Goal: Task Accomplishment & Management: Use online tool/utility

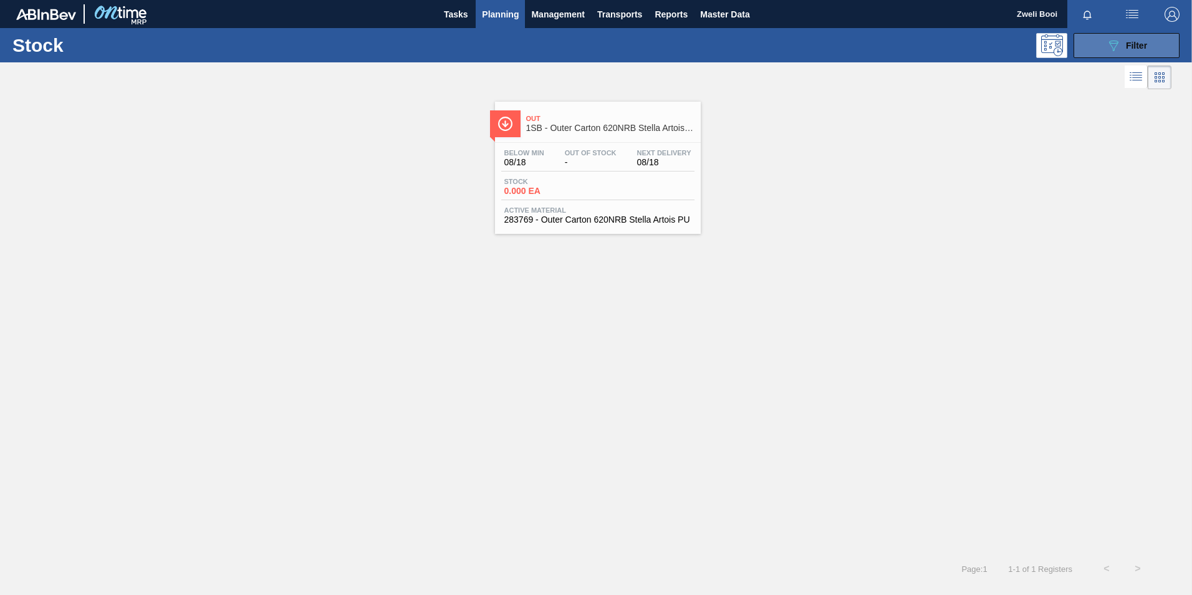
click at [1113, 46] on icon "089F7B8B-B2A5-4AFE-B5C0-19BA573D28AC" at bounding box center [1113, 45] width 15 height 15
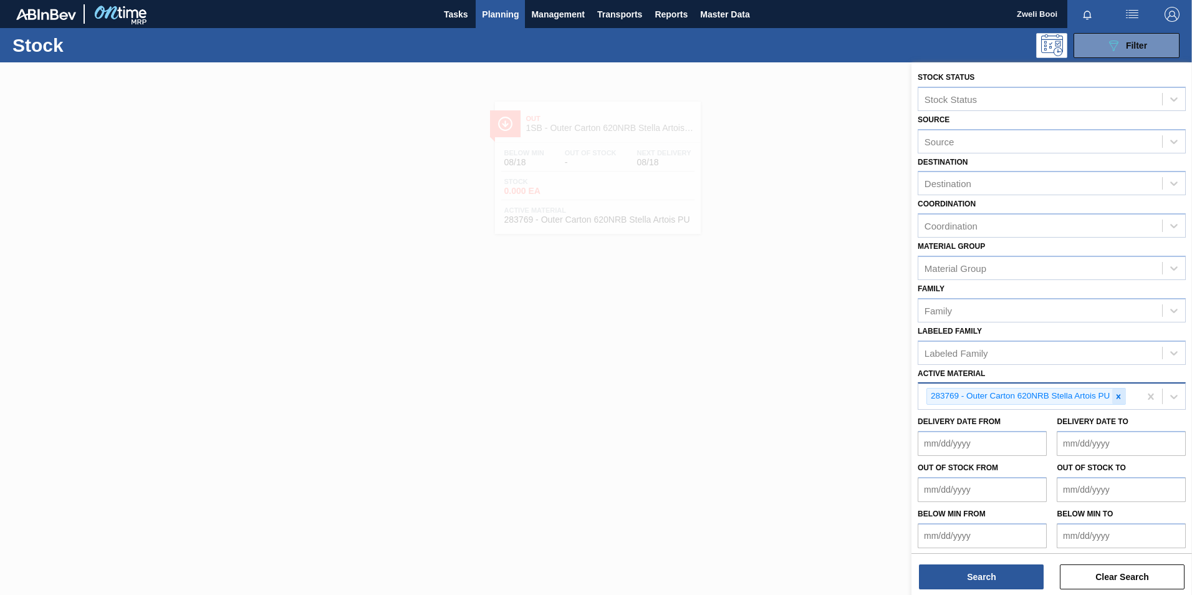
click at [1120, 393] on icon at bounding box center [1118, 396] width 9 height 9
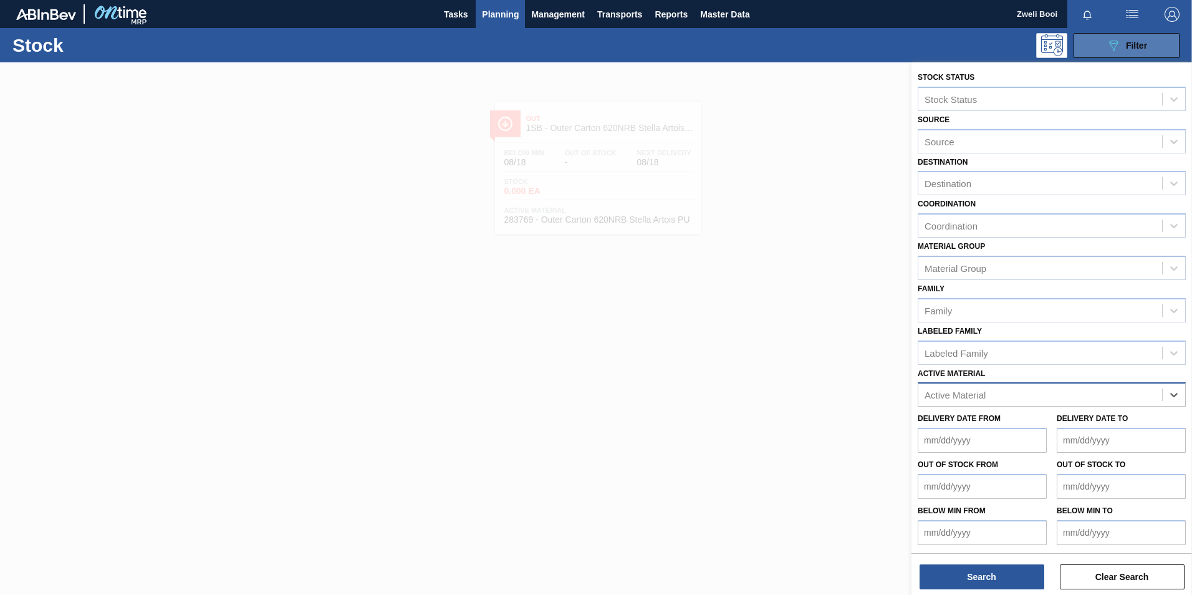
click at [1095, 40] on button "089F7B8B-B2A5-4AFE-B5C0-19BA573D28AC Filter" at bounding box center [1127, 45] width 106 height 25
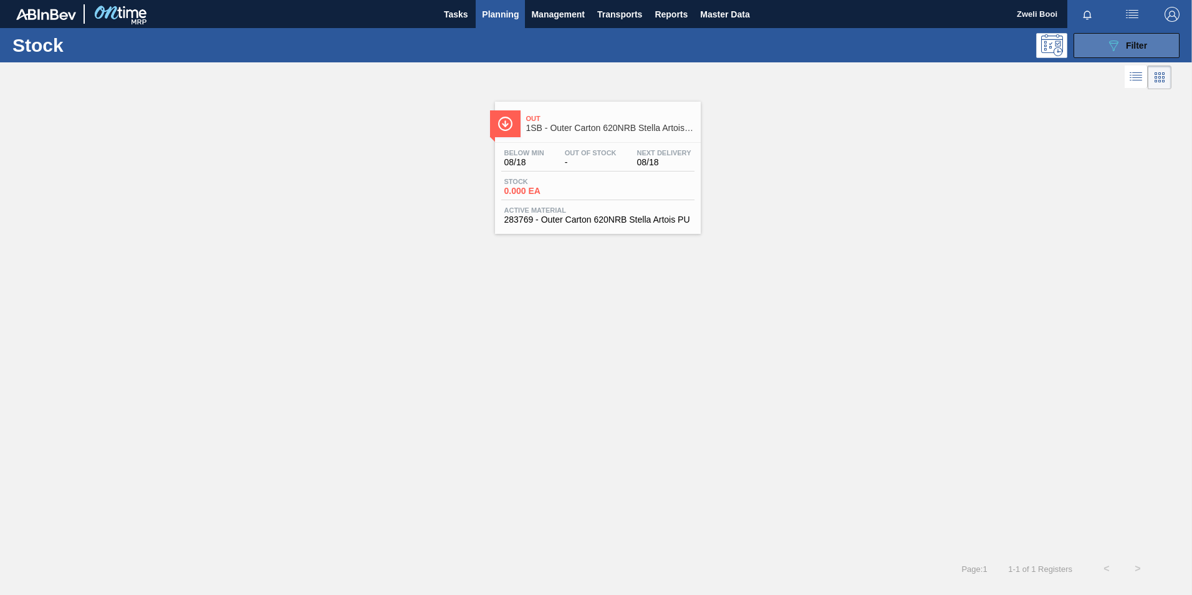
click at [1149, 38] on button "089F7B8B-B2A5-4AFE-B5C0-19BA573D28AC Filter" at bounding box center [1127, 45] width 106 height 25
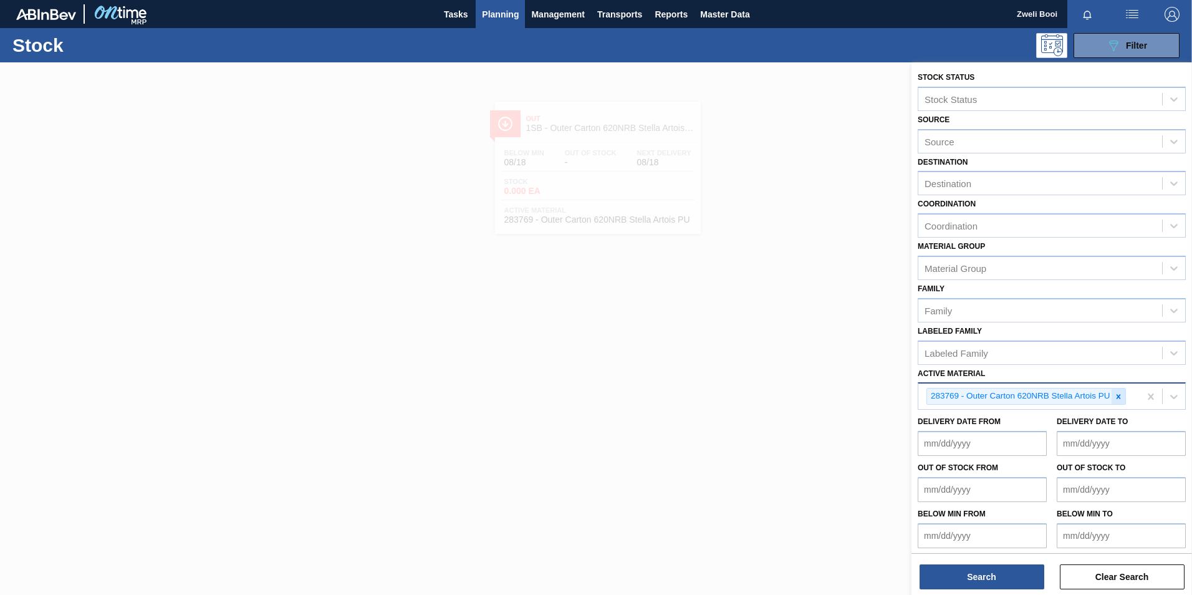
click at [1118, 399] on icon at bounding box center [1118, 396] width 9 height 9
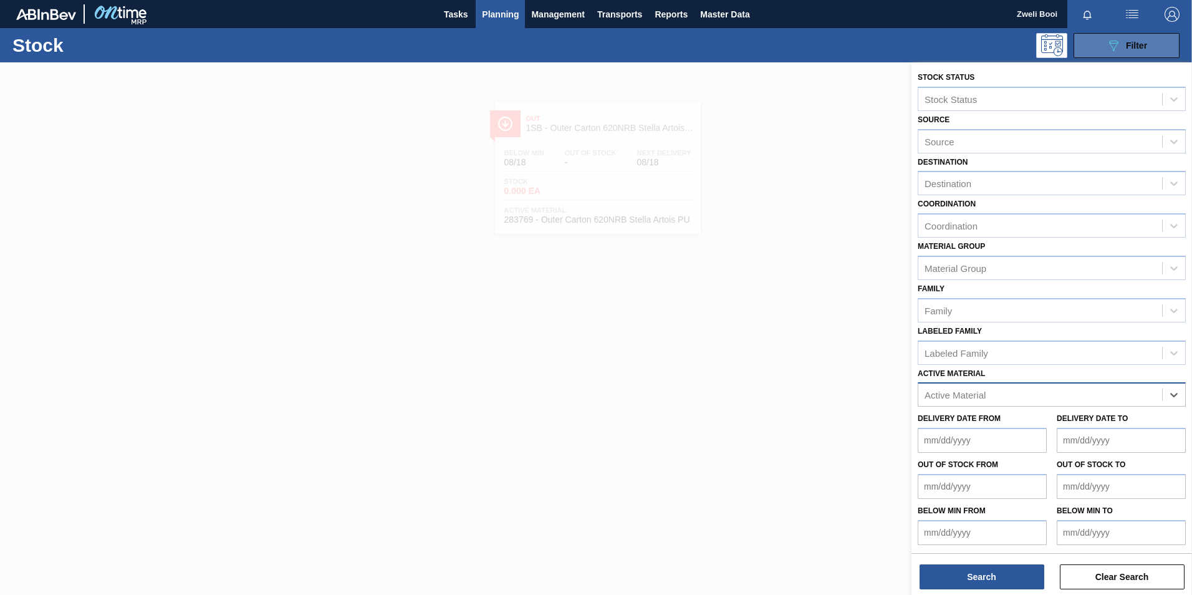
click at [1159, 52] on button "089F7B8B-B2A5-4AFE-B5C0-19BA573D28AC Filter" at bounding box center [1127, 45] width 106 height 25
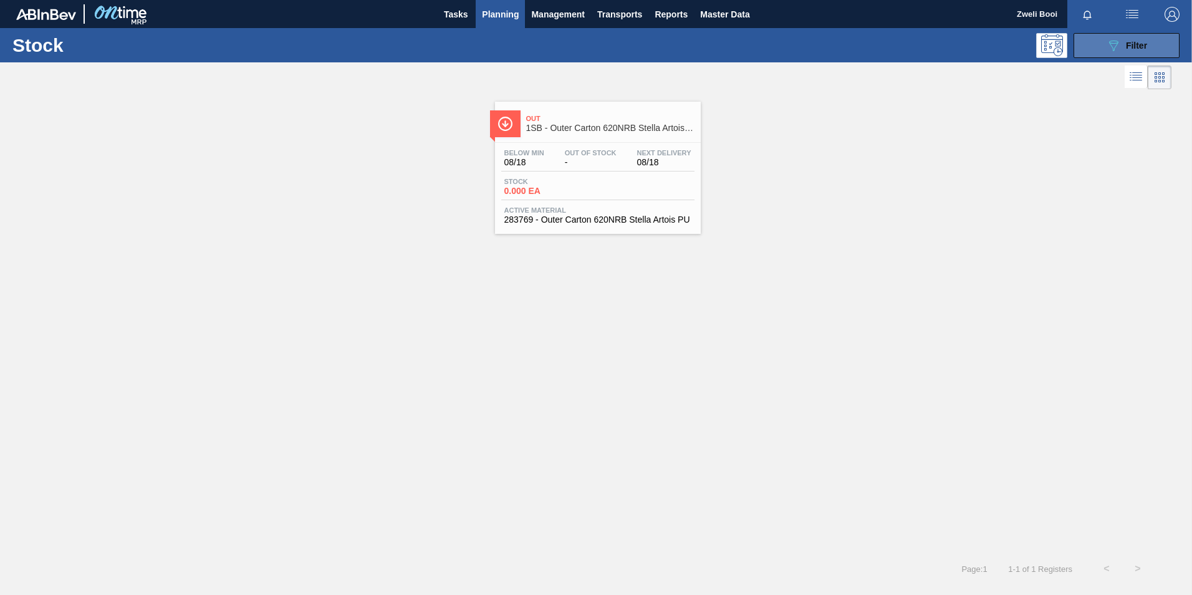
click at [1134, 54] on button "089F7B8B-B2A5-4AFE-B5C0-19BA573D28AC Filter" at bounding box center [1127, 45] width 106 height 25
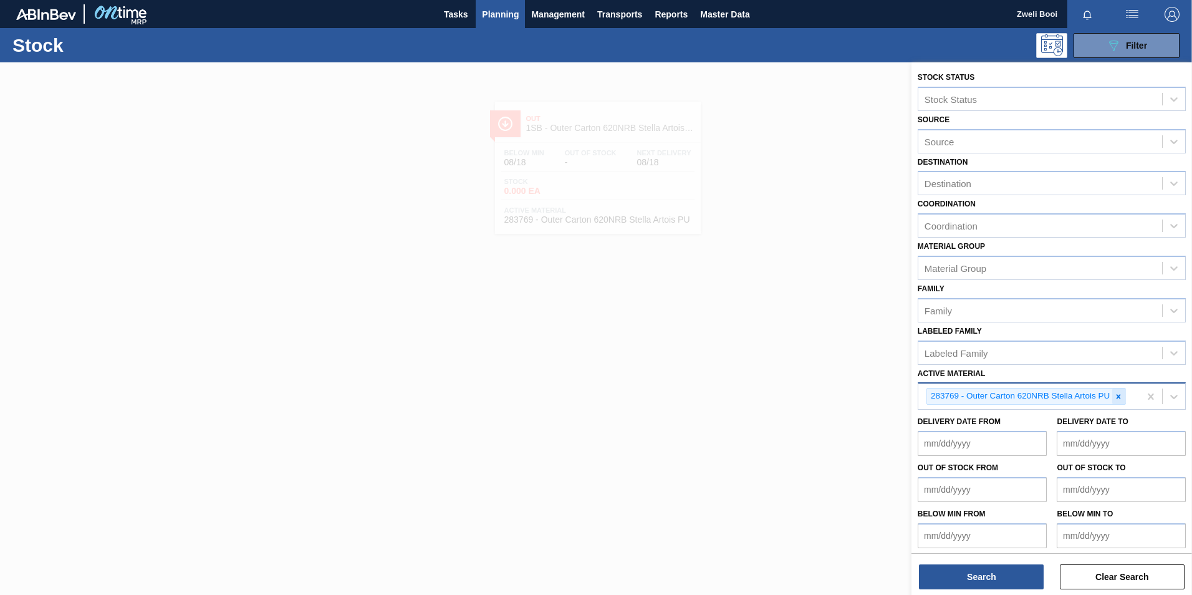
click at [1117, 396] on icon at bounding box center [1118, 396] width 9 height 9
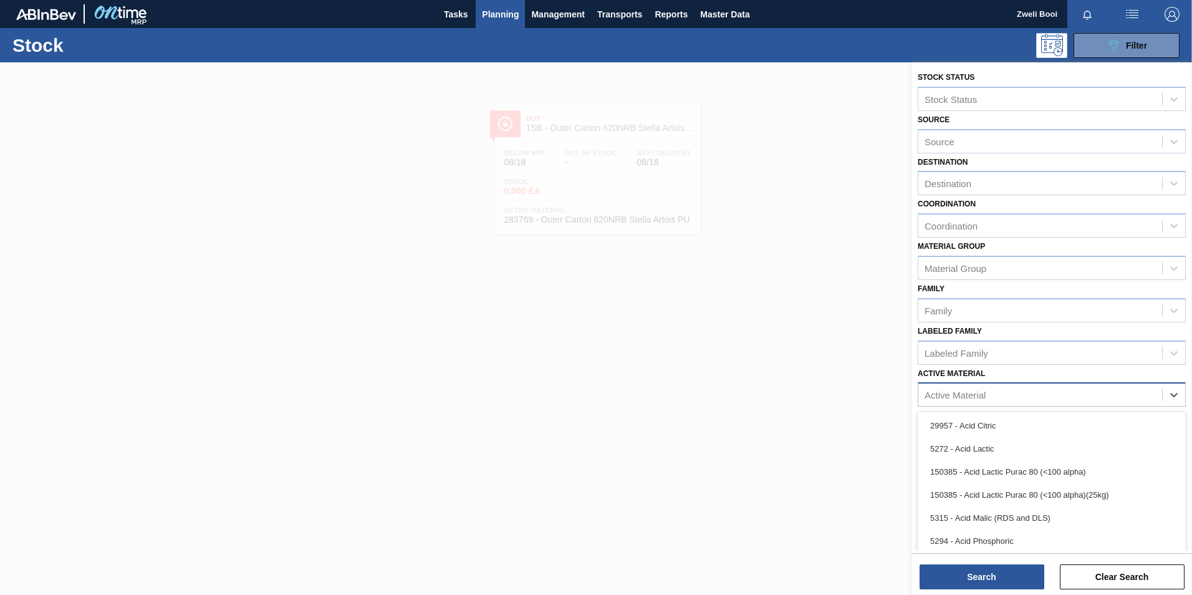
click at [968, 400] on div "Active Material" at bounding box center [1040, 395] width 244 height 18
type Material "285187"
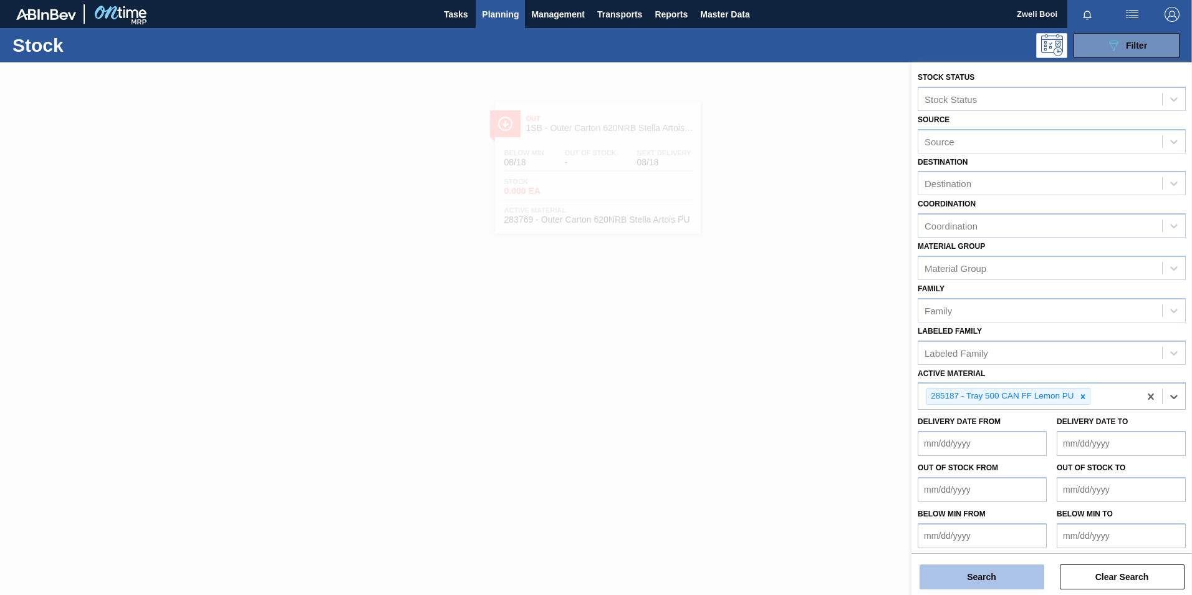
click at [981, 574] on button "Search" at bounding box center [982, 576] width 125 height 25
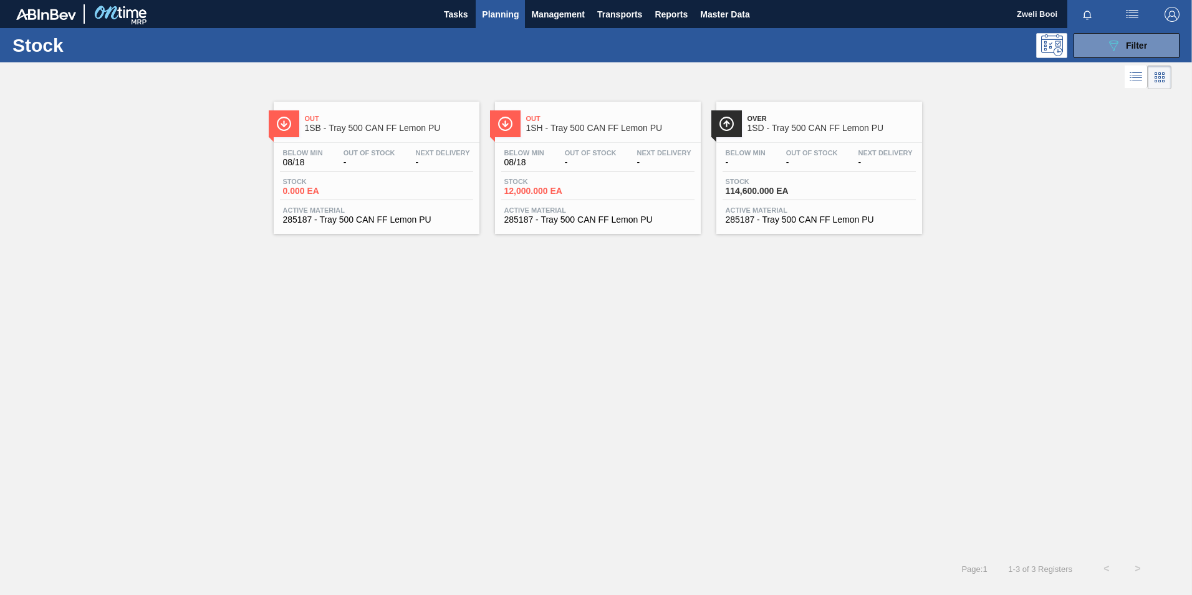
click at [382, 178] on div "Stock 0.000 EA" at bounding box center [376, 189] width 193 height 22
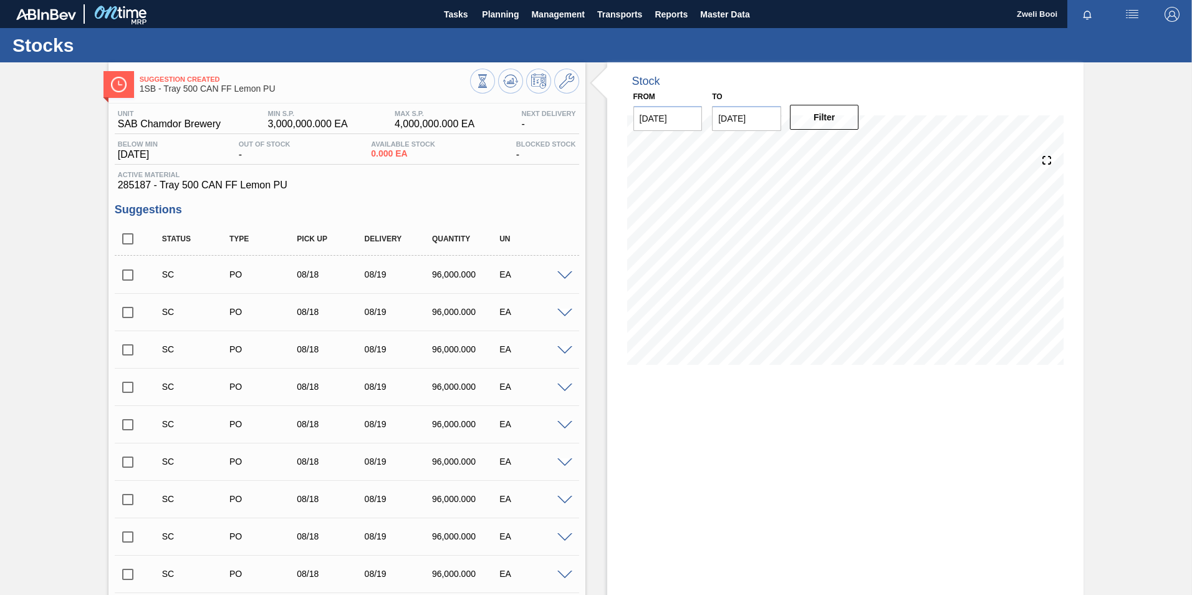
click at [565, 276] on span at bounding box center [564, 275] width 15 height 9
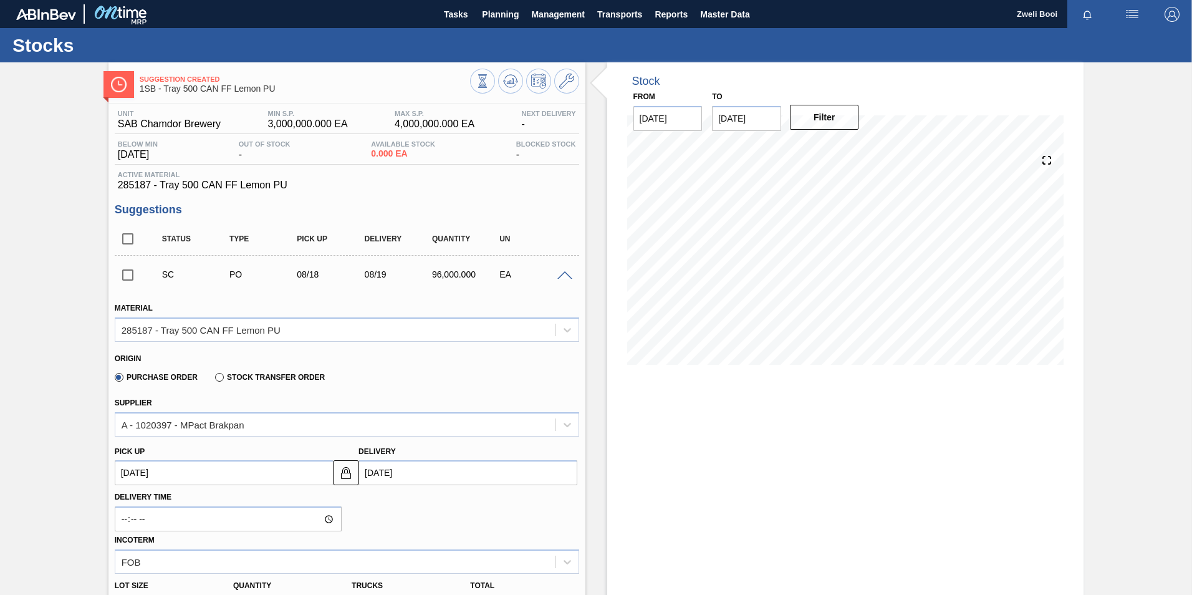
scroll to position [125, 0]
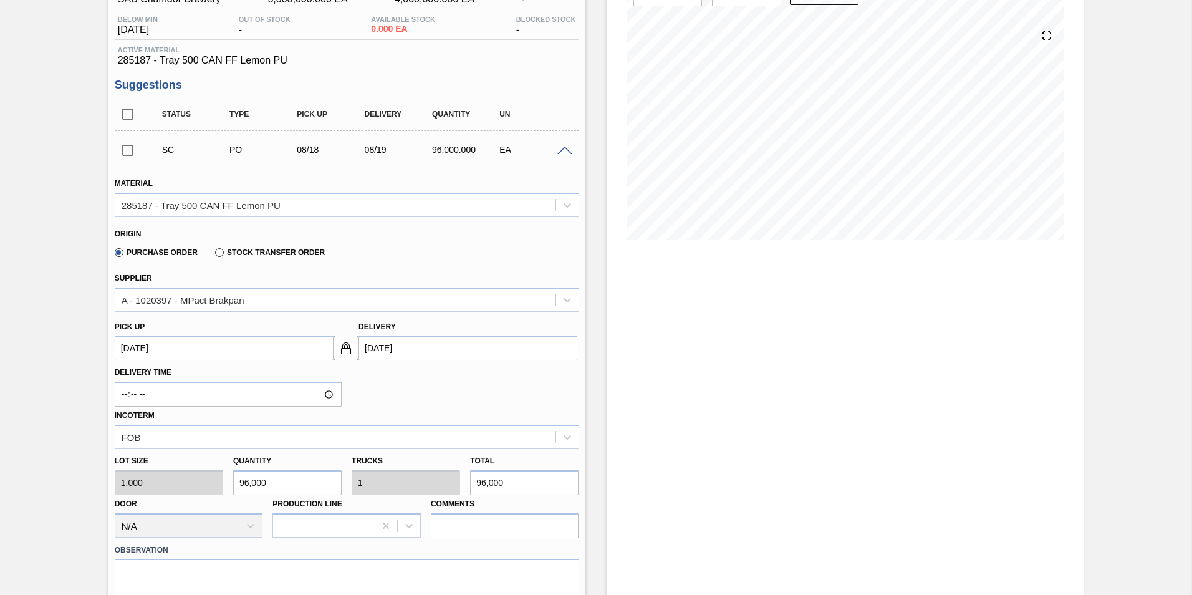
click at [562, 148] on span at bounding box center [564, 151] width 15 height 9
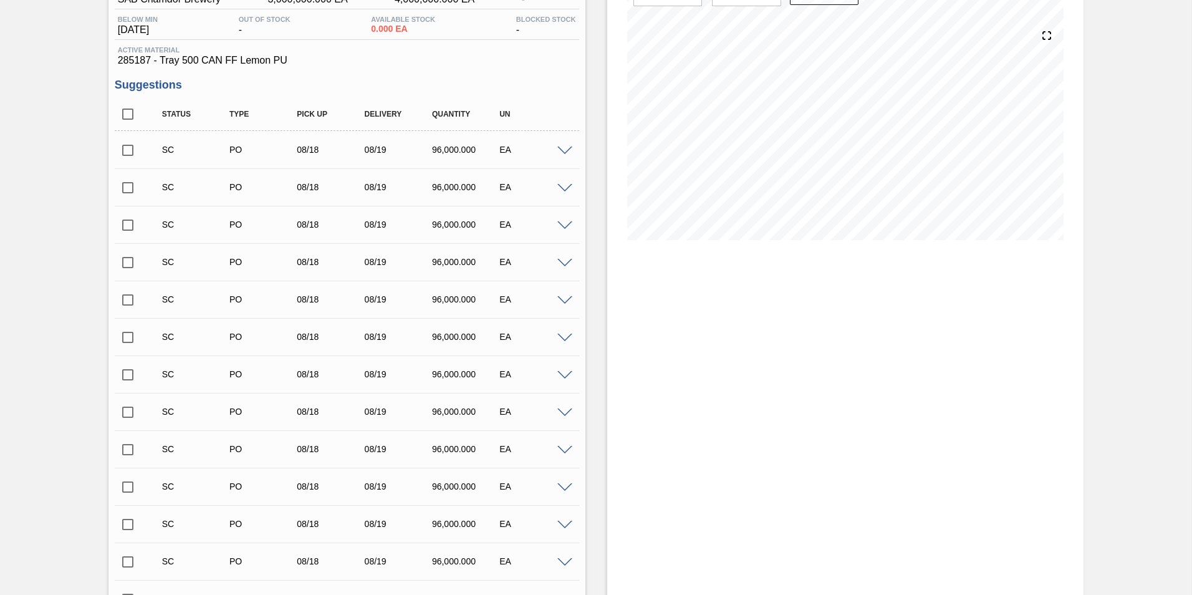
scroll to position [0, 0]
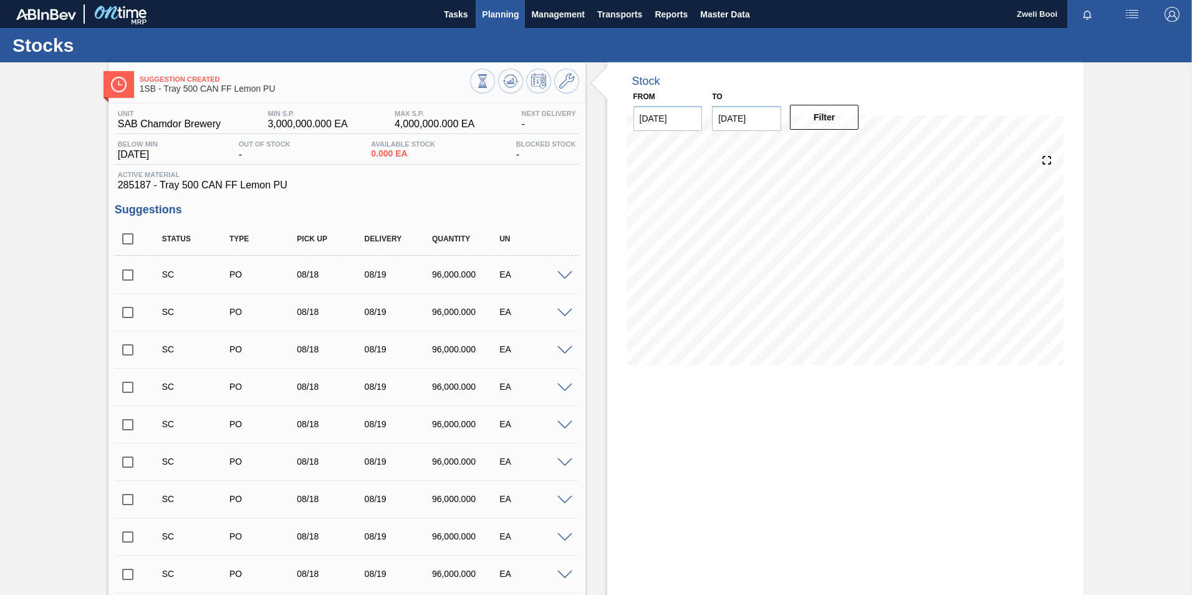
click at [511, 7] on span "Planning" at bounding box center [500, 14] width 37 height 15
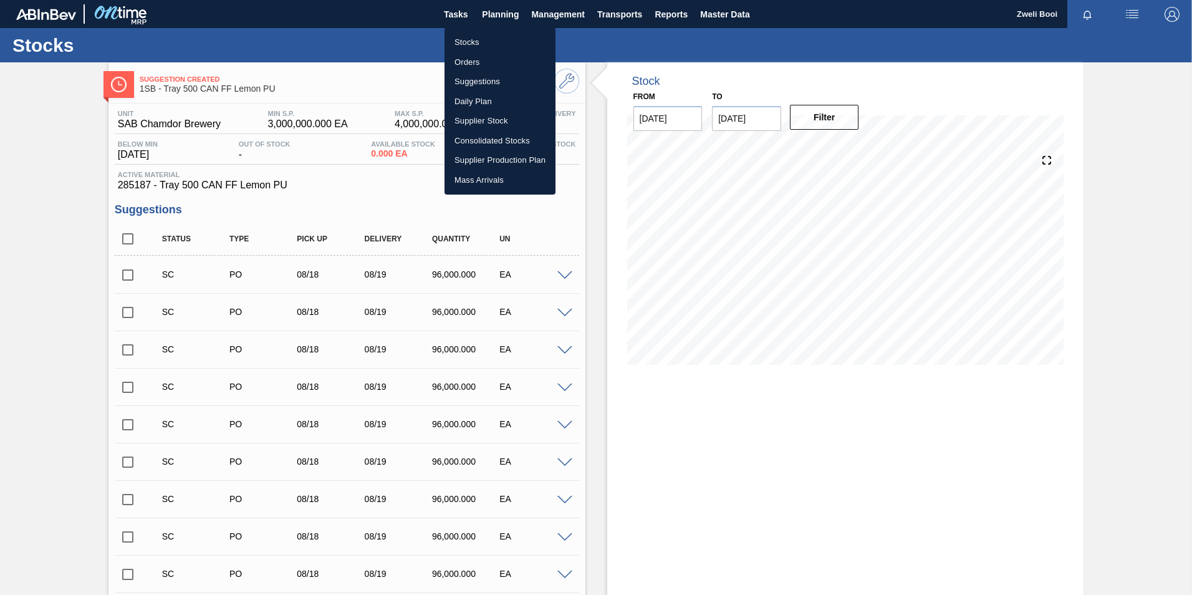
click at [489, 45] on li "Stocks" at bounding box center [500, 42] width 111 height 20
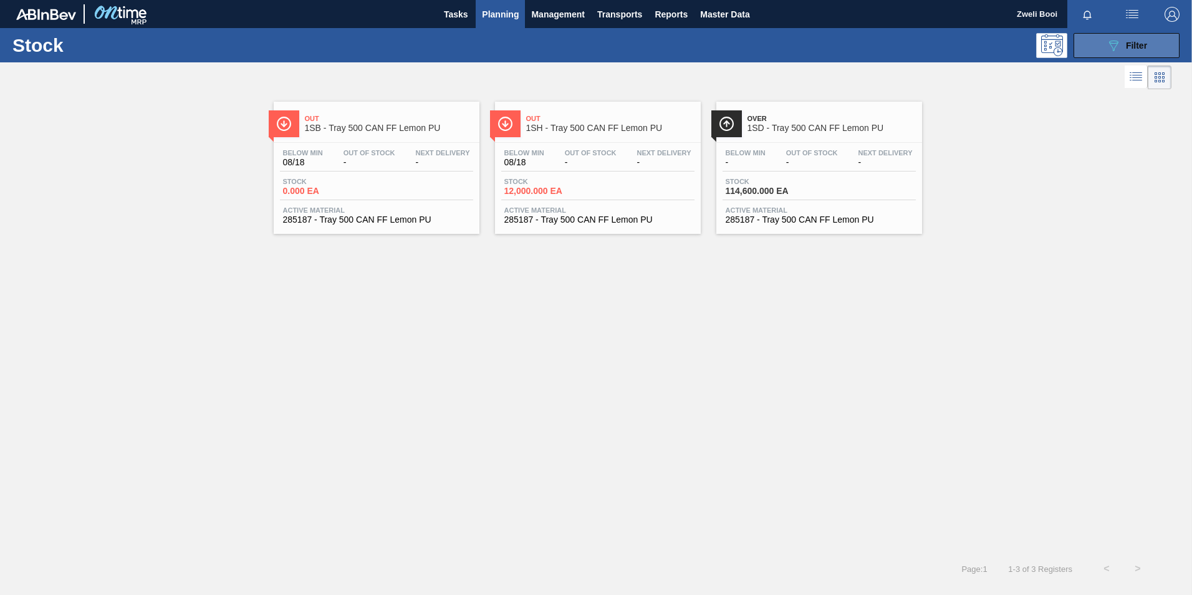
click at [1119, 51] on icon "089F7B8B-B2A5-4AFE-B5C0-19BA573D28AC" at bounding box center [1113, 45] width 15 height 15
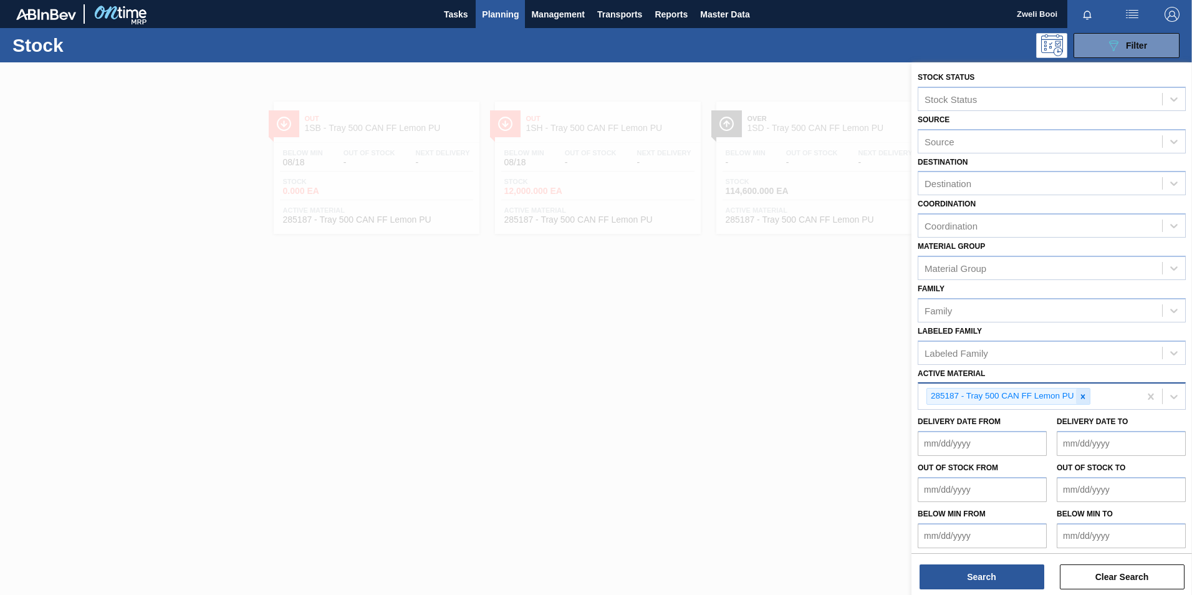
click at [1084, 404] on div at bounding box center [1083, 396] width 14 height 16
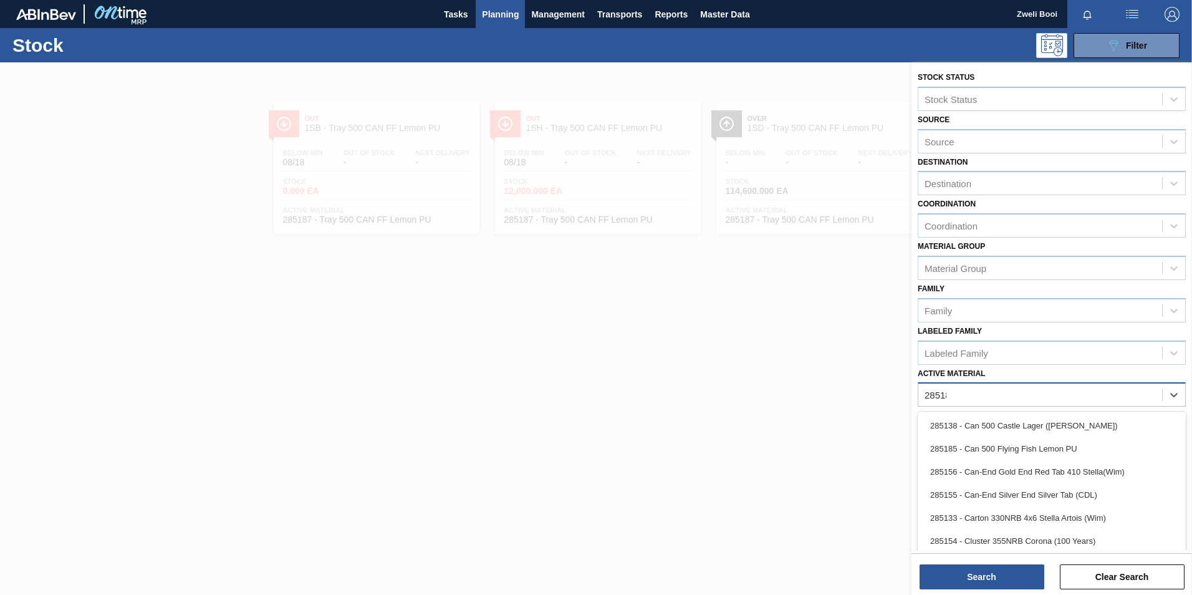
type Material "285188"
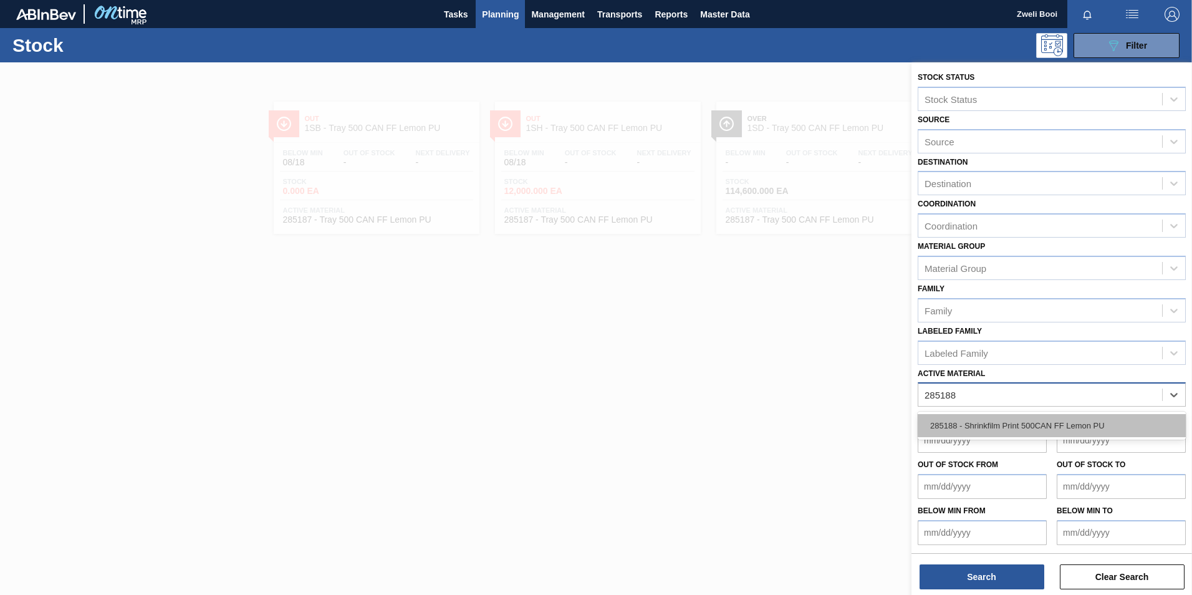
click at [1044, 427] on div "285188 - Shrinkfilm Print 500CAN FF Lemon PU" at bounding box center [1052, 425] width 268 height 23
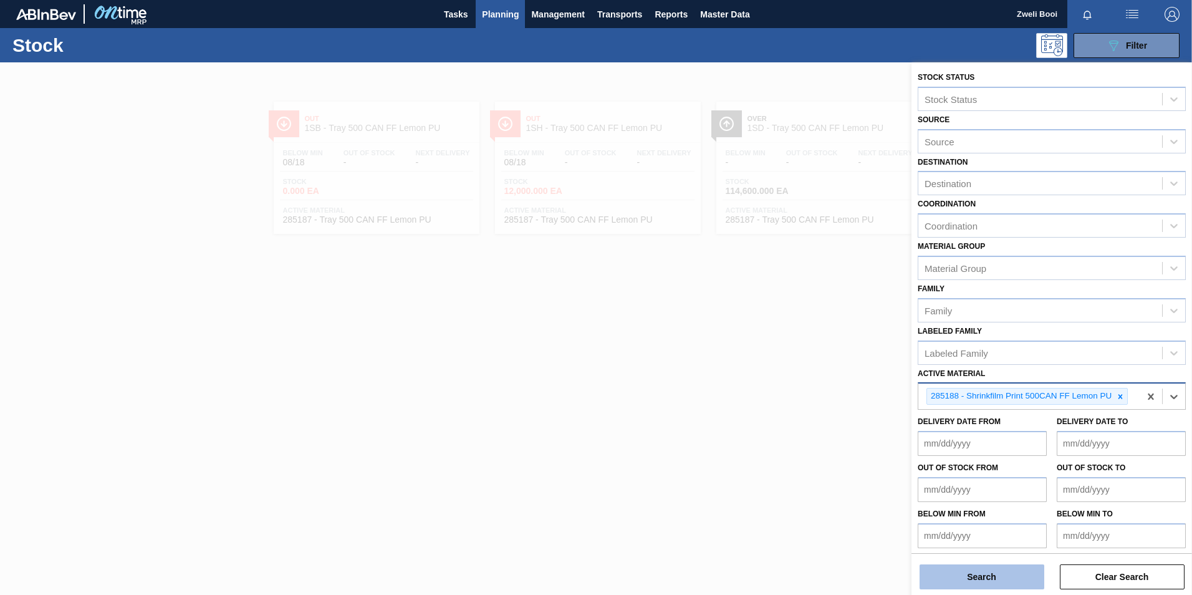
click at [1012, 572] on button "Search" at bounding box center [982, 576] width 125 height 25
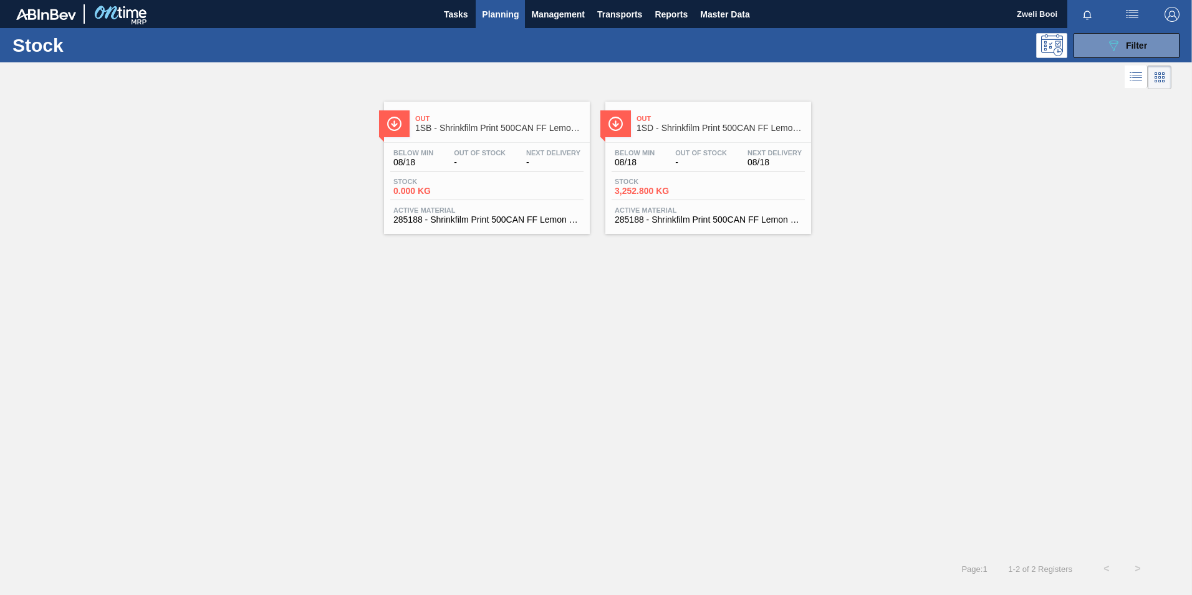
click at [490, 161] on span "-" at bounding box center [480, 162] width 52 height 9
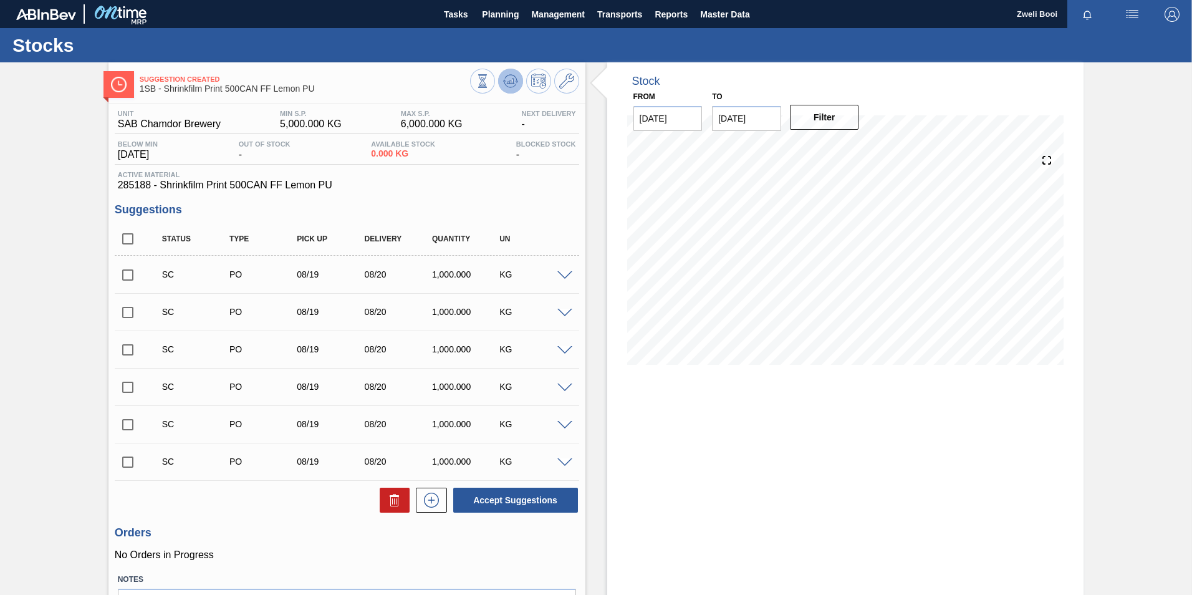
click at [489, 77] on icon at bounding box center [483, 81] width 14 height 14
click at [489, 82] on icon at bounding box center [483, 81] width 14 height 14
click at [508, 20] on span "Planning" at bounding box center [500, 14] width 37 height 15
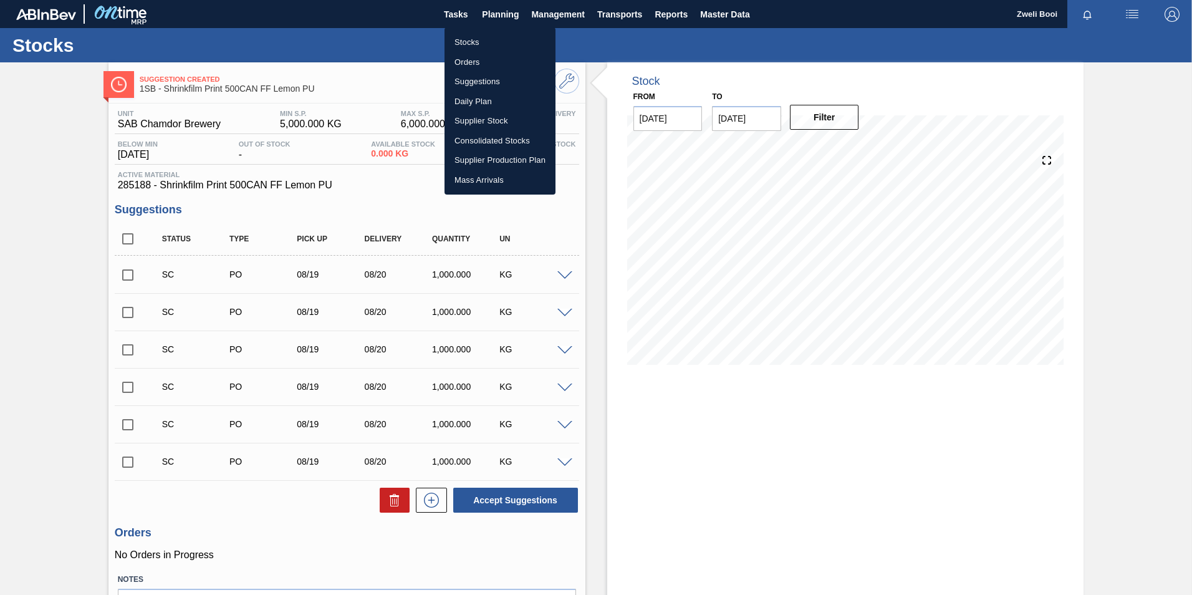
drag, startPoint x: 493, startPoint y: 32, endPoint x: 488, endPoint y: 41, distance: 9.5
click at [493, 32] on li "Stocks" at bounding box center [500, 42] width 111 height 20
click at [488, 41] on li "Stocks" at bounding box center [500, 42] width 111 height 20
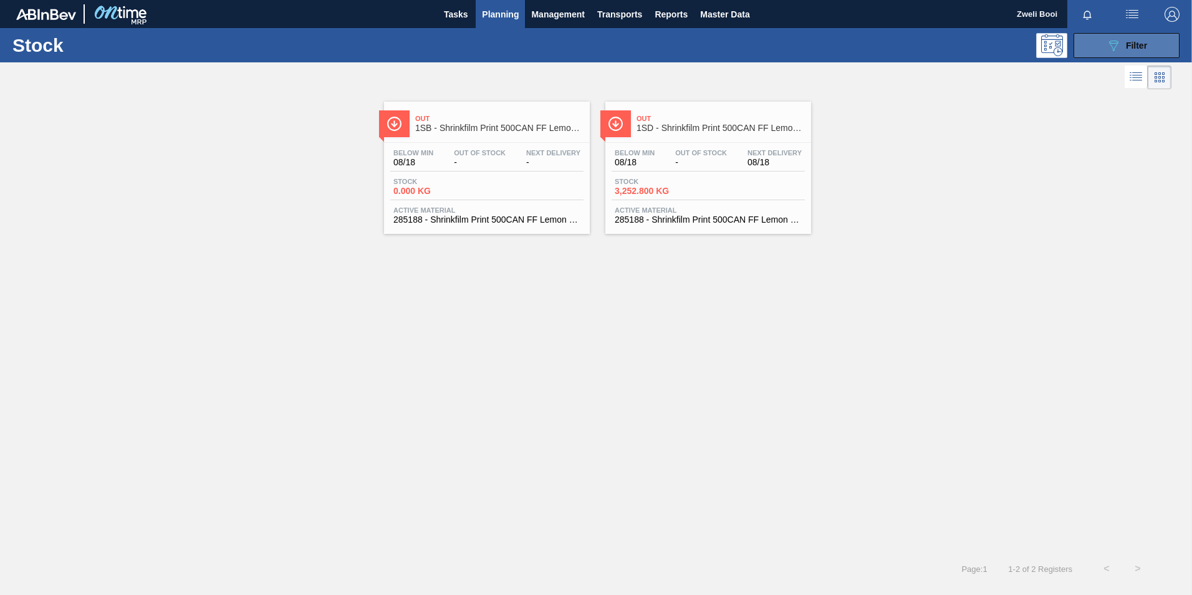
click at [1090, 49] on button "089F7B8B-B2A5-4AFE-B5C0-19BA573D28AC Filter" at bounding box center [1127, 45] width 106 height 25
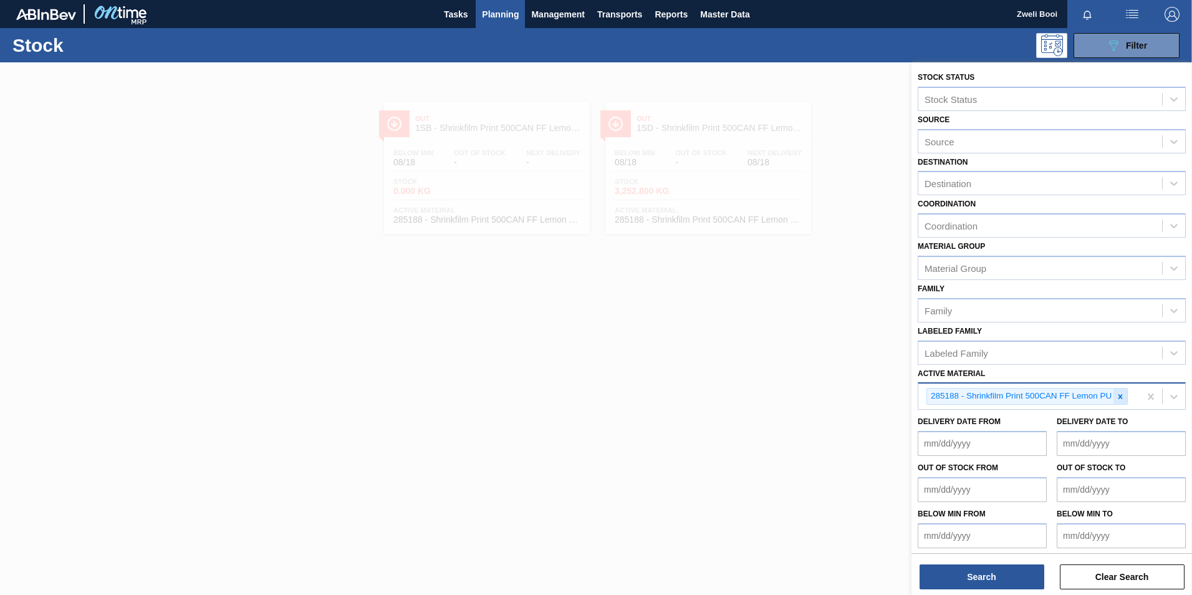
click at [1122, 392] on icon at bounding box center [1120, 396] width 9 height 9
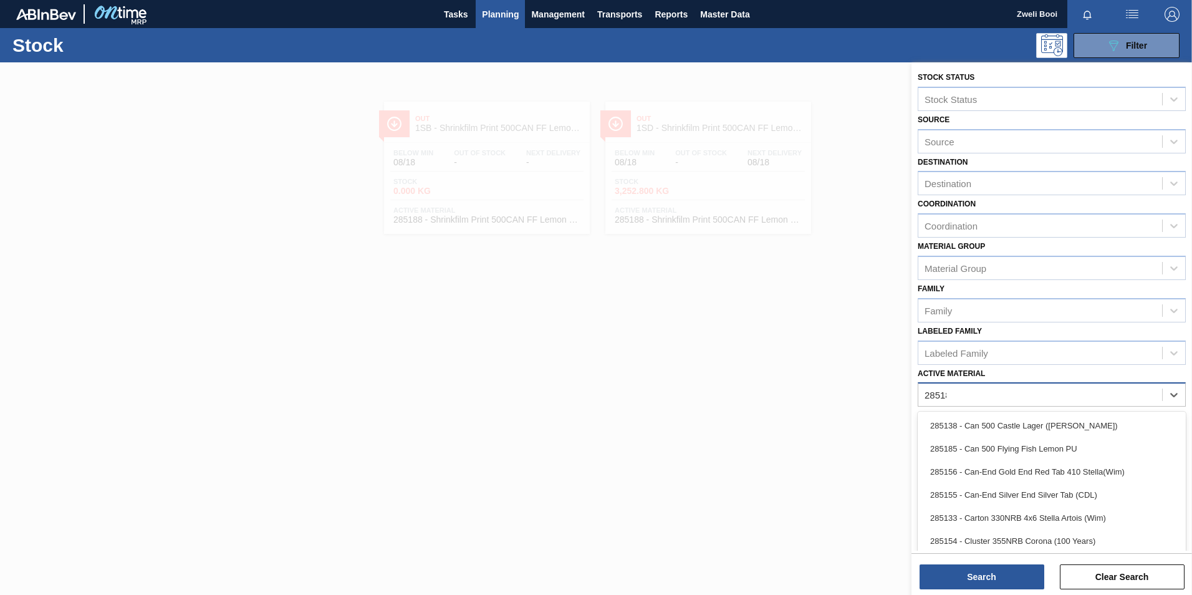
type Material "285187"
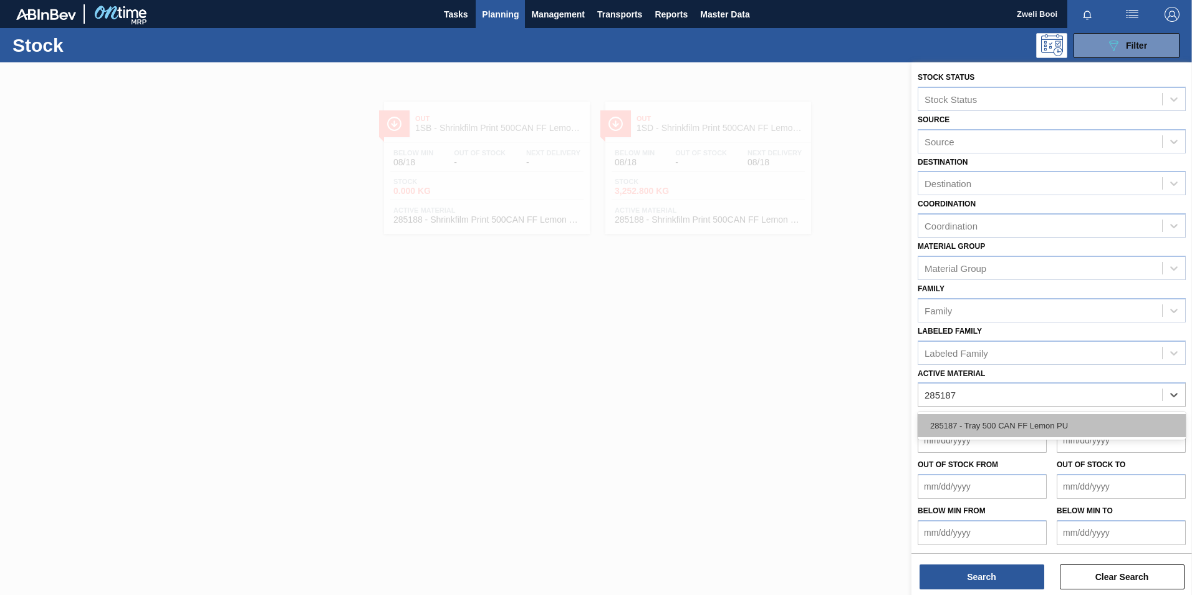
click at [1053, 423] on div "285187 - Tray 500 CAN FF Lemon PU" at bounding box center [1052, 425] width 268 height 23
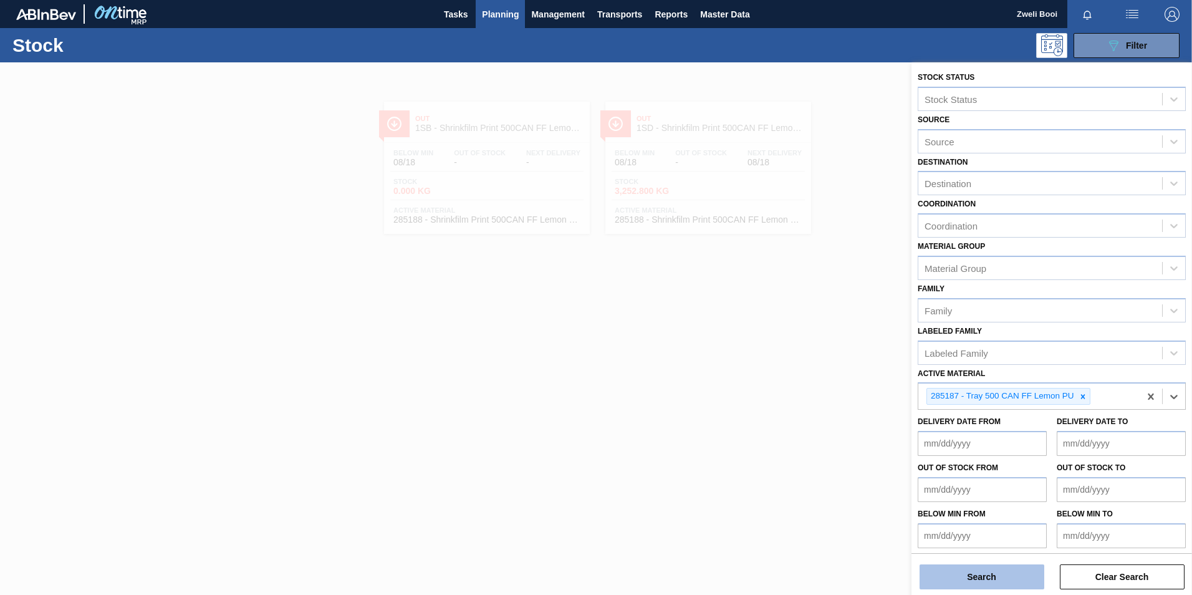
click at [1011, 579] on button "Search" at bounding box center [982, 576] width 125 height 25
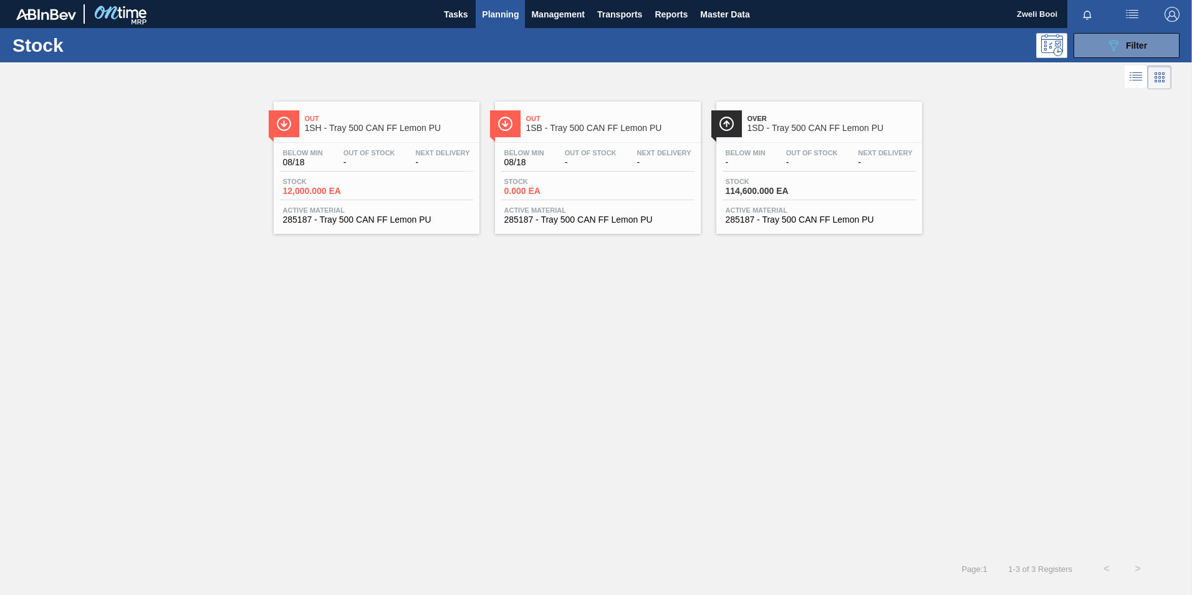
click at [617, 182] on div "Stock 0.000 EA" at bounding box center [597, 189] width 193 height 22
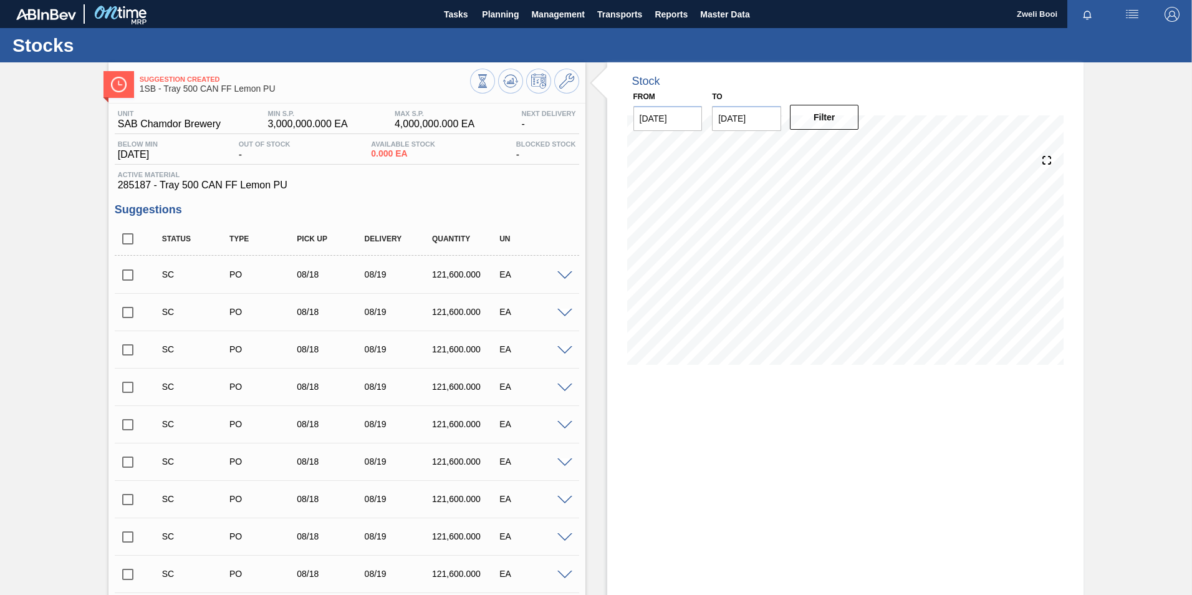
click at [126, 274] on input "checkbox" at bounding box center [128, 275] width 26 height 26
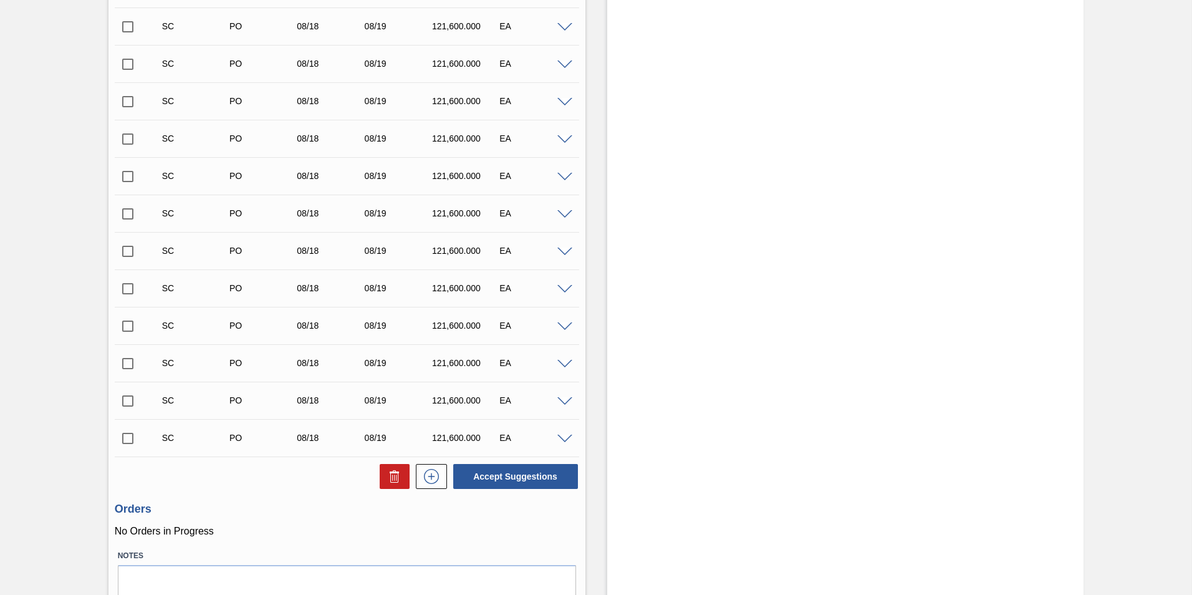
scroll to position [1088, 0]
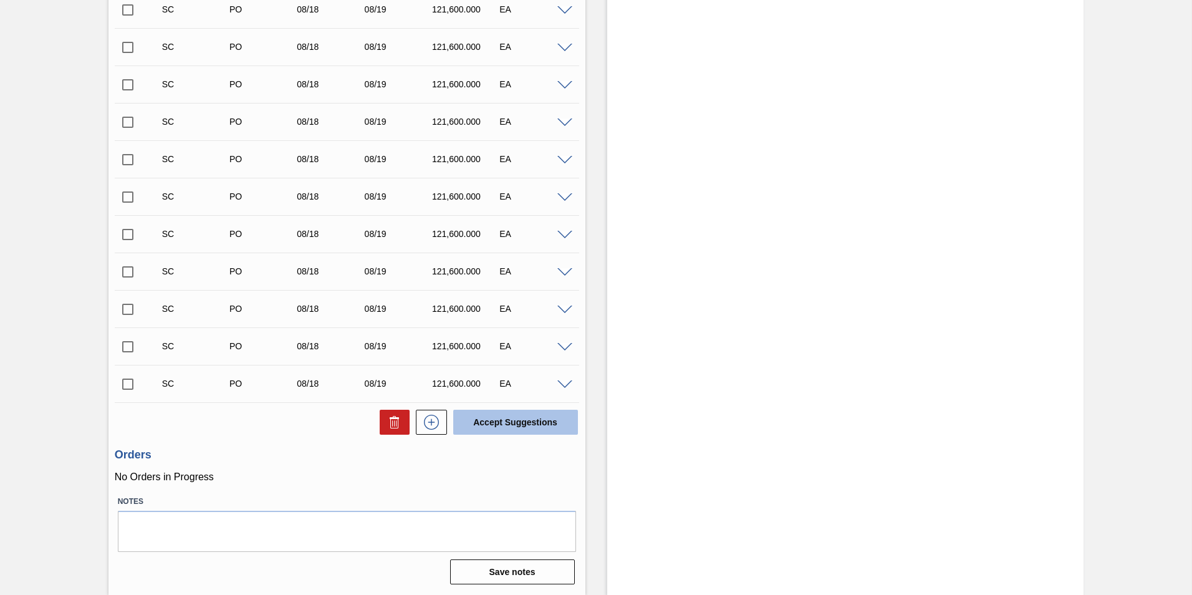
click at [519, 418] on button "Accept Suggestions" at bounding box center [515, 422] width 125 height 25
checkbox input "false"
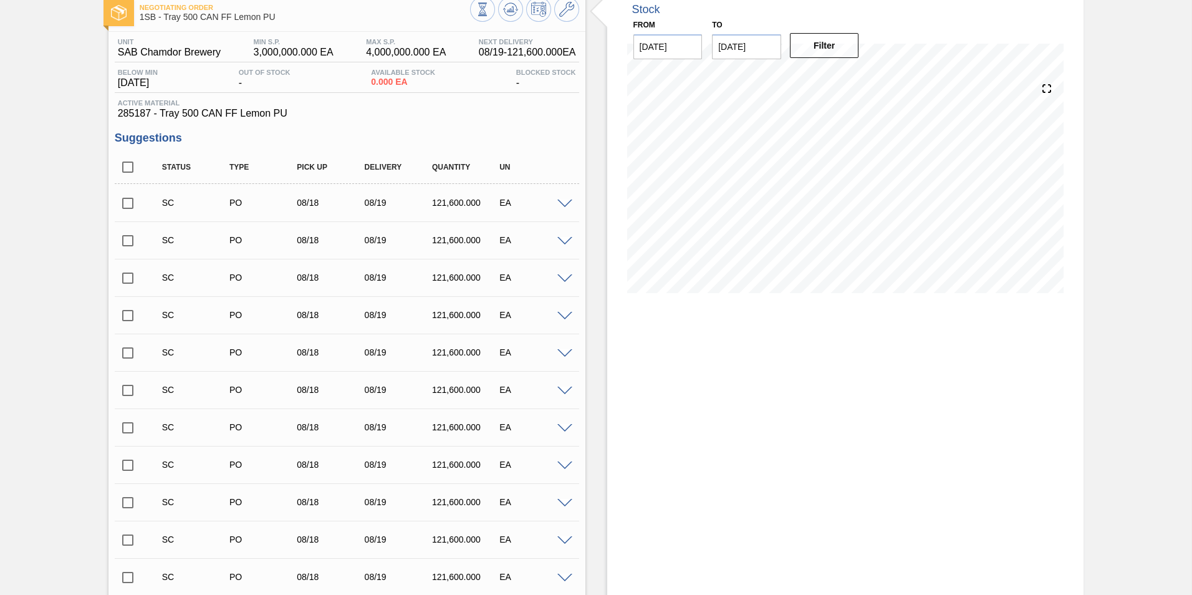
scroll to position [0, 0]
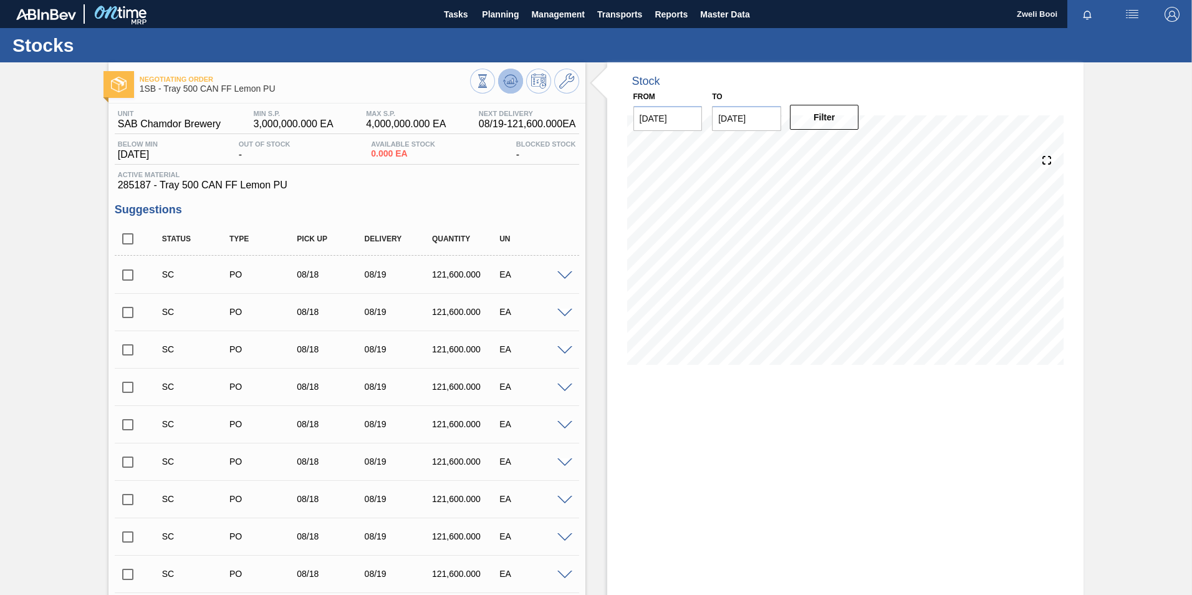
click at [506, 82] on icon at bounding box center [510, 81] width 8 height 6
click at [489, 84] on icon at bounding box center [483, 81] width 14 height 14
click at [506, 17] on span "Planning" at bounding box center [500, 14] width 37 height 15
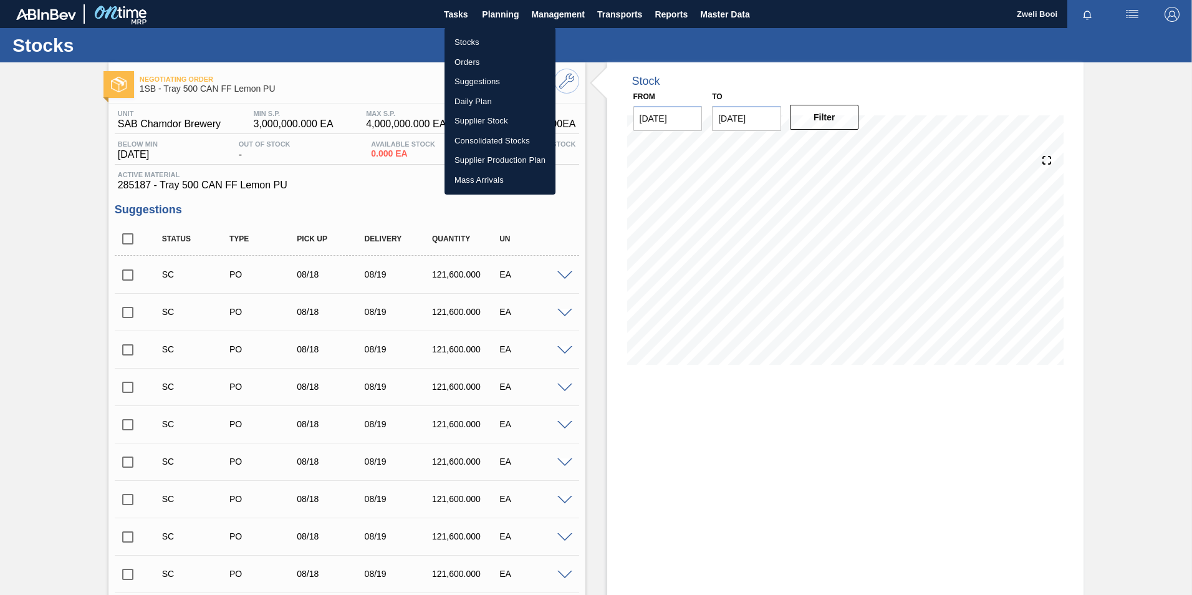
click at [486, 41] on li "Stocks" at bounding box center [500, 42] width 111 height 20
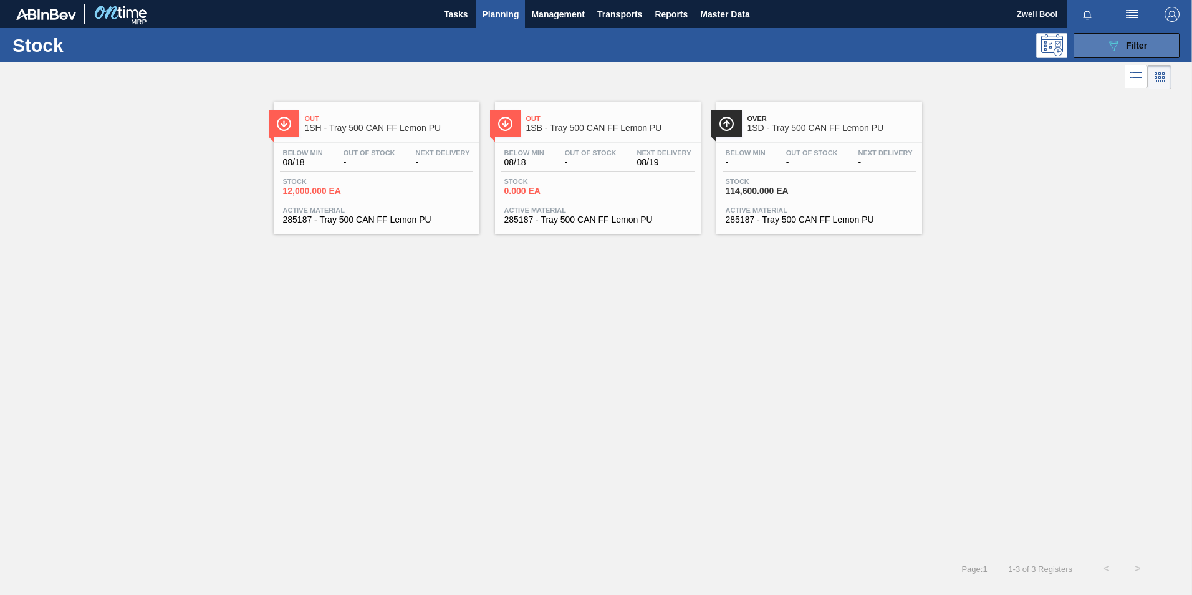
click at [1132, 42] on span "Filter" at bounding box center [1136, 46] width 21 height 10
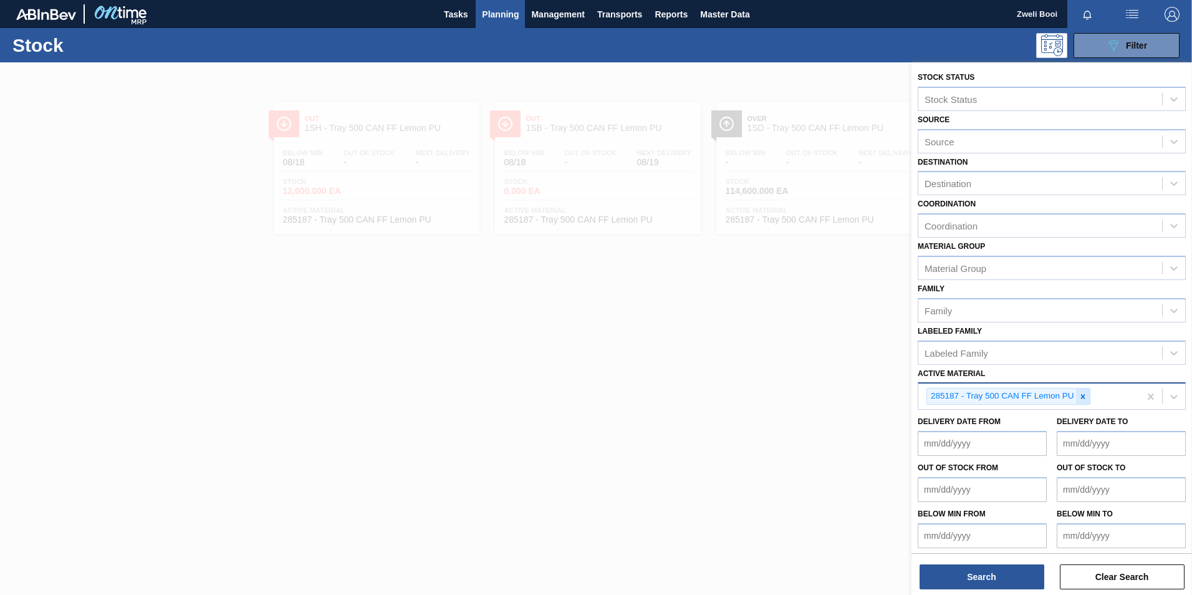
click at [1084, 397] on icon at bounding box center [1083, 396] width 4 height 4
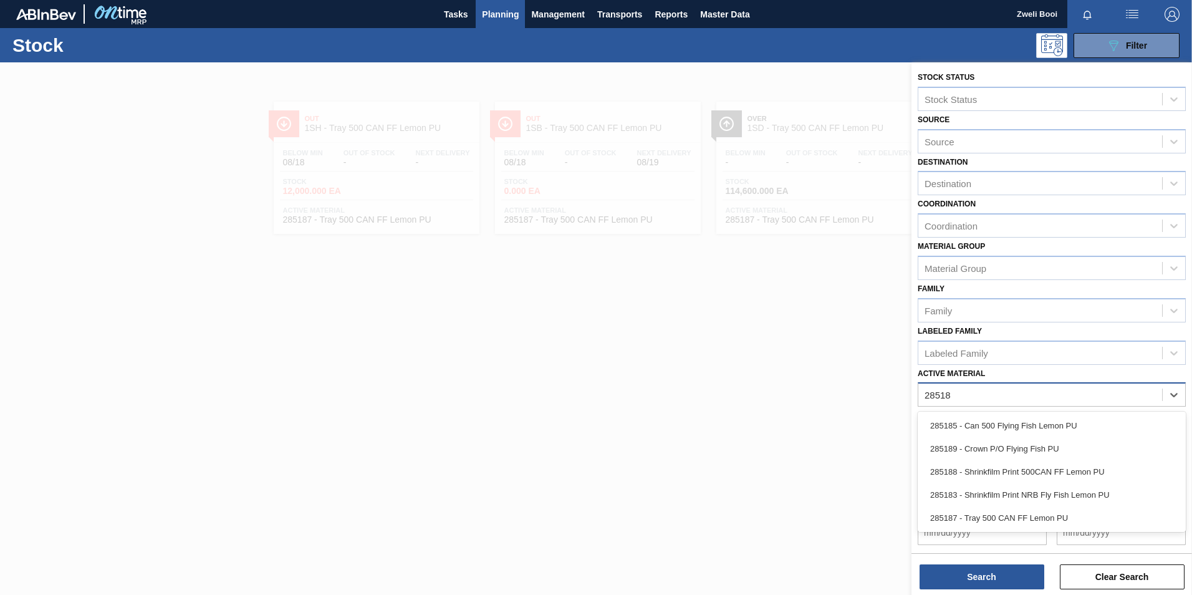
type Material "285188"
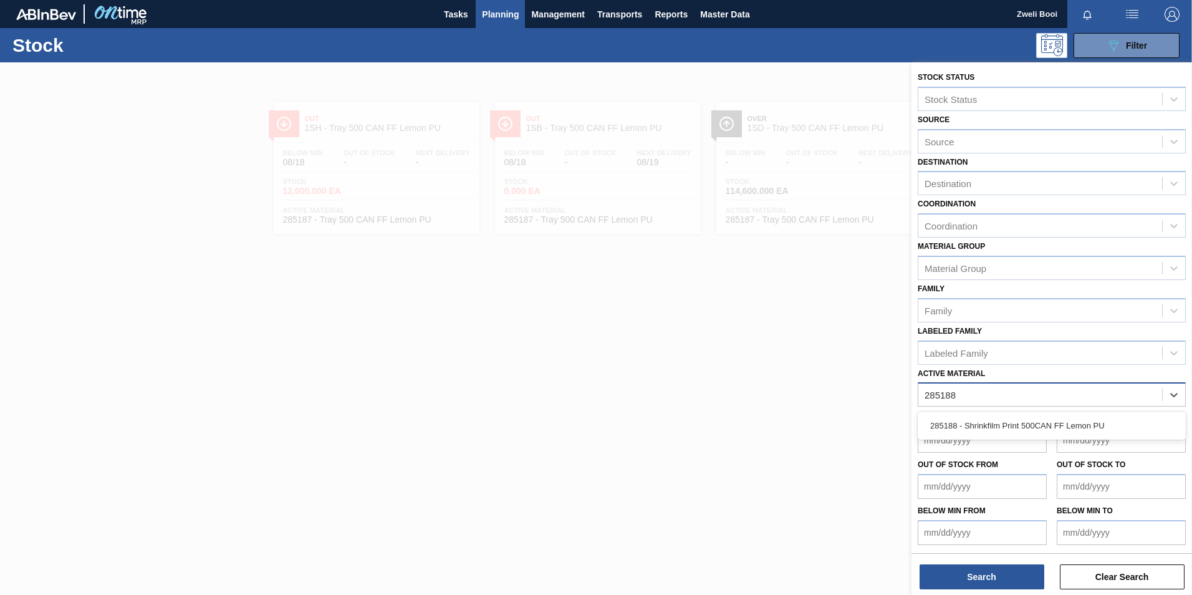
click at [986, 423] on div "285188 - Shrinkfilm Print 500CAN FF Lemon PU" at bounding box center [1052, 425] width 268 height 23
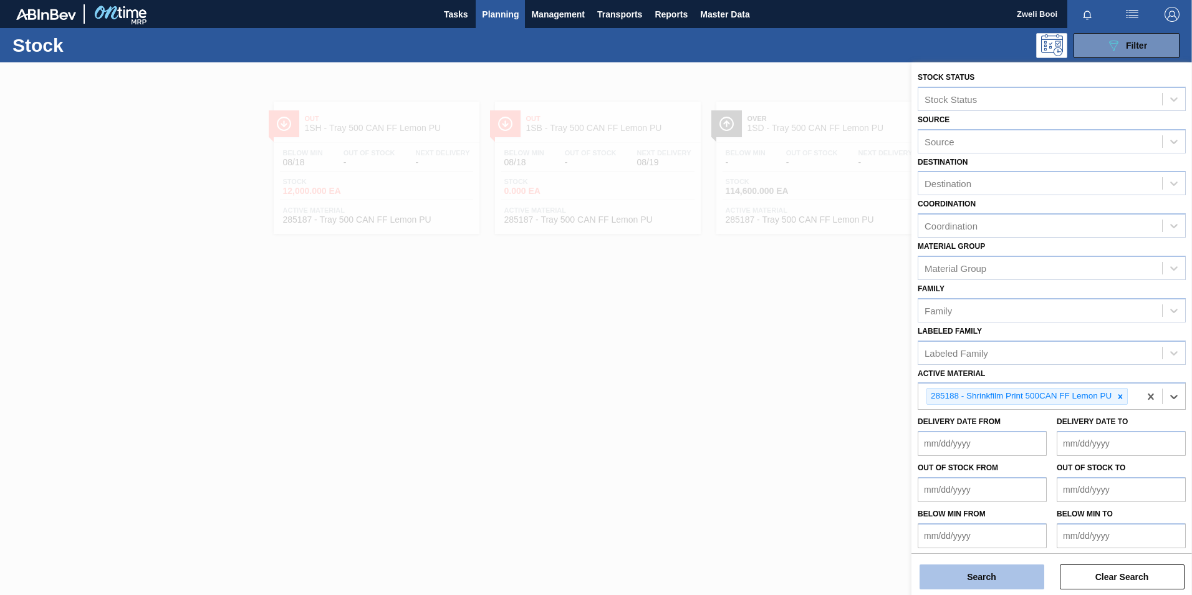
click at [1025, 577] on button "Search" at bounding box center [982, 576] width 125 height 25
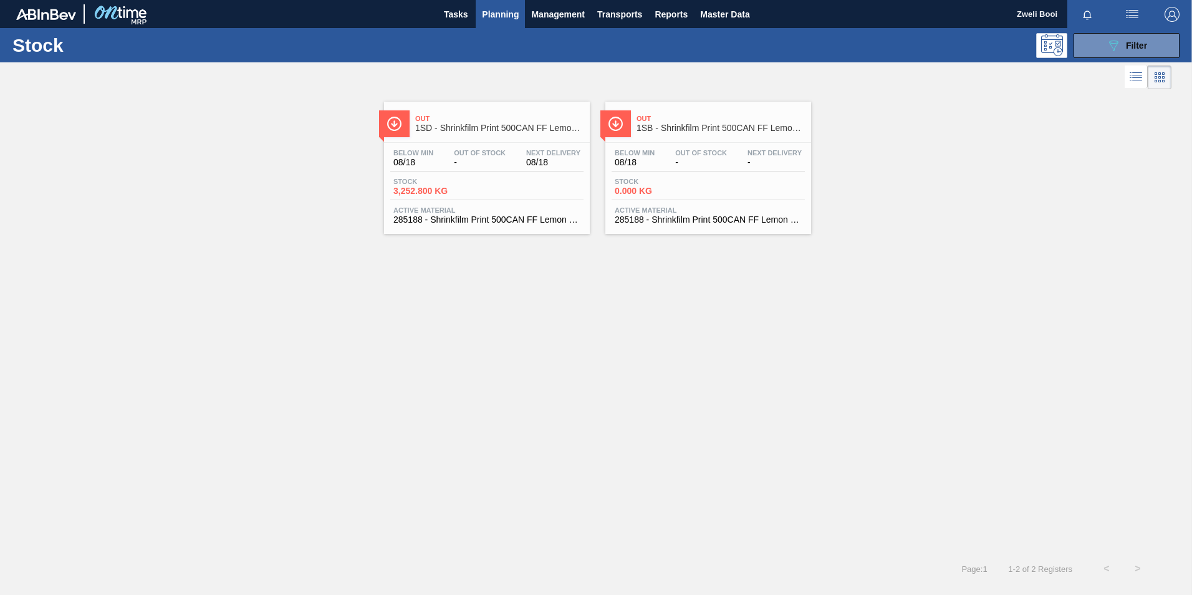
click at [661, 186] on span "0.000 KG" at bounding box center [658, 190] width 87 height 9
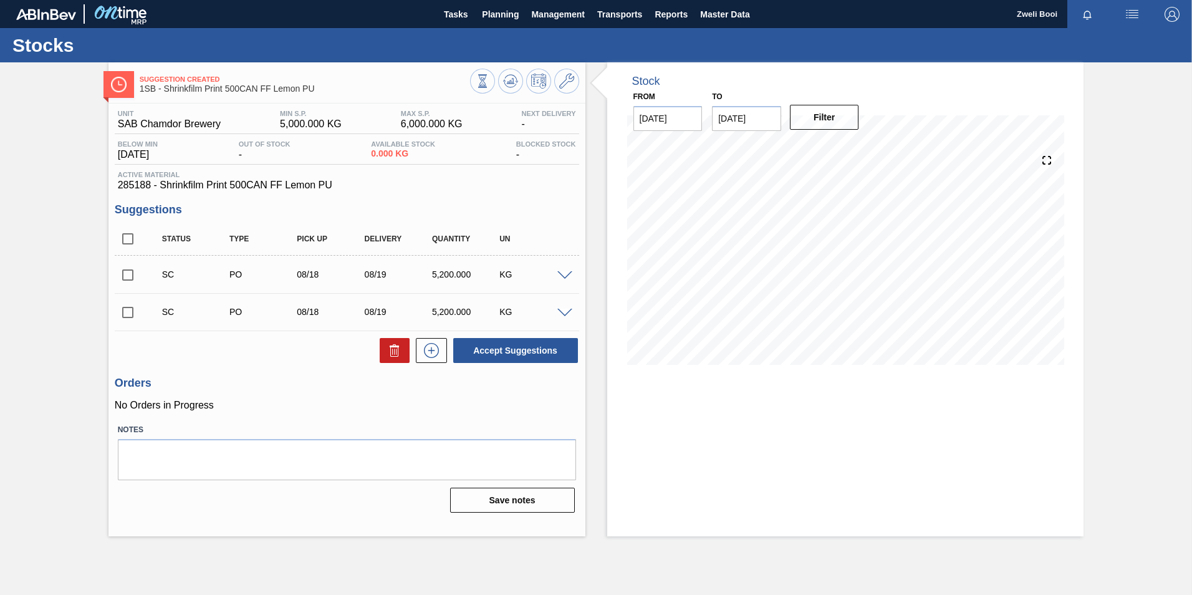
click at [130, 277] on input "checkbox" at bounding box center [128, 275] width 26 height 26
click at [505, 353] on button "Accept Suggestions" at bounding box center [515, 350] width 125 height 25
checkbox input "false"
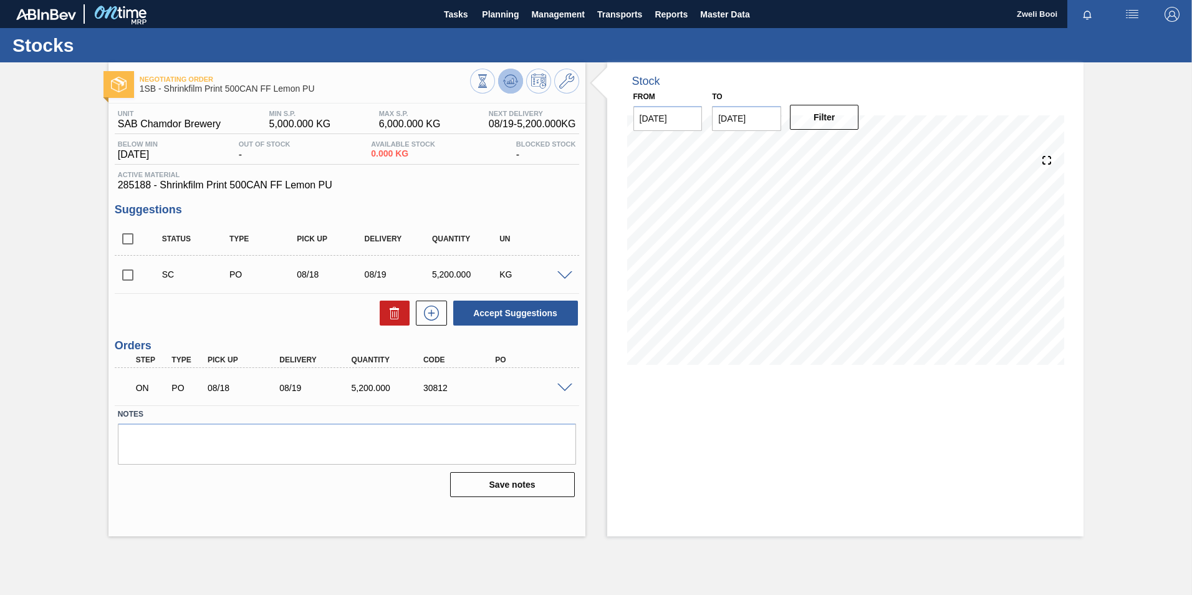
click at [513, 79] on icon at bounding box center [510, 81] width 8 height 6
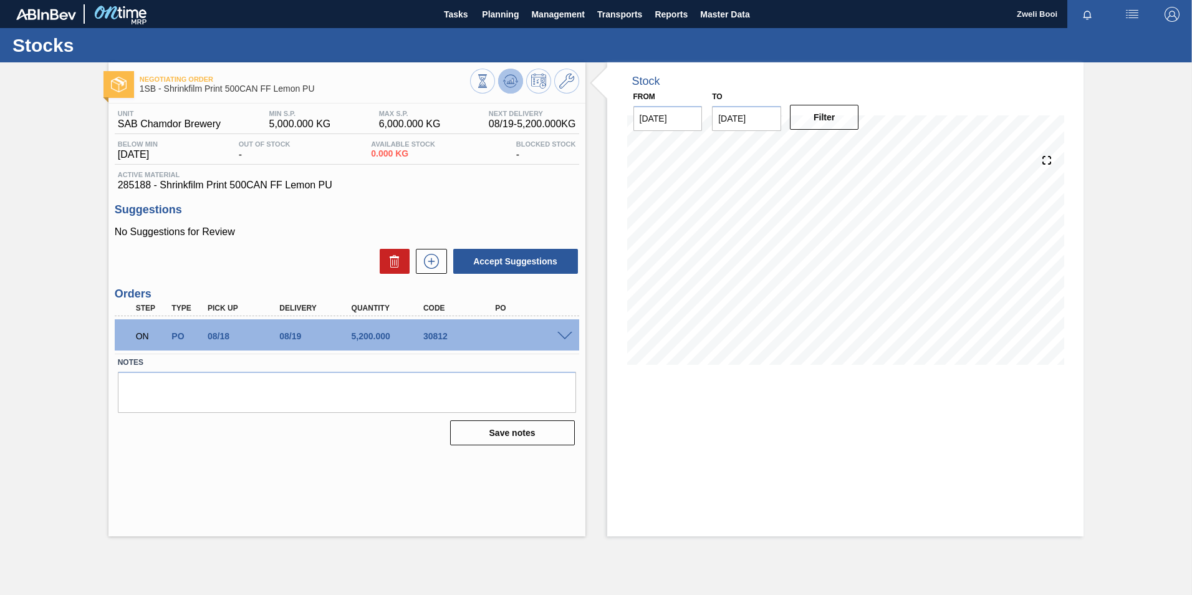
click at [511, 82] on icon at bounding box center [510, 81] width 8 height 6
click at [493, 16] on span "Planning" at bounding box center [500, 14] width 37 height 15
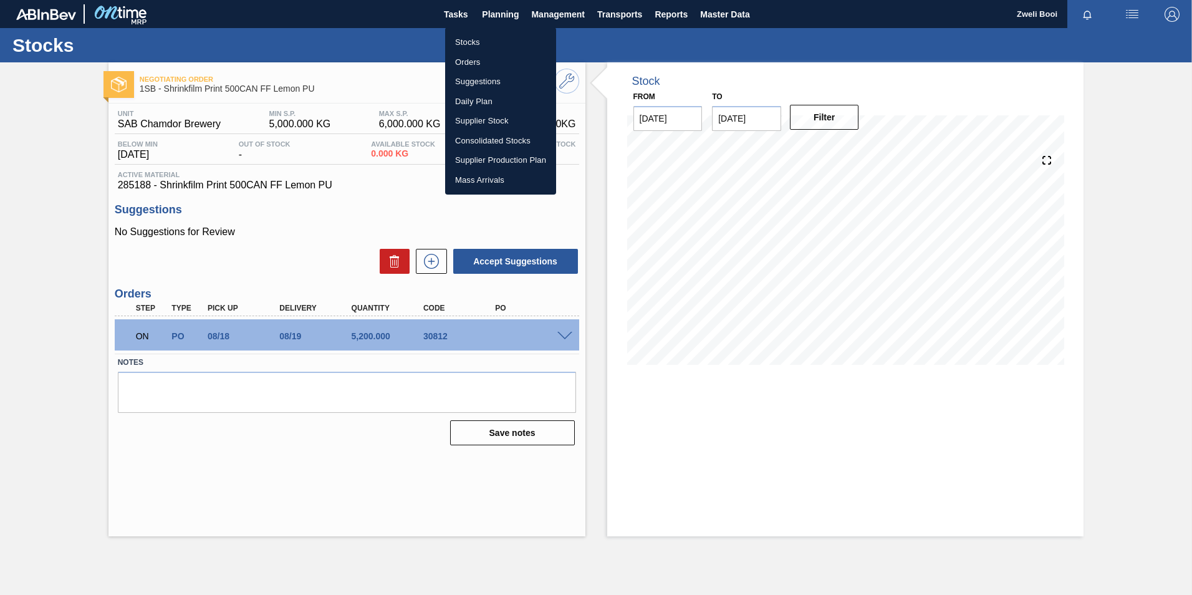
click at [472, 42] on li "Stocks" at bounding box center [500, 42] width 111 height 20
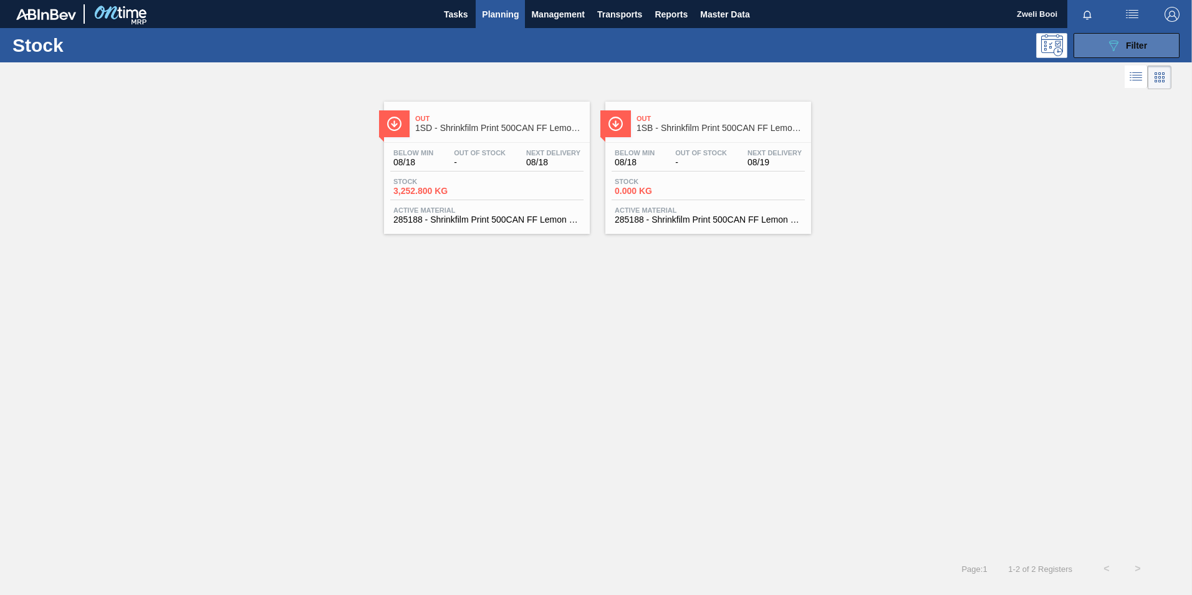
click at [1142, 46] on span "Filter" at bounding box center [1136, 46] width 21 height 10
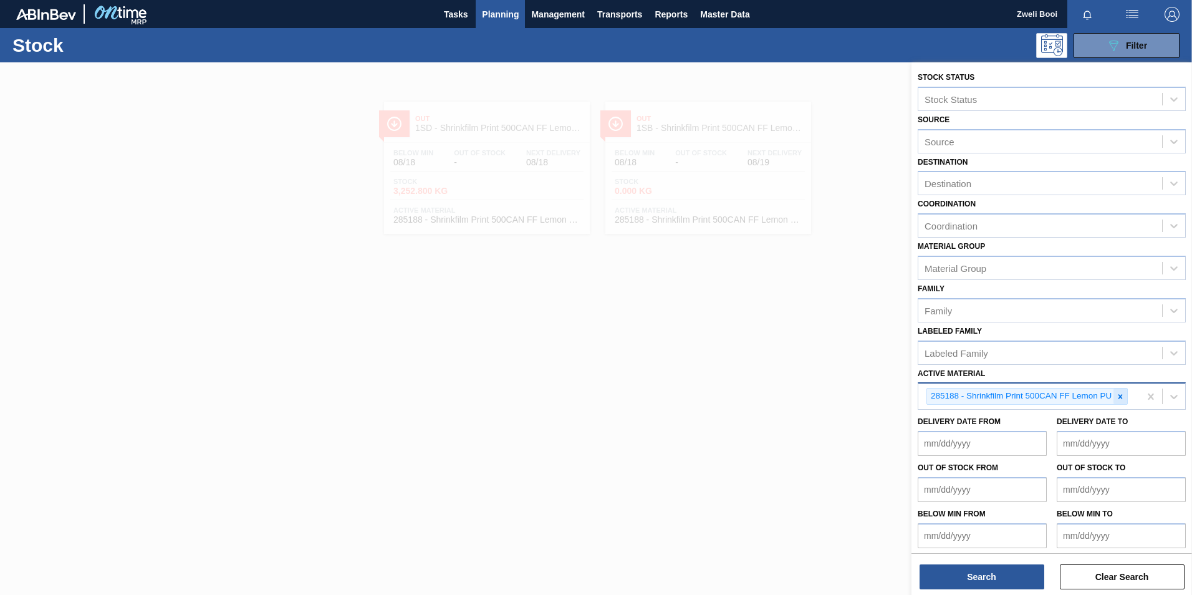
click at [1126, 402] on div at bounding box center [1121, 396] width 14 height 16
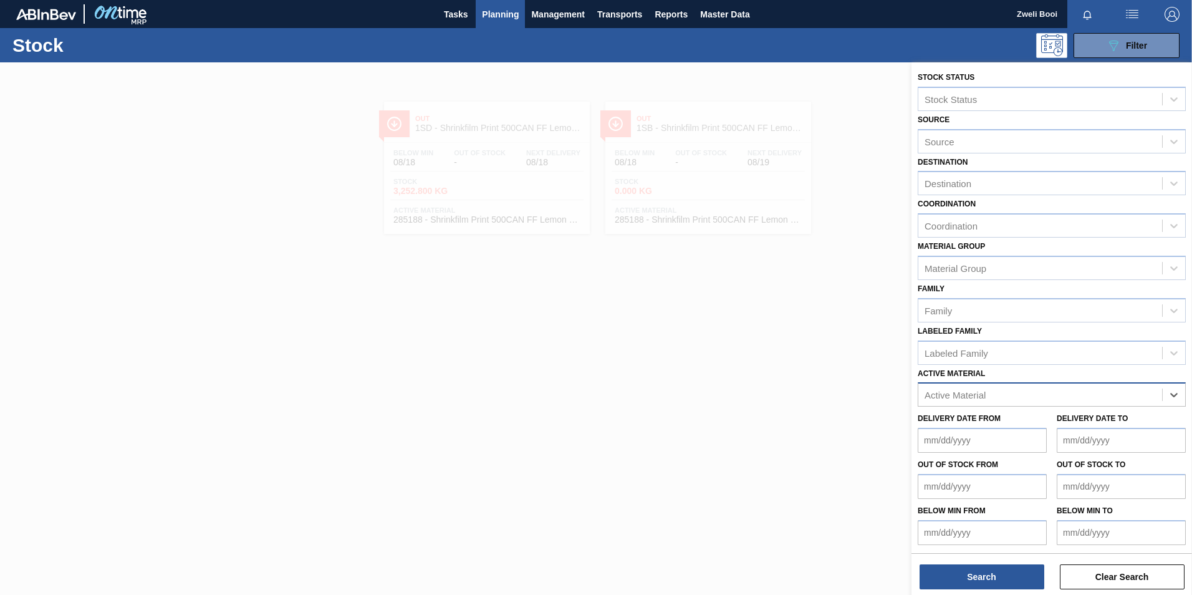
paste Material "285185"
type Material "285185"
click at [1094, 422] on div "285185 - Can 500 Flying Fish Lemon PU" at bounding box center [1052, 425] width 268 height 23
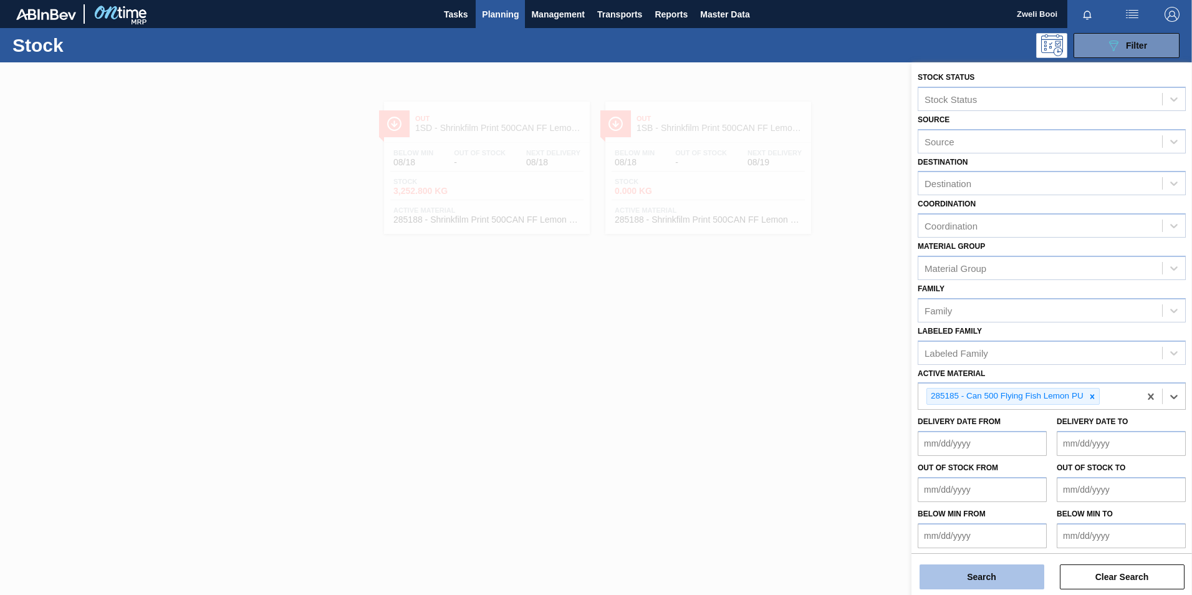
click at [1009, 587] on button "Search" at bounding box center [982, 576] width 125 height 25
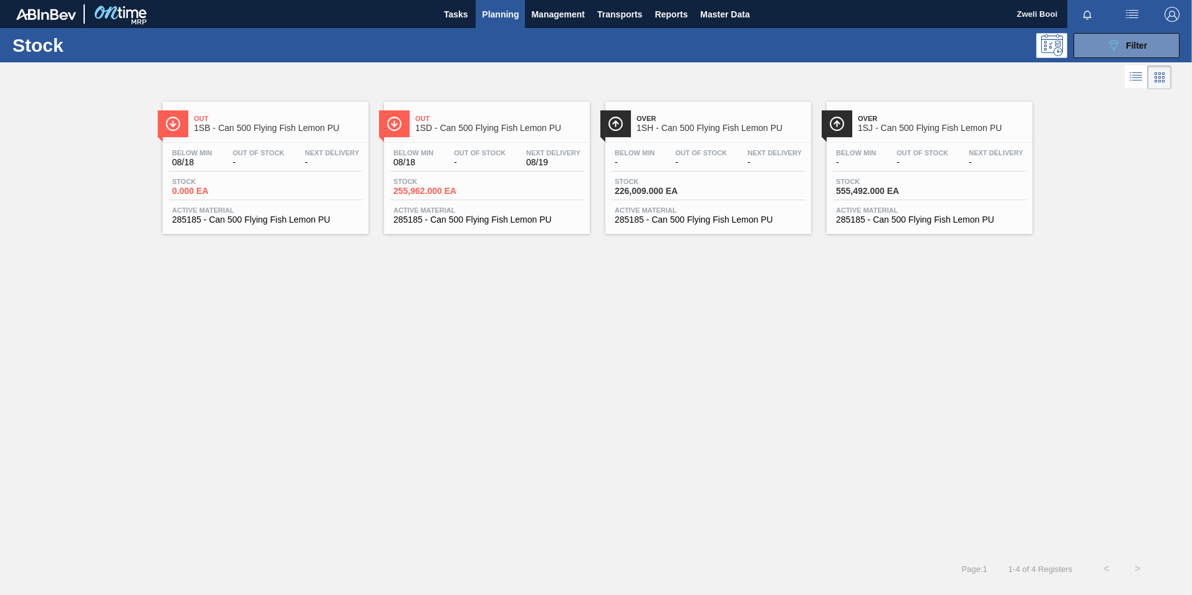
click at [292, 161] on div "Below Min 08/18 Out Of Stock - Next Delivery -" at bounding box center [265, 160] width 193 height 22
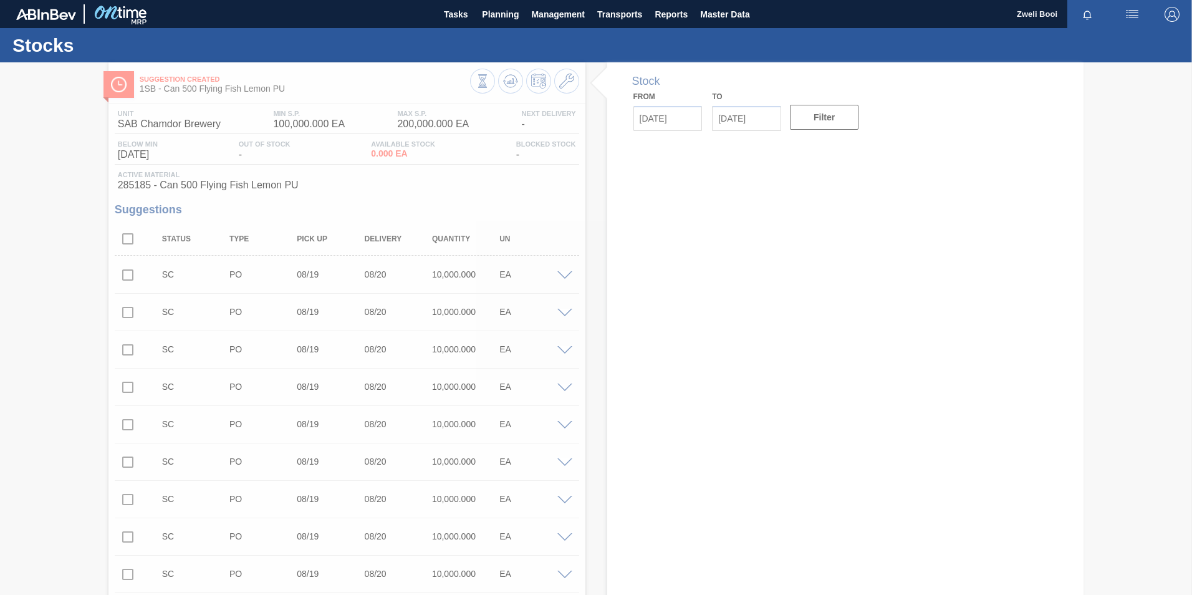
type input "[DATE]"
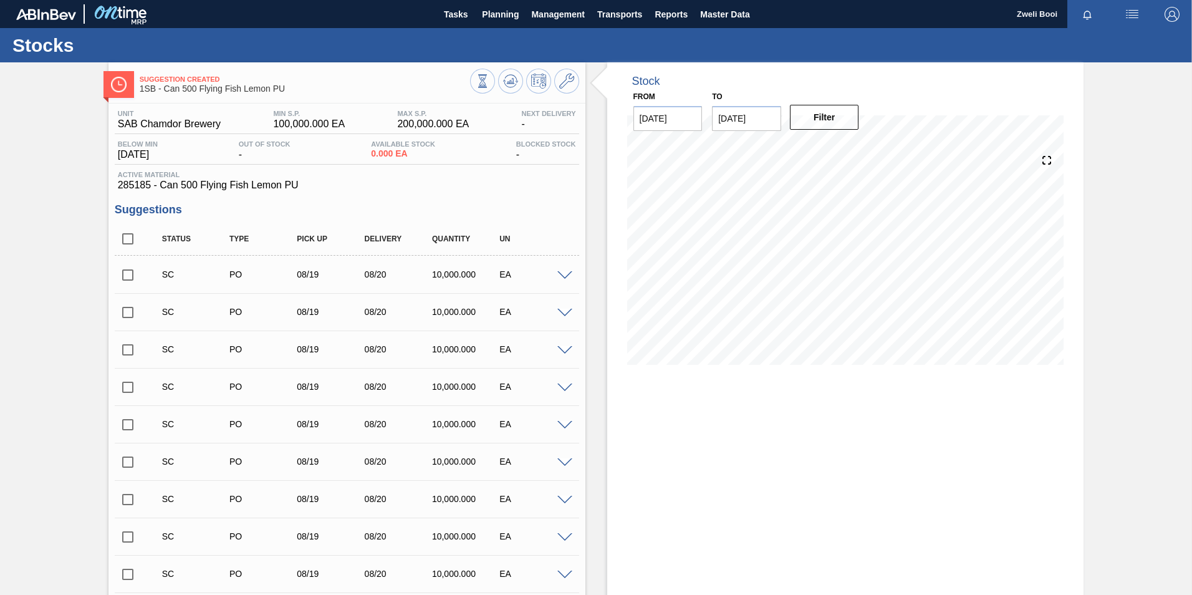
click at [556, 272] on div at bounding box center [566, 274] width 25 height 9
click at [561, 277] on span at bounding box center [564, 275] width 15 height 9
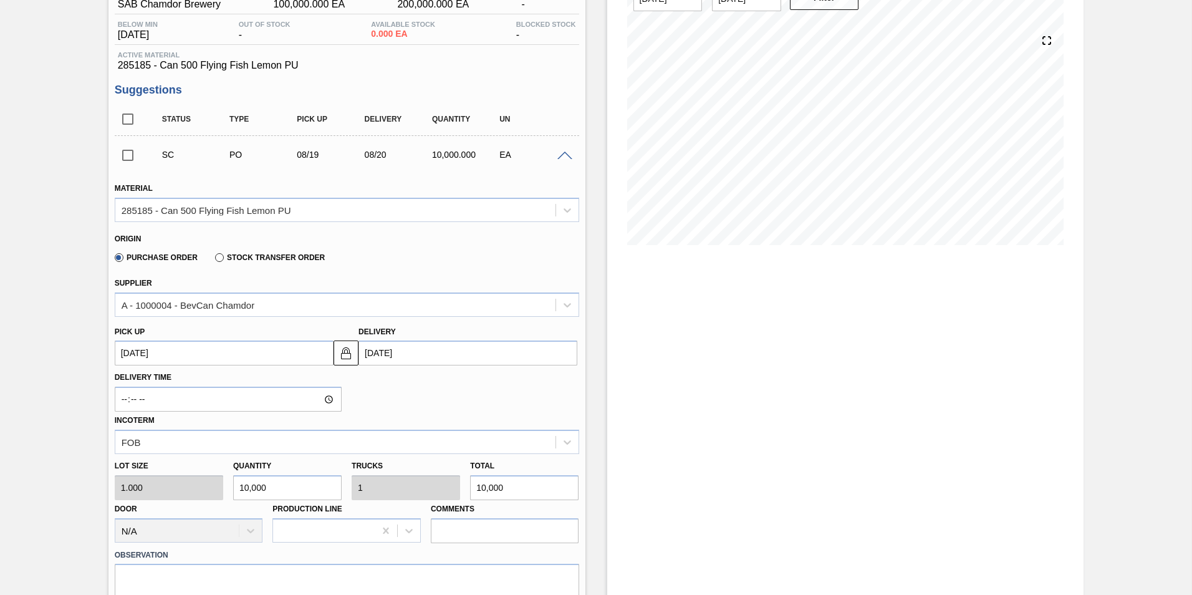
scroll to position [125, 0]
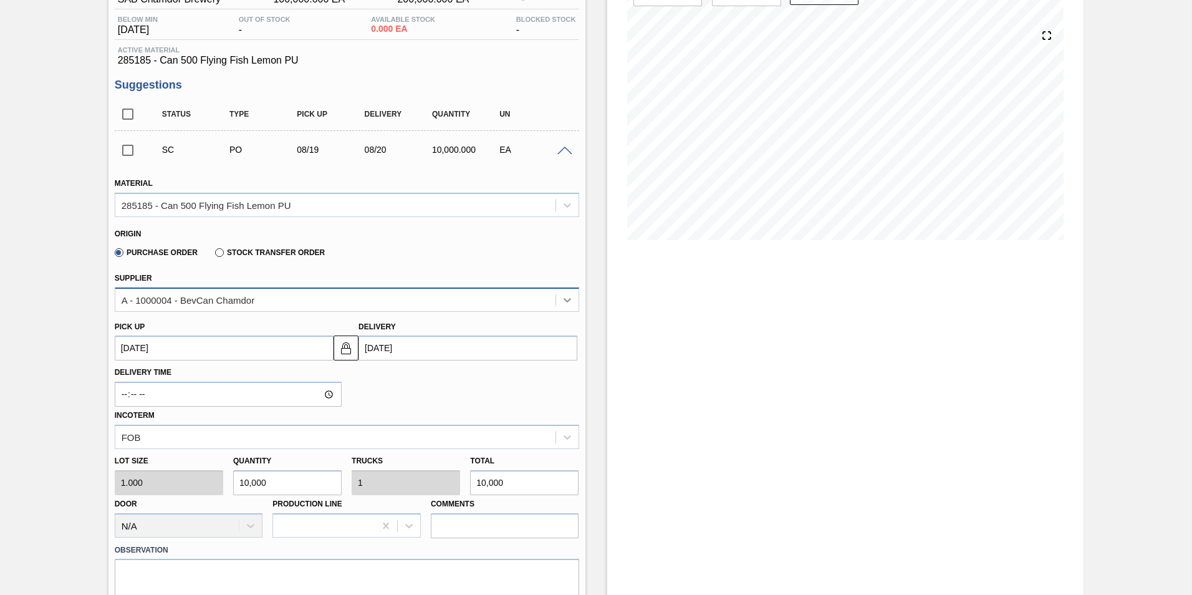
click at [571, 306] on icon at bounding box center [567, 300] width 12 height 12
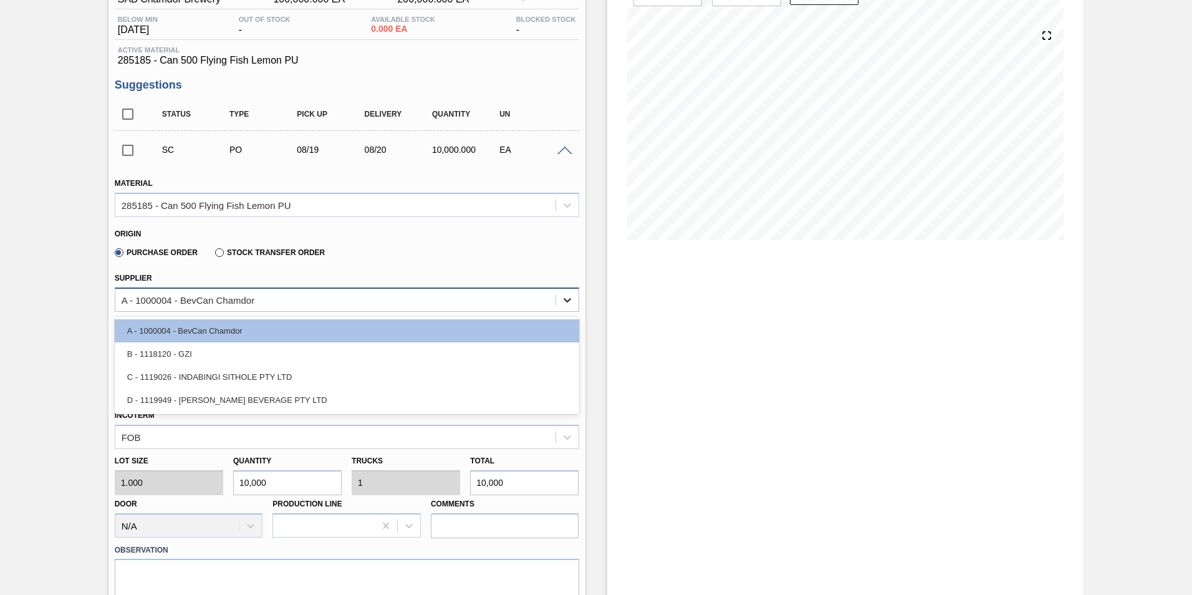
click at [569, 306] on div at bounding box center [567, 300] width 22 height 22
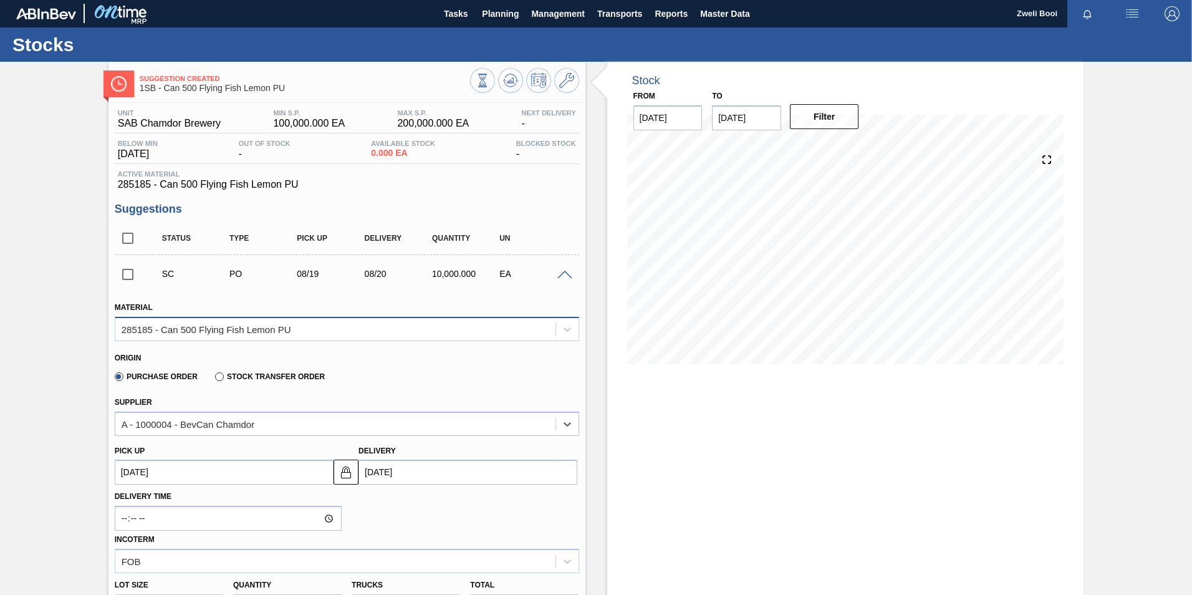
scroll to position [0, 0]
click at [489, 83] on icon at bounding box center [483, 81] width 14 height 14
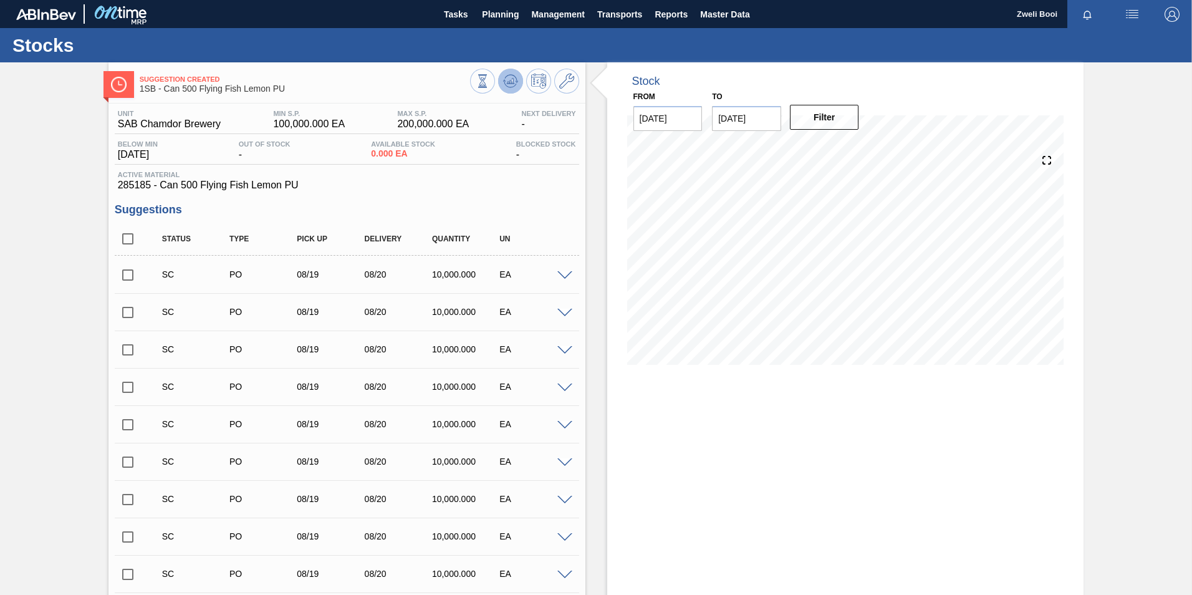
click at [489, 85] on icon at bounding box center [483, 81] width 14 height 14
click at [514, 90] on button at bounding box center [510, 81] width 25 height 25
click at [517, 82] on button at bounding box center [510, 81] width 25 height 25
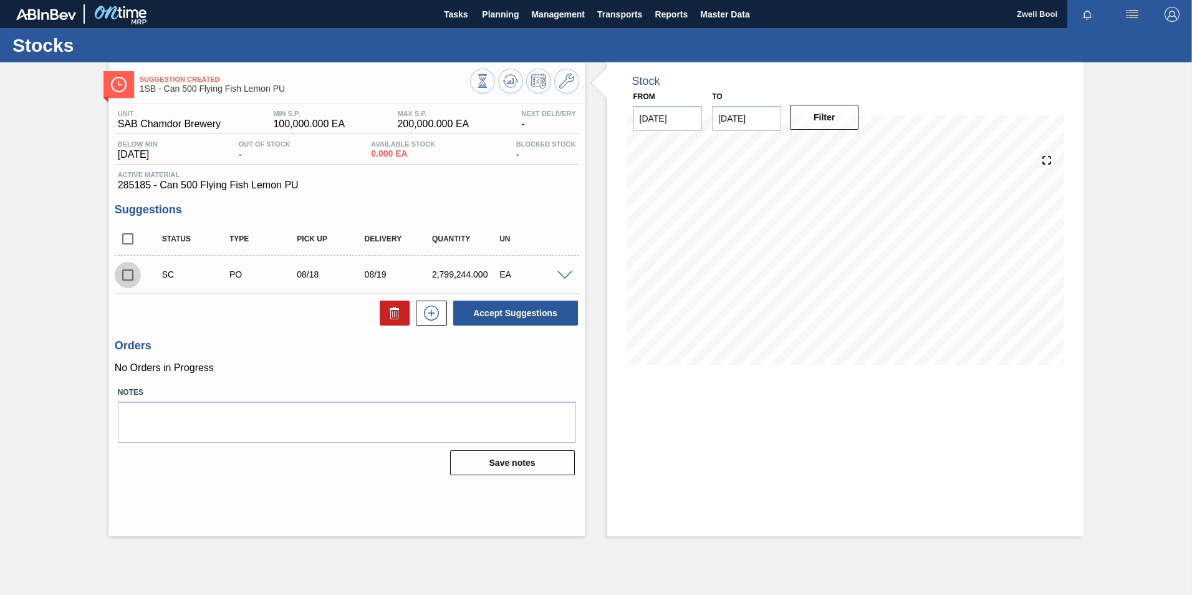
click at [138, 274] on input "checkbox" at bounding box center [128, 275] width 26 height 26
click at [508, 314] on button "Accept Suggestions" at bounding box center [515, 313] width 125 height 25
checkbox input "false"
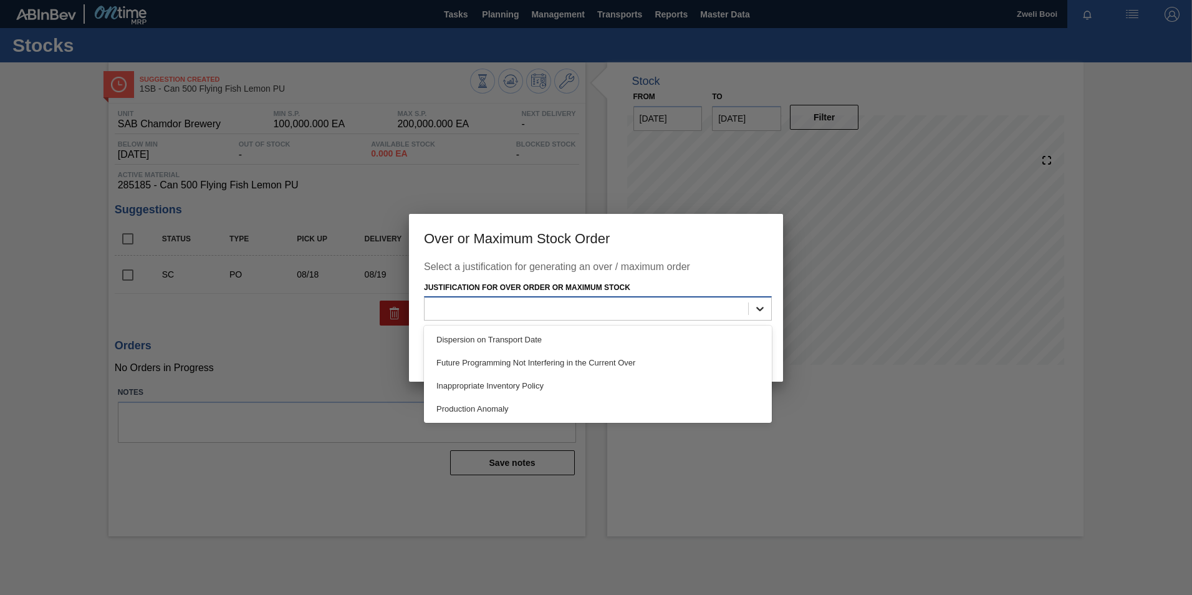
click at [768, 299] on div at bounding box center [760, 308] width 22 height 22
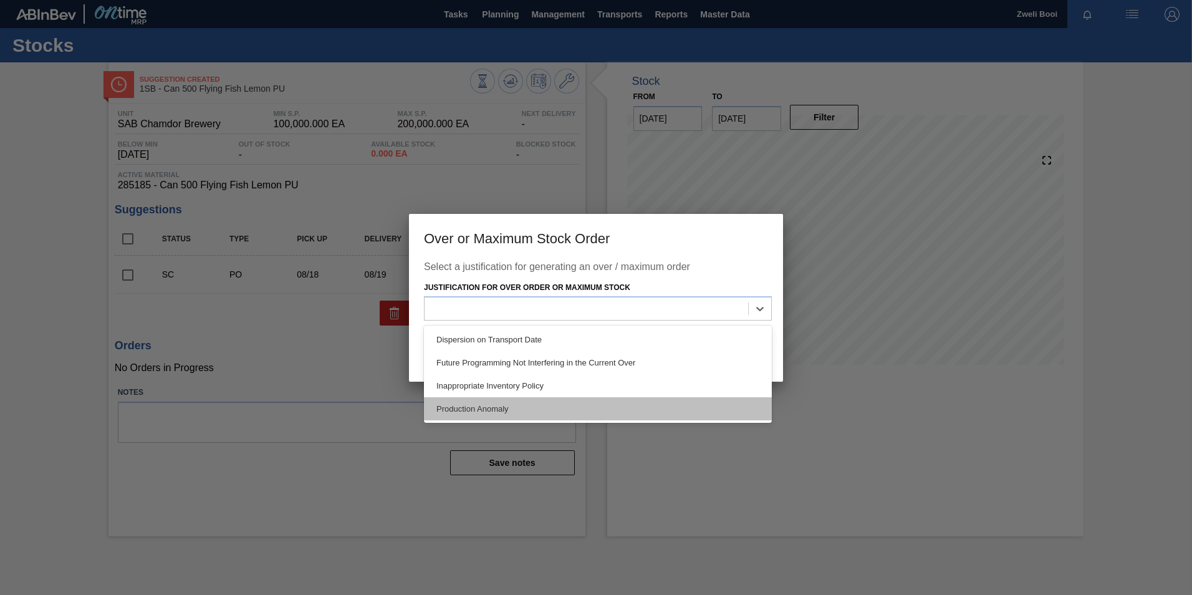
click at [672, 403] on div "Production Anomaly" at bounding box center [598, 408] width 348 height 23
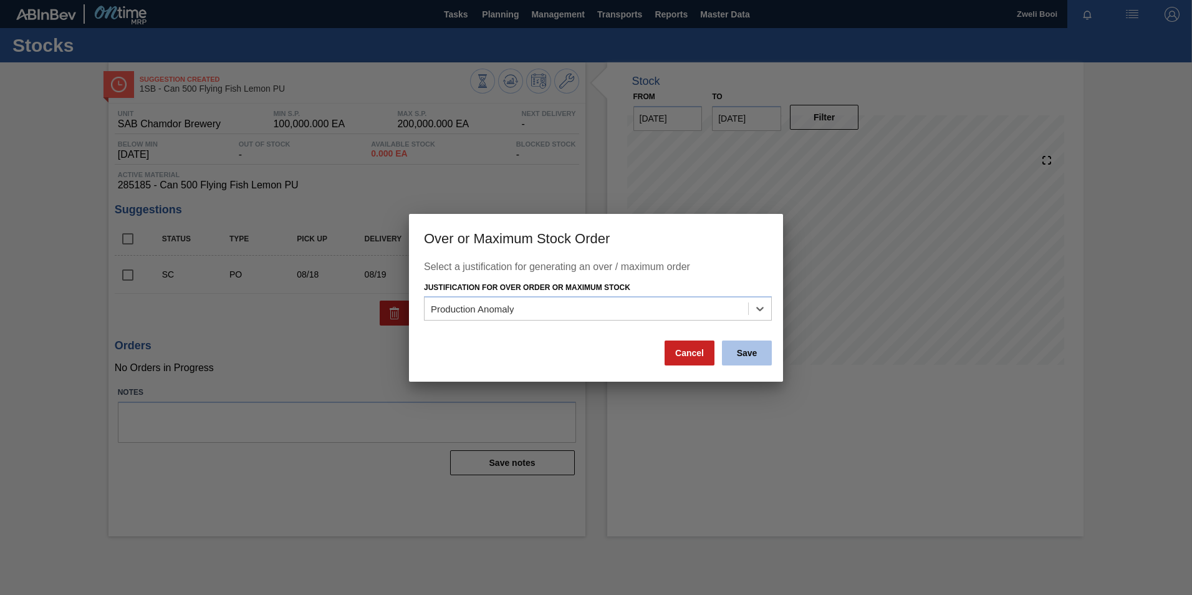
click at [764, 355] on button "Save" at bounding box center [747, 352] width 50 height 25
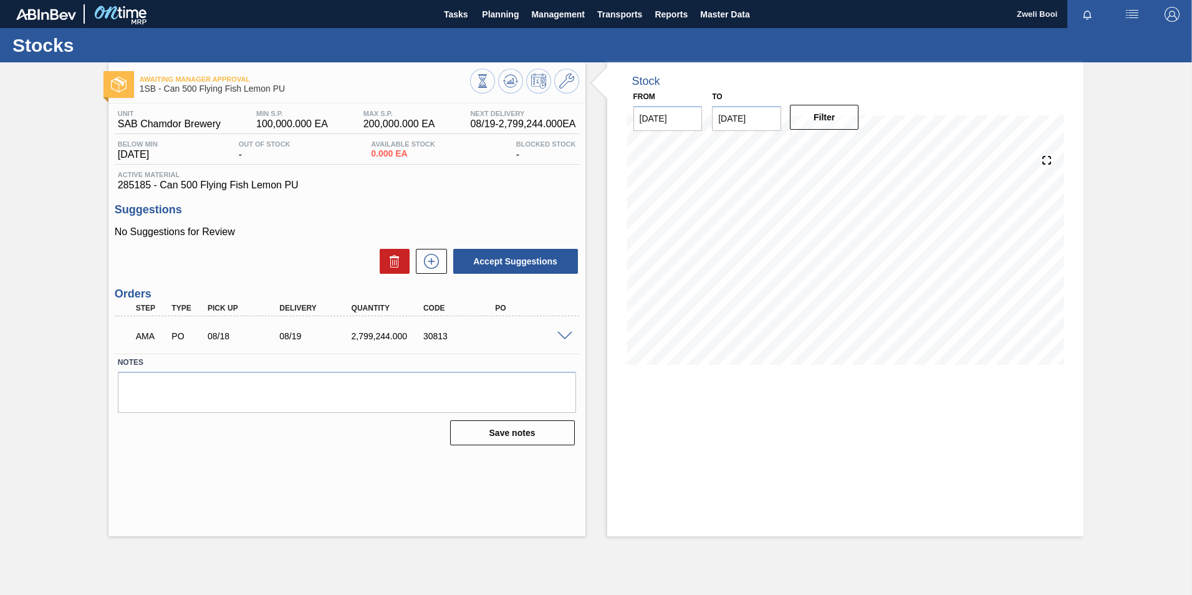
click at [576, 339] on div at bounding box center [566, 334] width 25 height 9
click at [567, 337] on span at bounding box center [564, 336] width 15 height 9
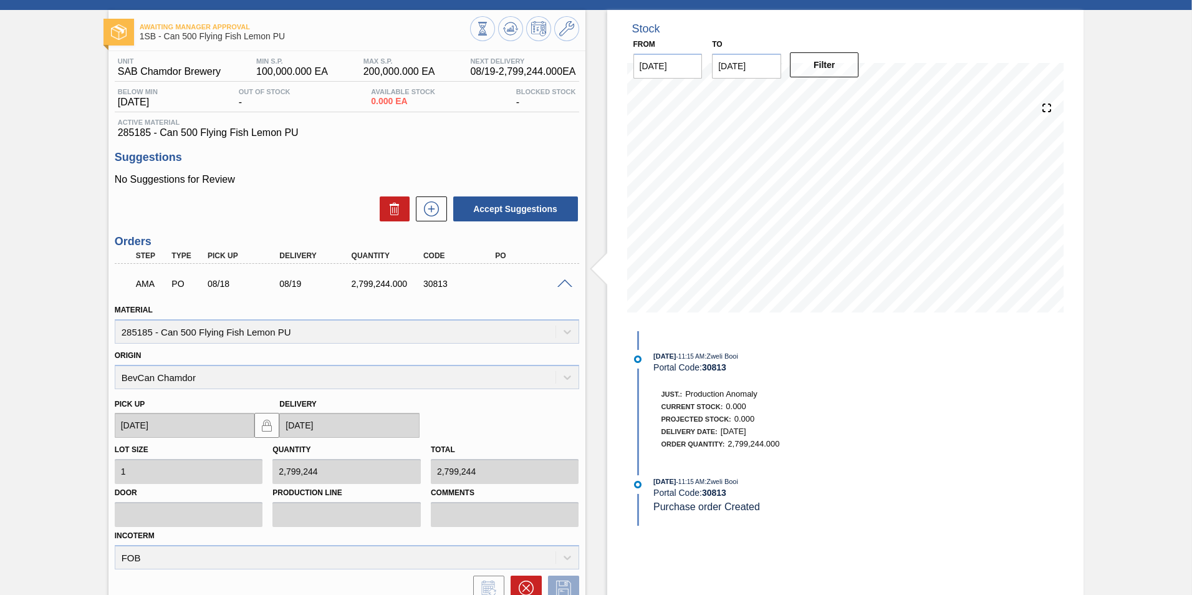
scroll to position [163, 0]
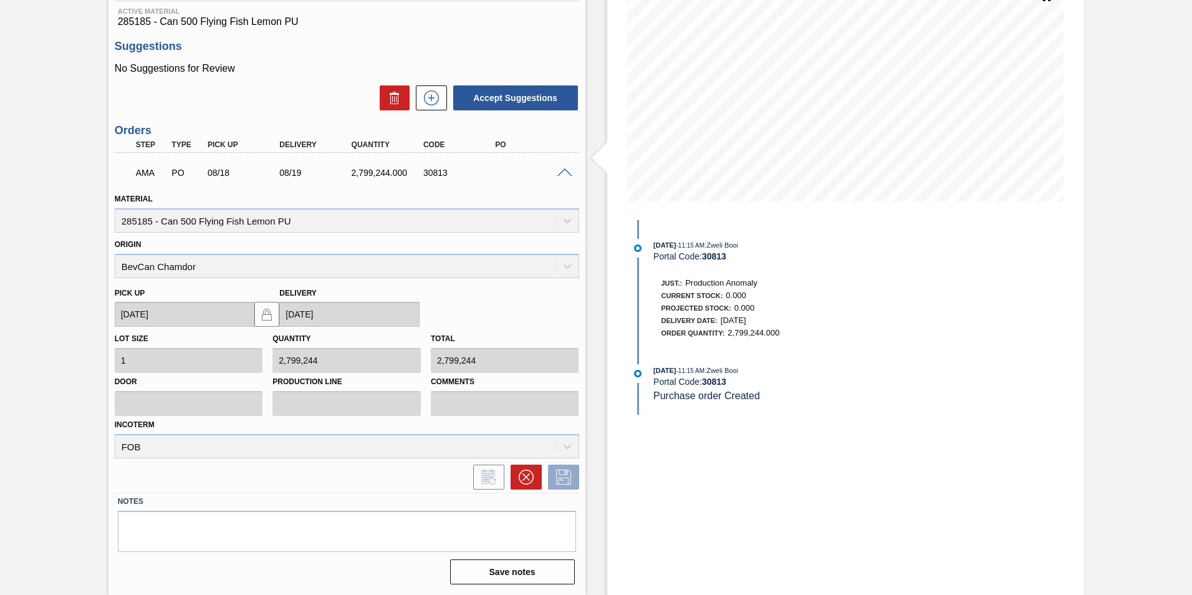
click at [562, 173] on span at bounding box center [564, 172] width 15 height 9
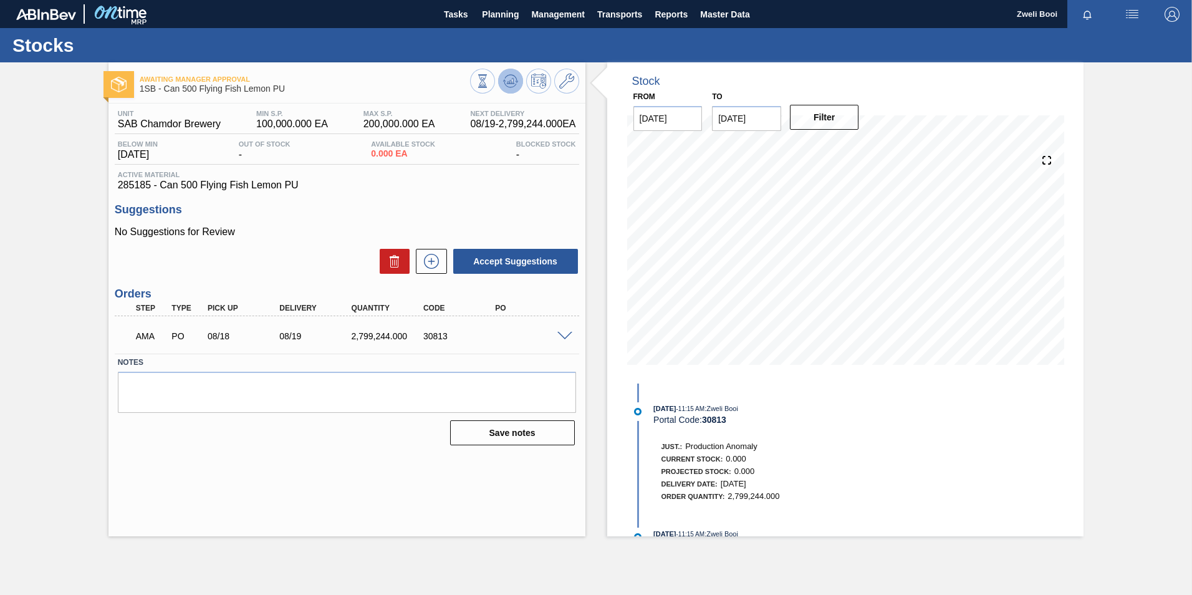
click at [489, 85] on icon at bounding box center [483, 81] width 14 height 14
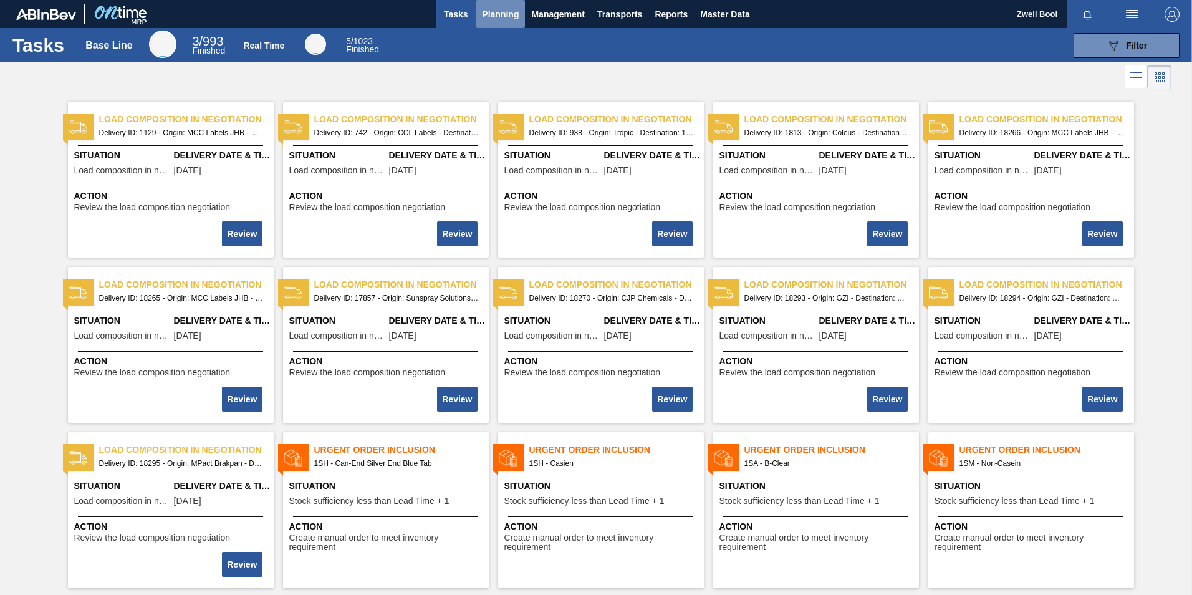
click at [497, 18] on span "Planning" at bounding box center [500, 14] width 37 height 15
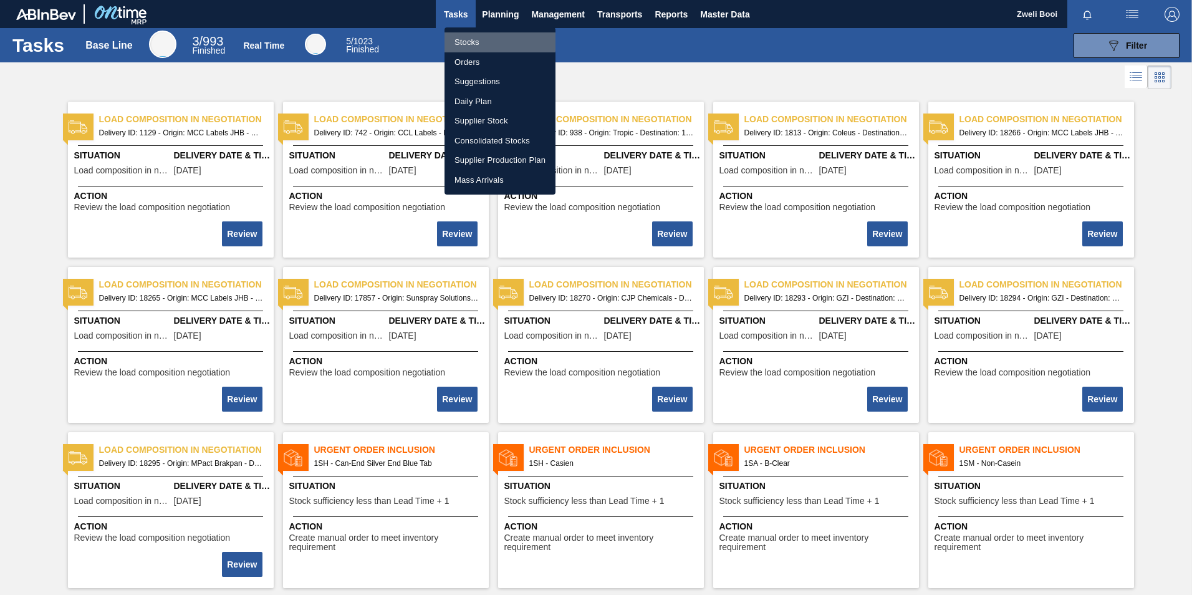
click at [460, 40] on li "Stocks" at bounding box center [500, 42] width 111 height 20
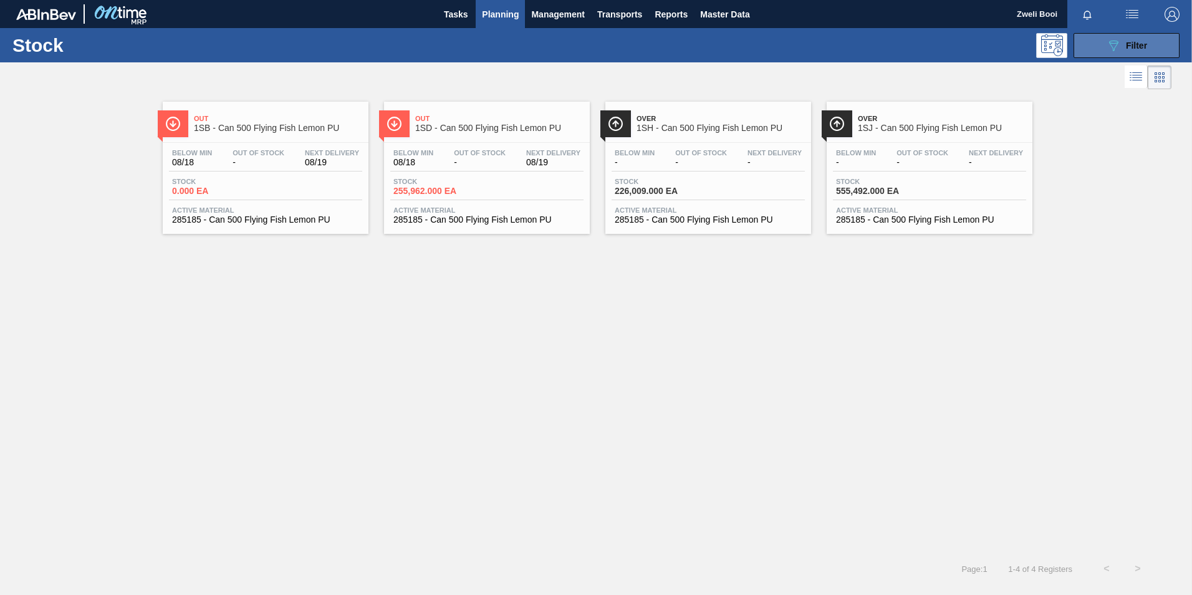
click at [1112, 45] on icon "089F7B8B-B2A5-4AFE-B5C0-19BA573D28AC" at bounding box center [1113, 45] width 15 height 15
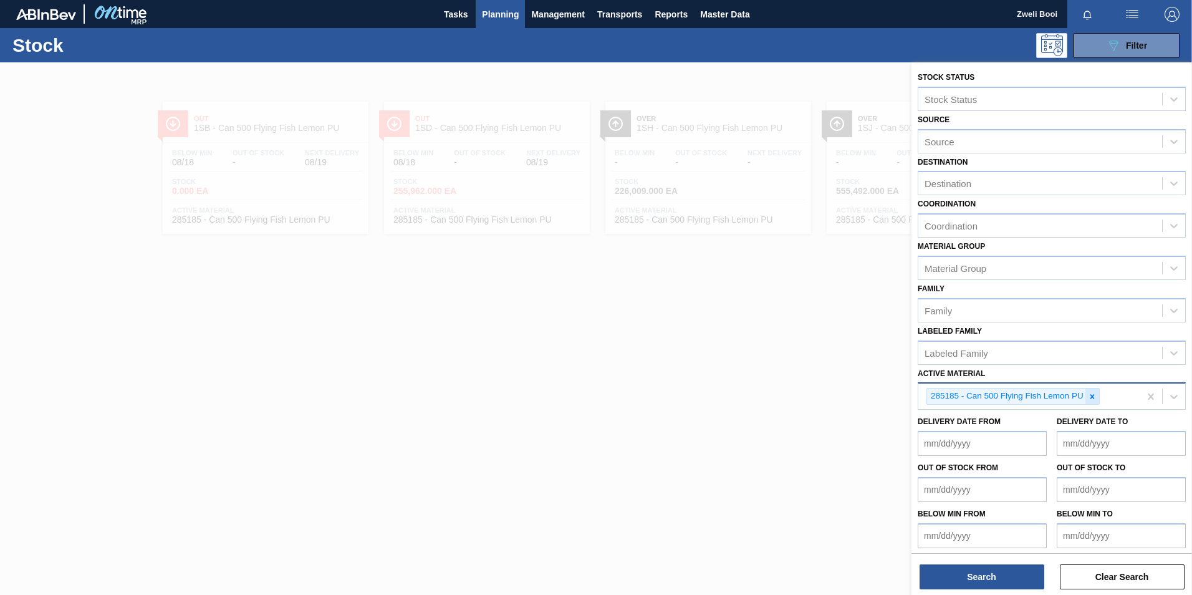
click at [1089, 392] on icon at bounding box center [1092, 396] width 9 height 9
click at [929, 395] on div "Active Material" at bounding box center [955, 395] width 61 height 11
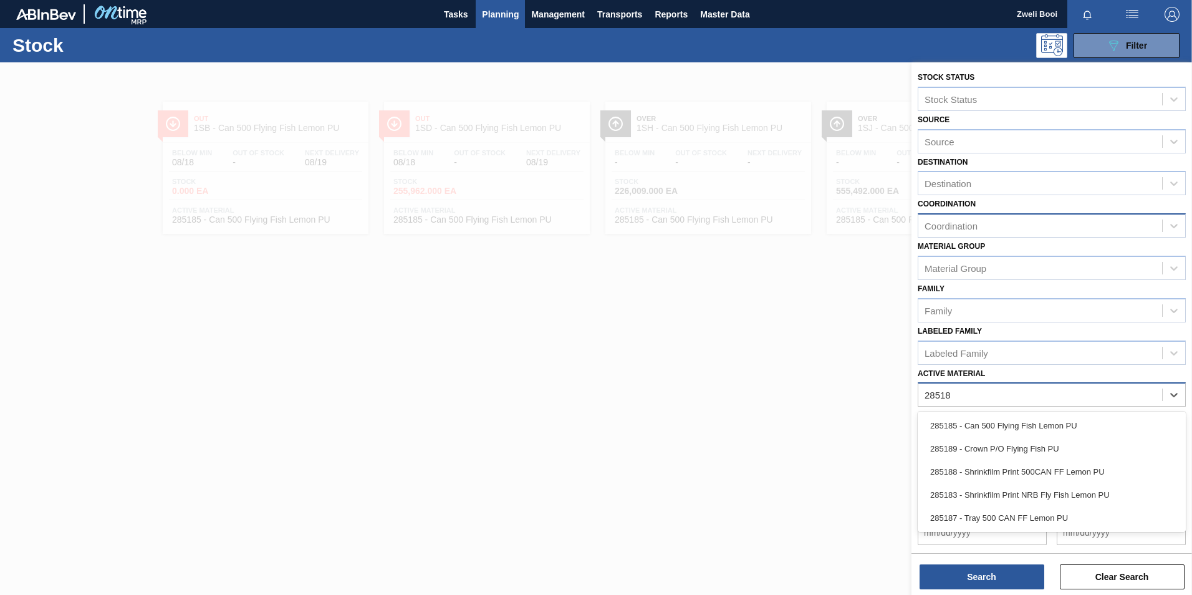
type Material "285188"
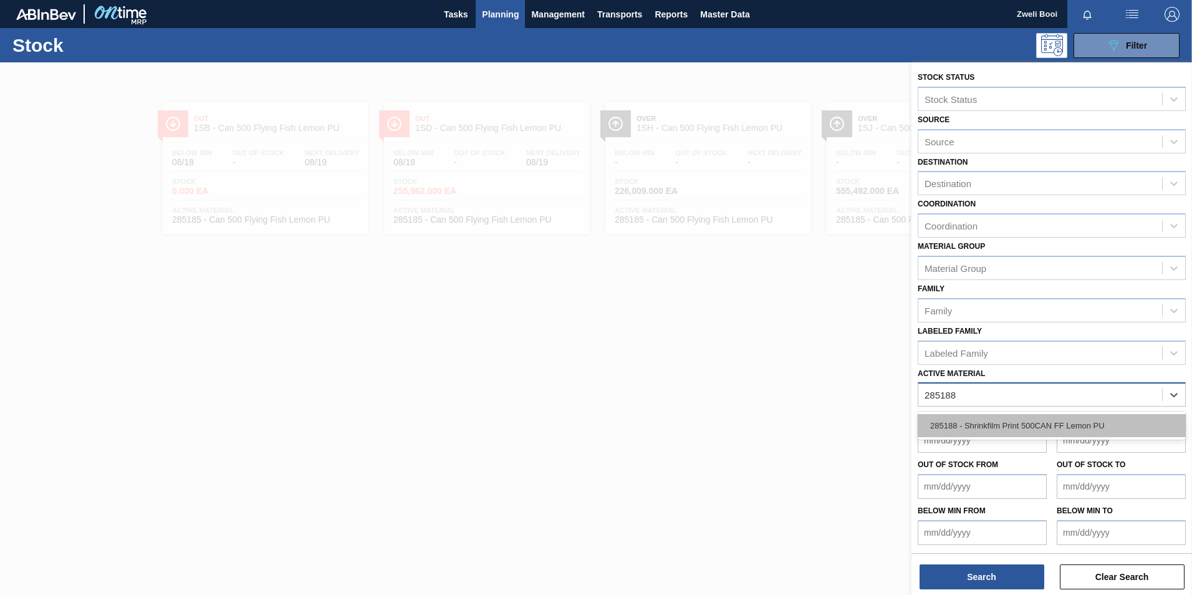
click at [1053, 432] on div "285188 - Shrinkfilm Print 500CAN FF Lemon PU" at bounding box center [1052, 425] width 268 height 23
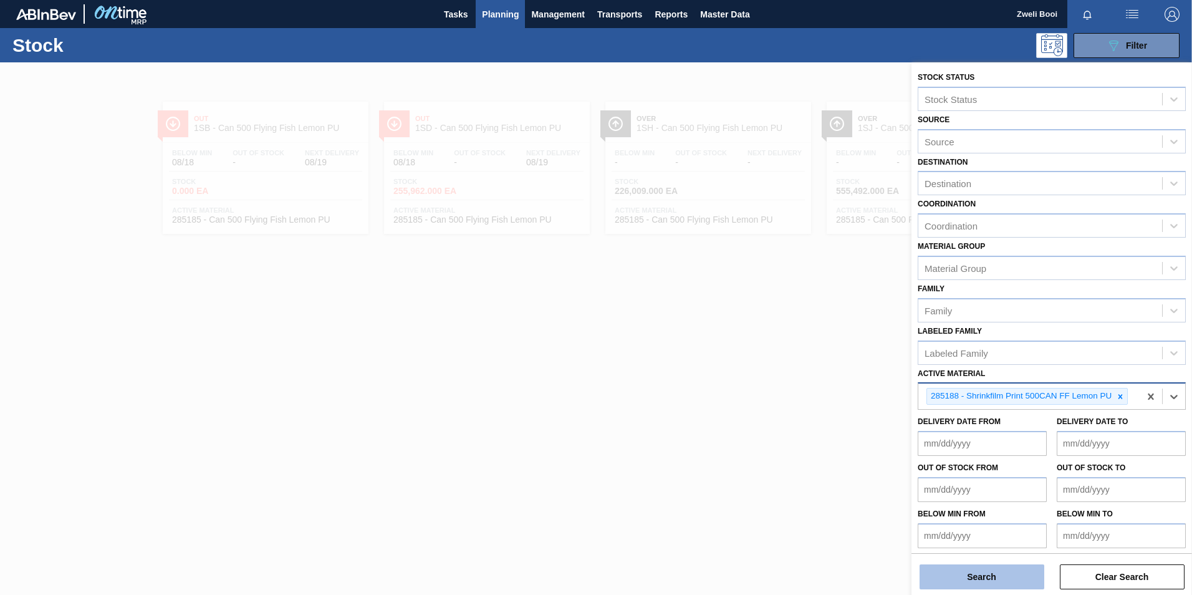
click at [1013, 565] on button "Search" at bounding box center [982, 576] width 125 height 25
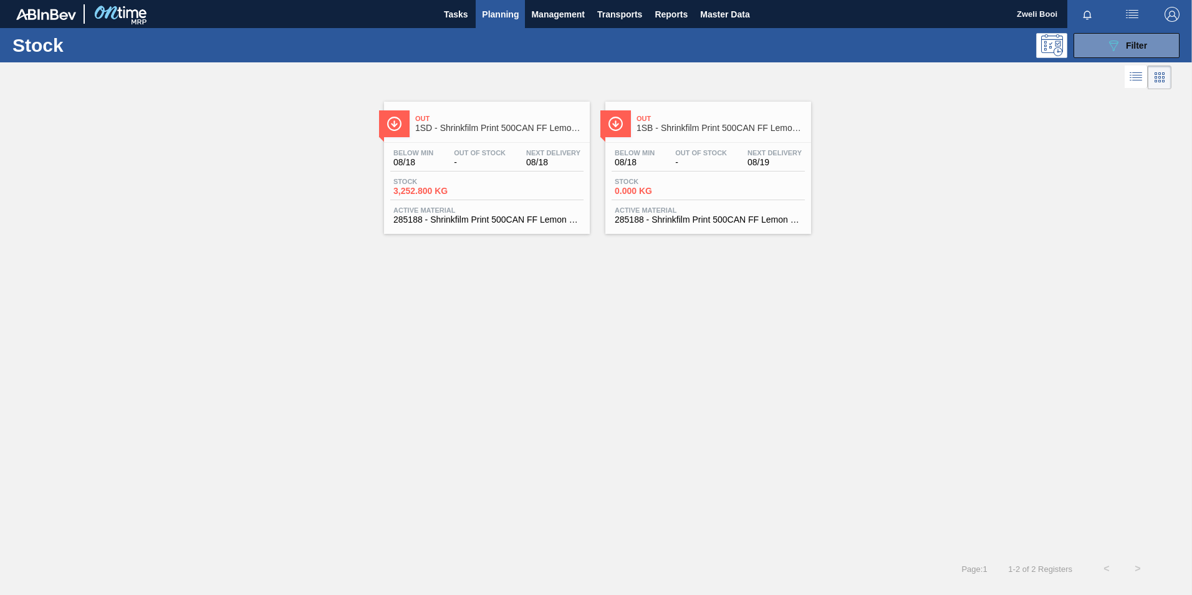
drag, startPoint x: 728, startPoint y: 204, endPoint x: 734, endPoint y: 208, distance: 7.3
click at [728, 204] on div "Below Min 08/18 Out Of Stock - Next Delivery 08/19 Stock 0.000 KG Active Materi…" at bounding box center [708, 185] width 206 height 85
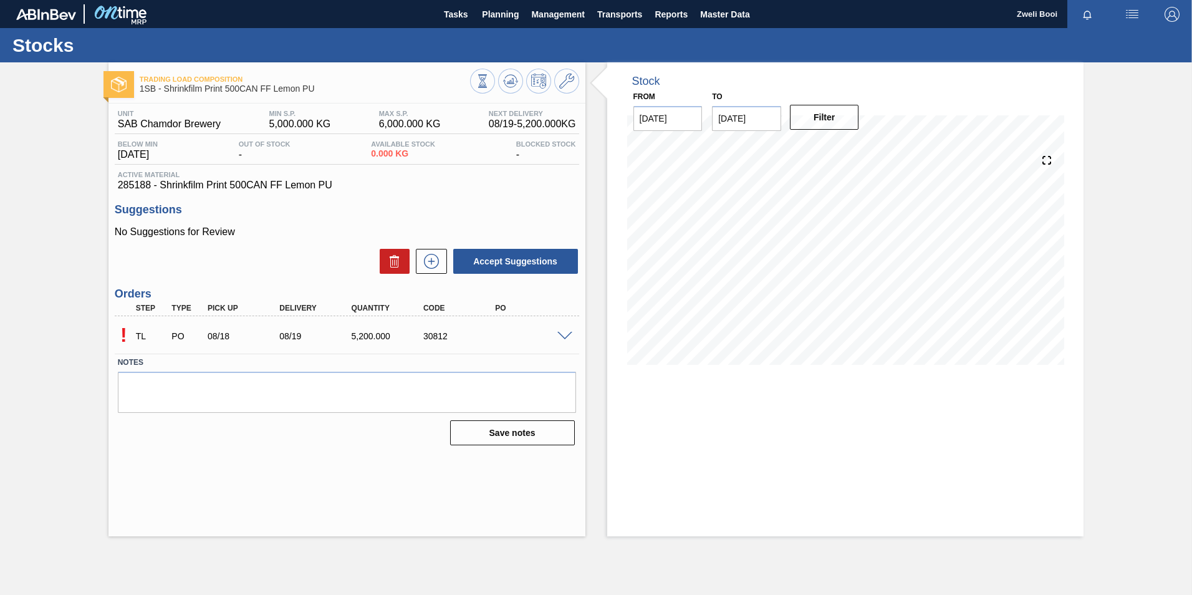
click at [572, 337] on span at bounding box center [564, 336] width 15 height 9
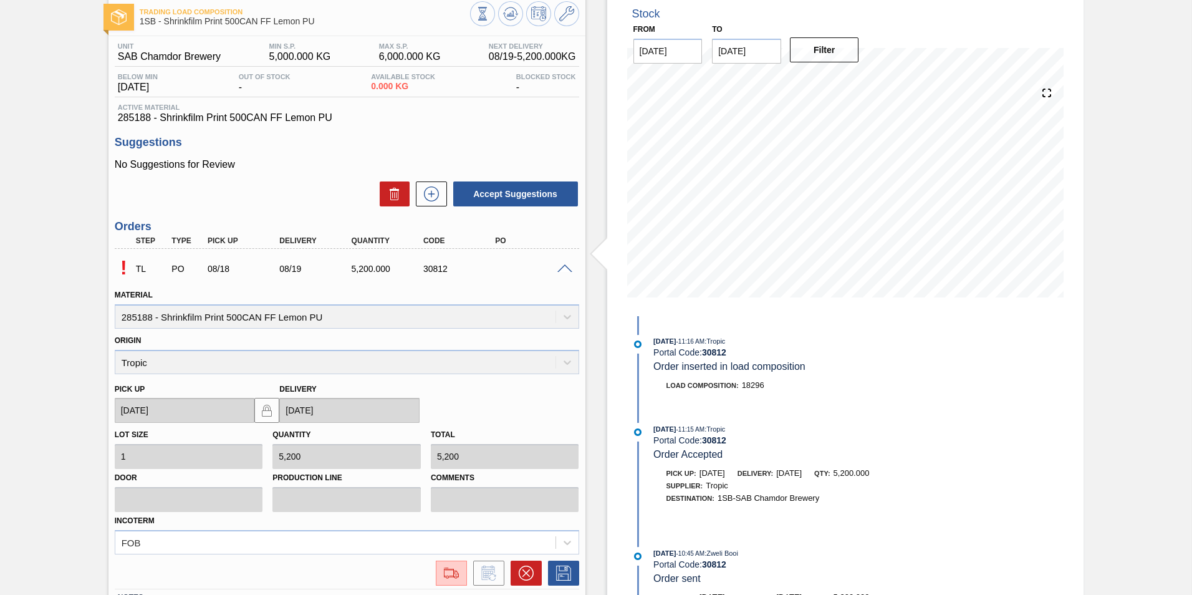
scroll to position [163, 0]
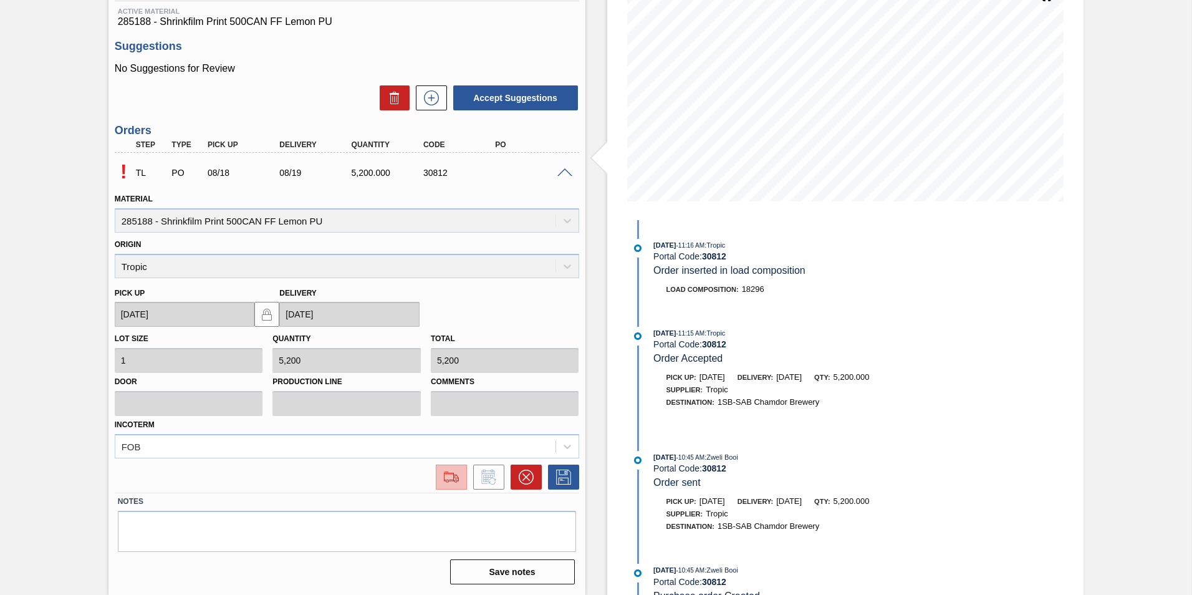
click at [451, 478] on img at bounding box center [451, 477] width 20 height 15
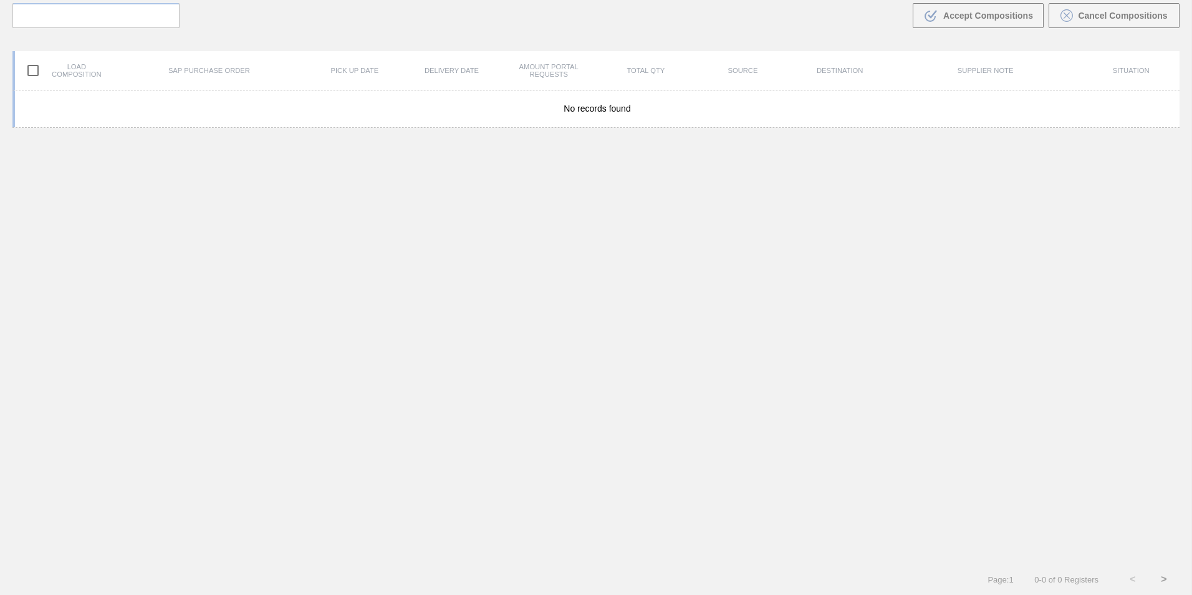
scroll to position [90, 0]
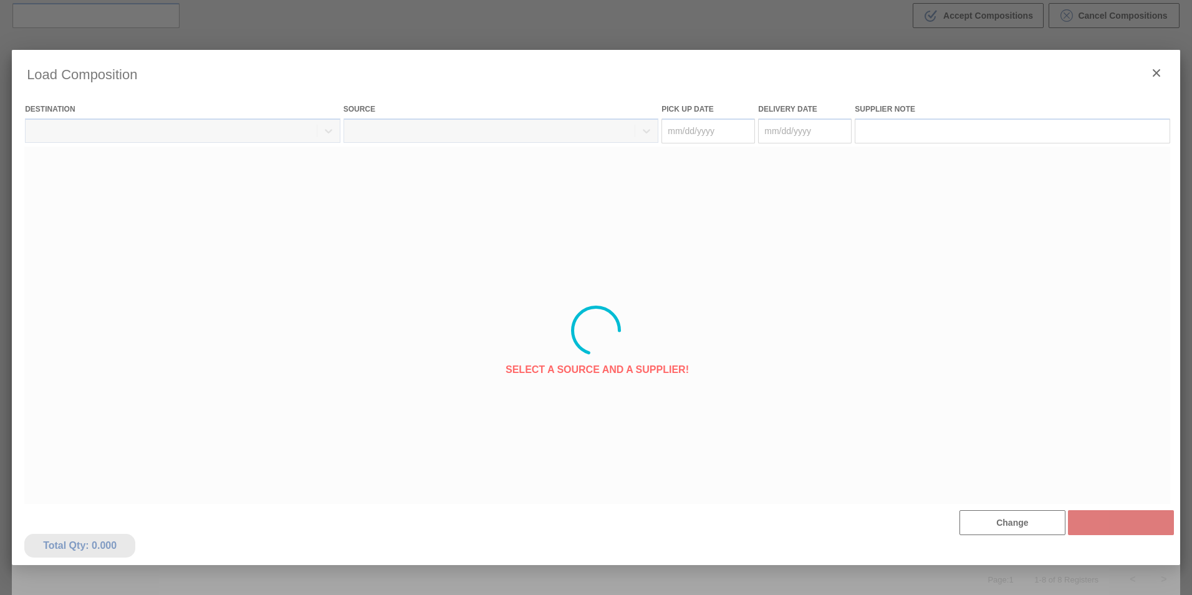
type Date "[DATE]"
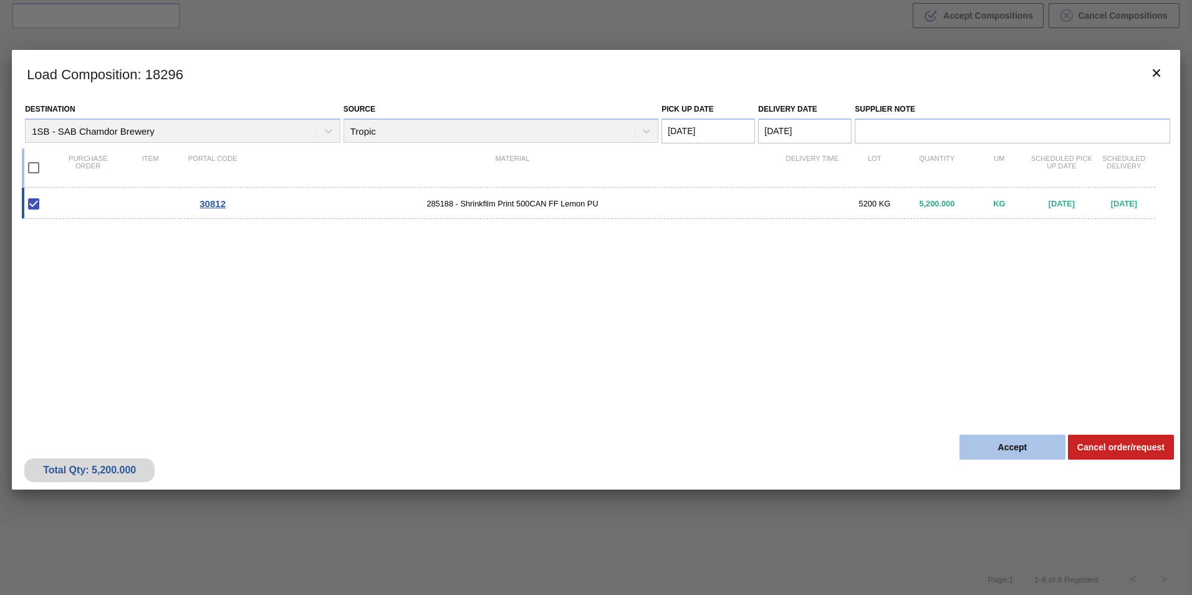
click at [1038, 443] on button "Accept" at bounding box center [1013, 447] width 106 height 25
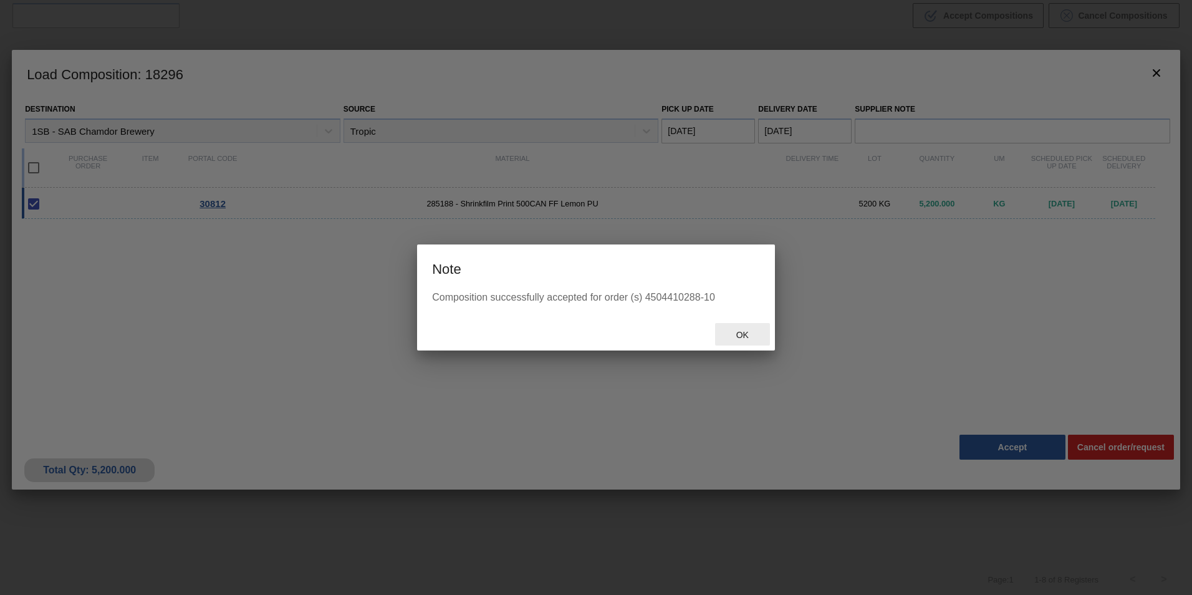
click at [746, 332] on span "Ok" at bounding box center [742, 335] width 32 height 10
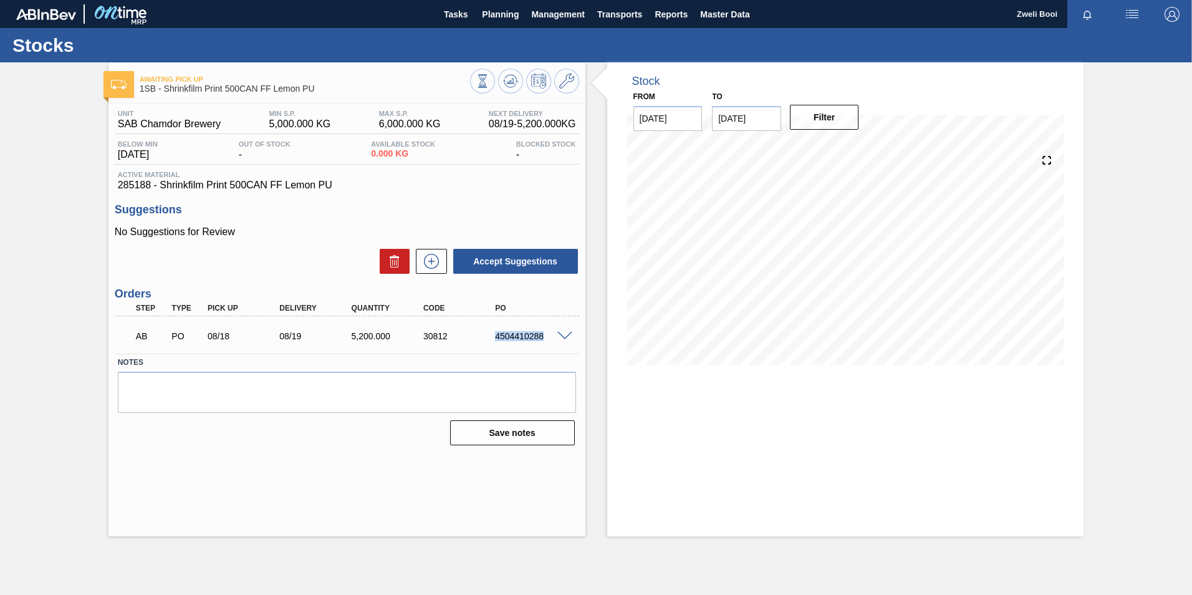
drag, startPoint x: 494, startPoint y: 337, endPoint x: 542, endPoint y: 347, distance: 48.9
click at [542, 347] on div "AB PO 08/18 08/19 5,200.000 30812 4504410288" at bounding box center [343, 334] width 431 height 25
copy div "4504410288"
click at [513, 17] on span "Planning" at bounding box center [500, 14] width 37 height 15
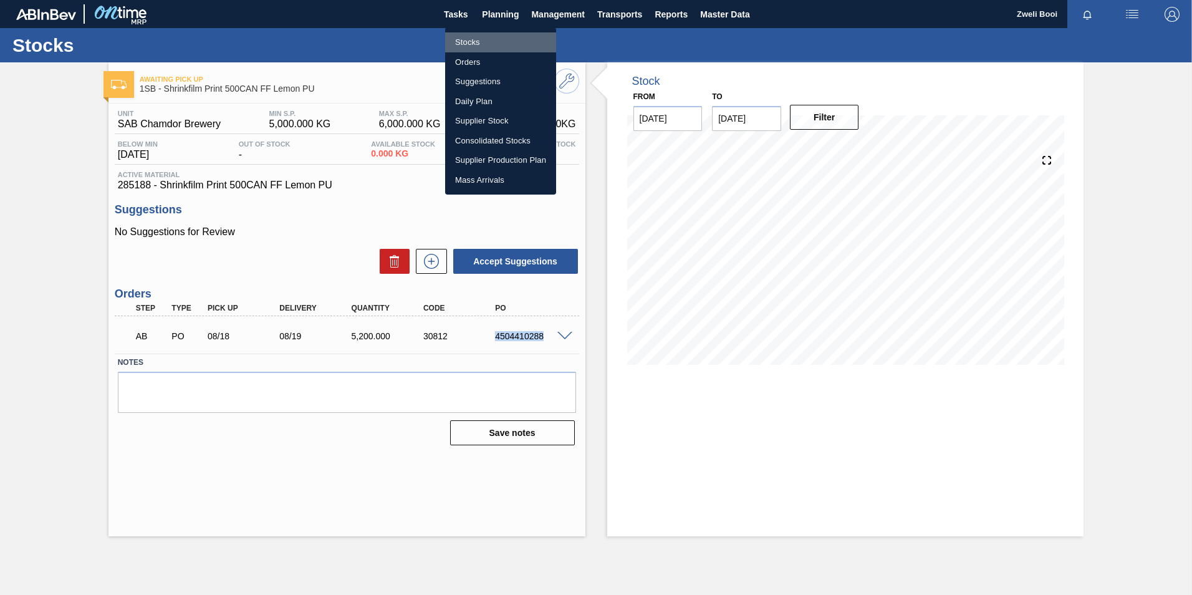
click at [473, 42] on li "Stocks" at bounding box center [500, 42] width 111 height 20
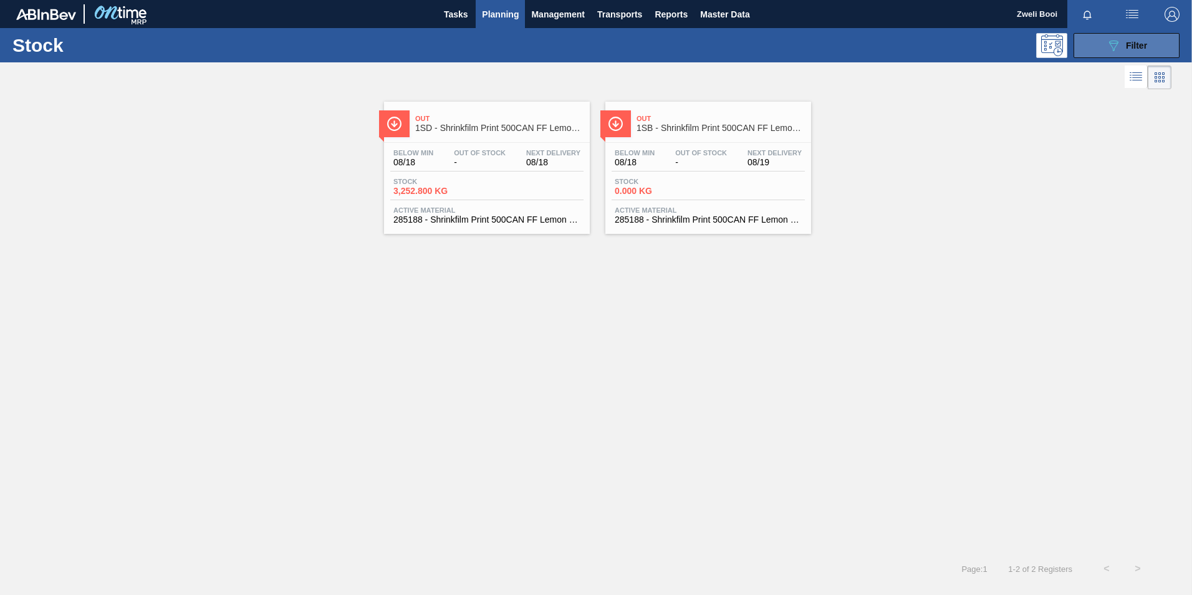
click at [1125, 43] on div "089F7B8B-B2A5-4AFE-B5C0-19BA573D28AC Filter" at bounding box center [1126, 45] width 41 height 15
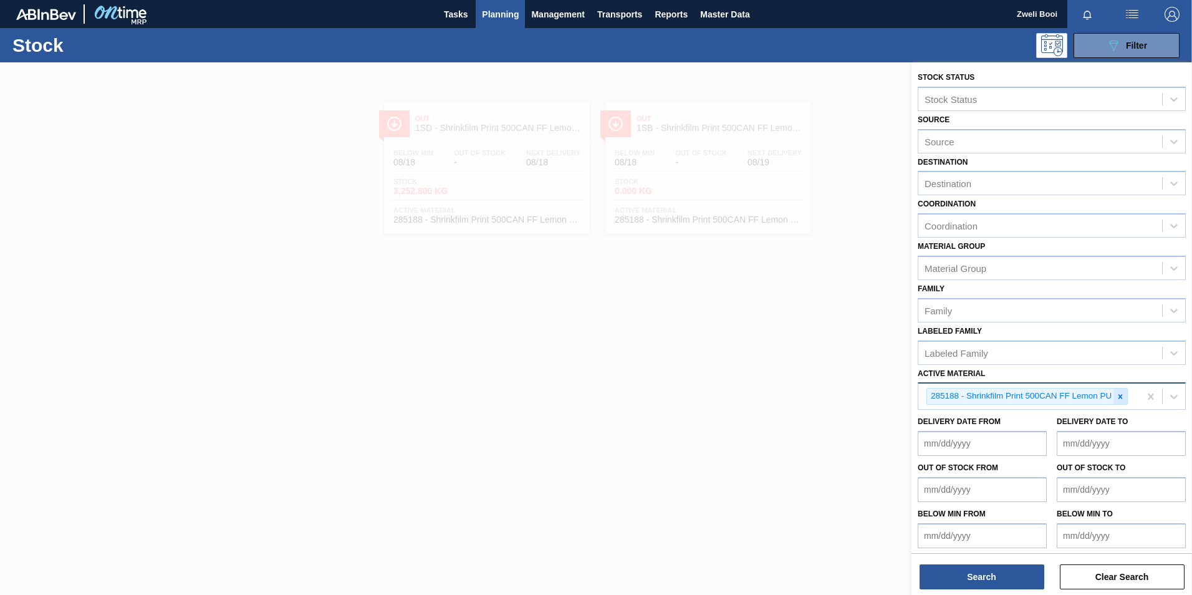
click at [1120, 396] on icon at bounding box center [1121, 396] width 4 height 4
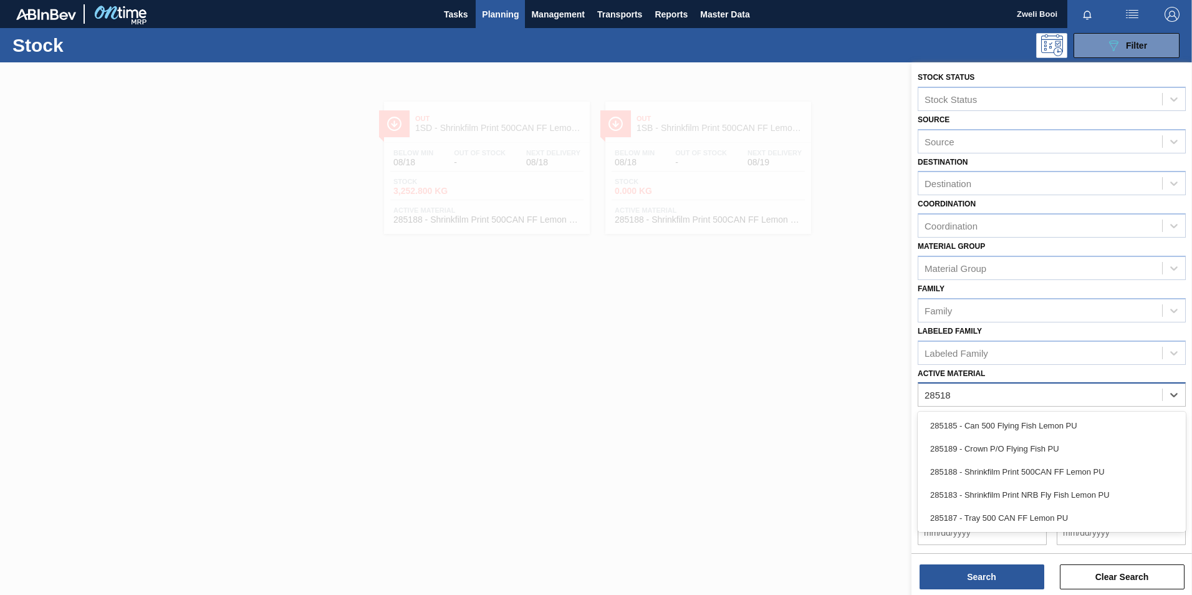
type Material "285187"
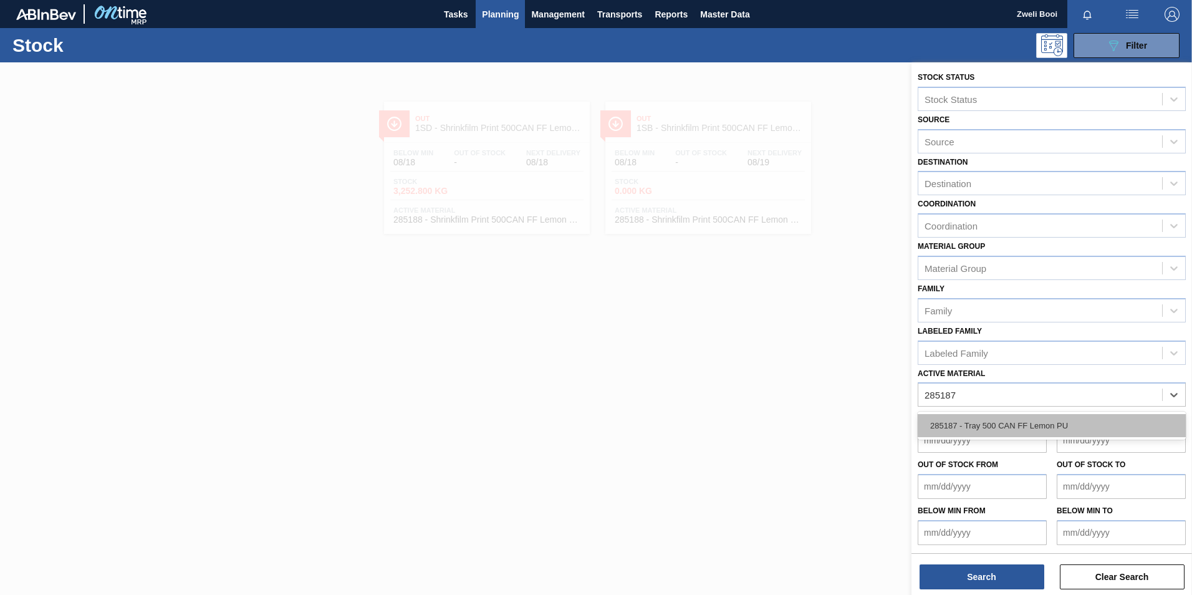
click at [1056, 433] on div "285187 - Tray 500 CAN FF Lemon PU" at bounding box center [1052, 425] width 268 height 23
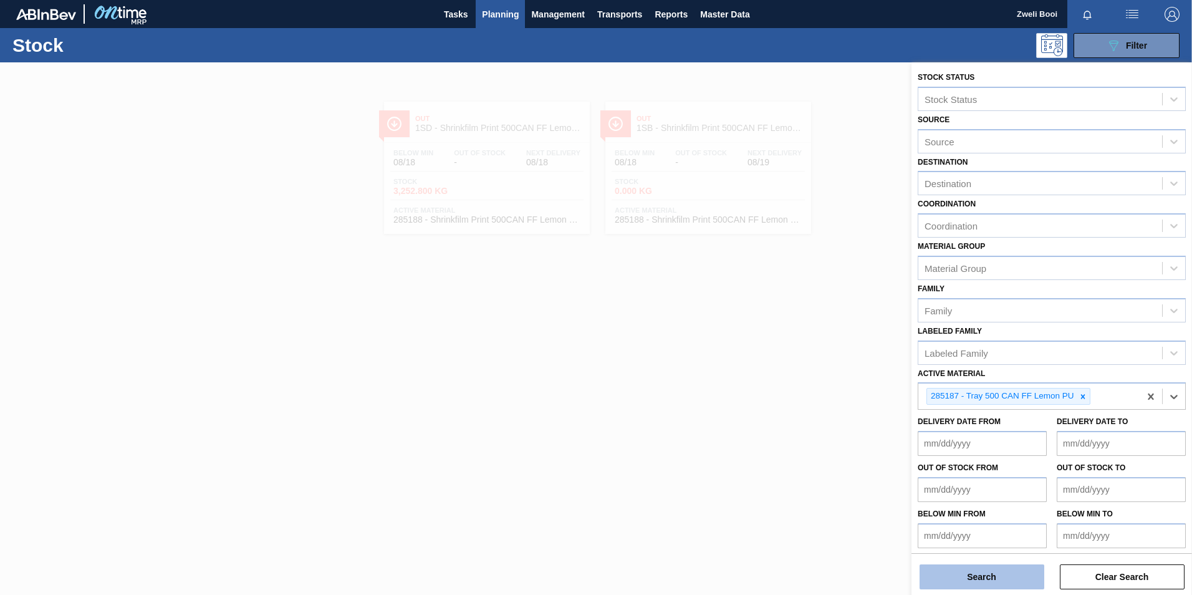
click at [968, 582] on button "Search" at bounding box center [982, 576] width 125 height 25
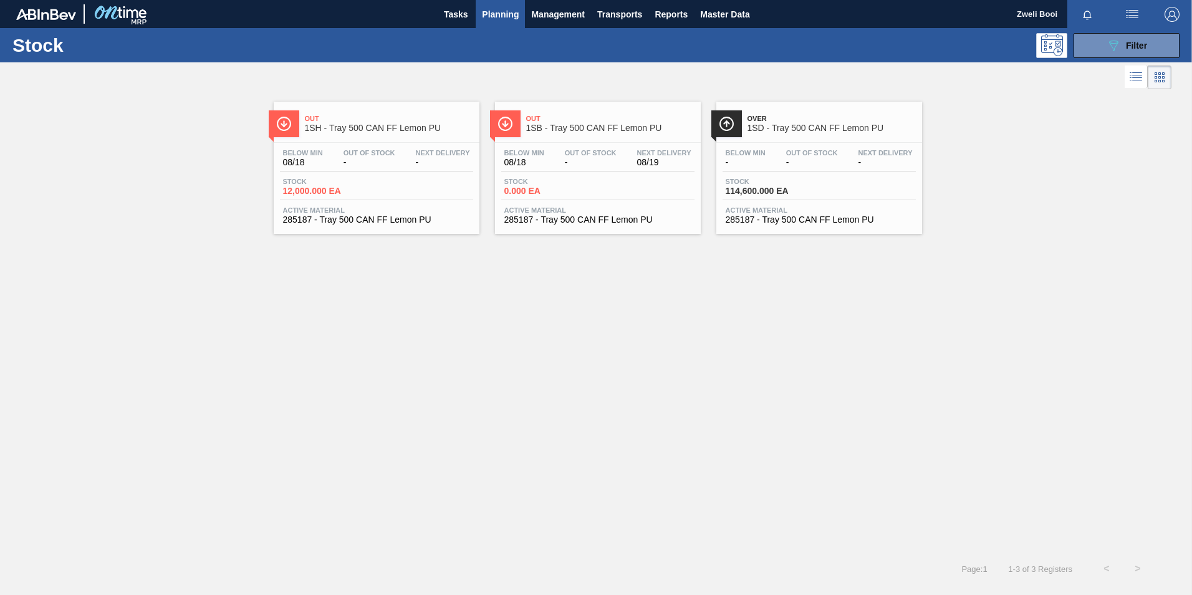
click at [614, 180] on div "Stock 0.000 EA" at bounding box center [597, 189] width 193 height 22
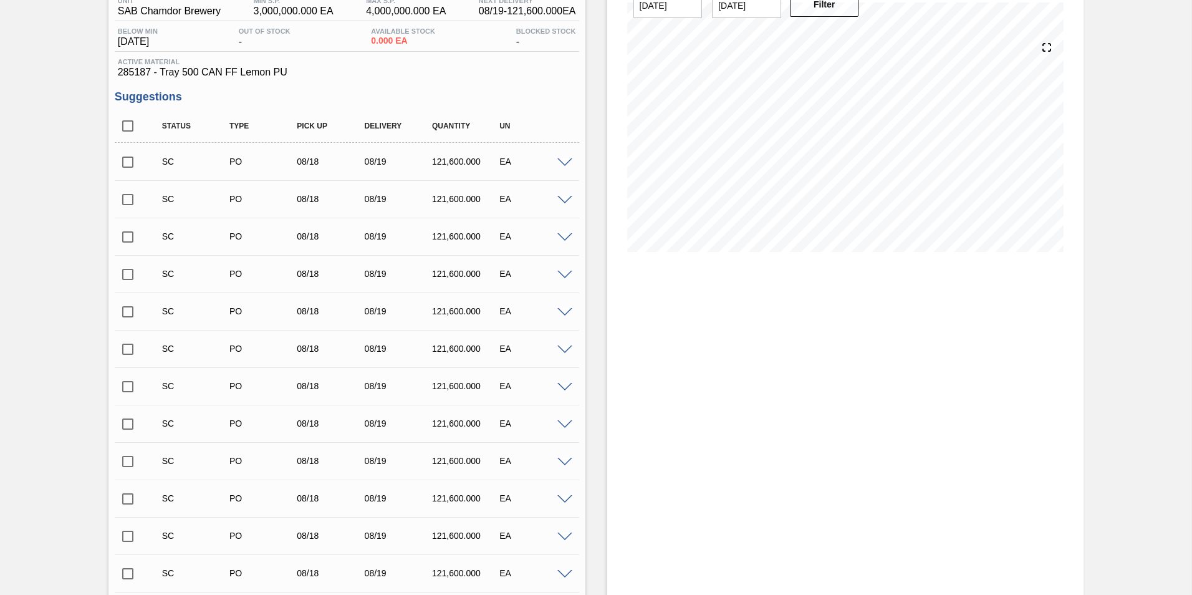
scroll to position [125, 0]
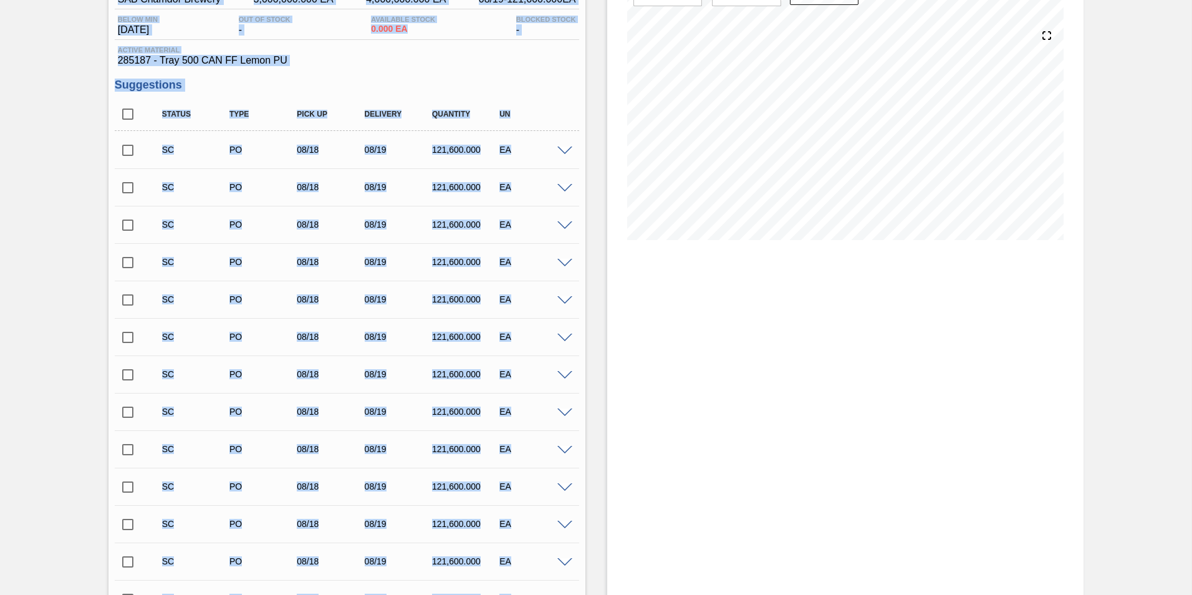
drag, startPoint x: 1189, startPoint y: 125, endPoint x: 1192, endPoint y: 380, distance: 255.0
click at [1192, 0] on html "Tasks Planning Management Transports Reports Master Data Zweli Booi Mark all as…" at bounding box center [596, 0] width 1192 height 0
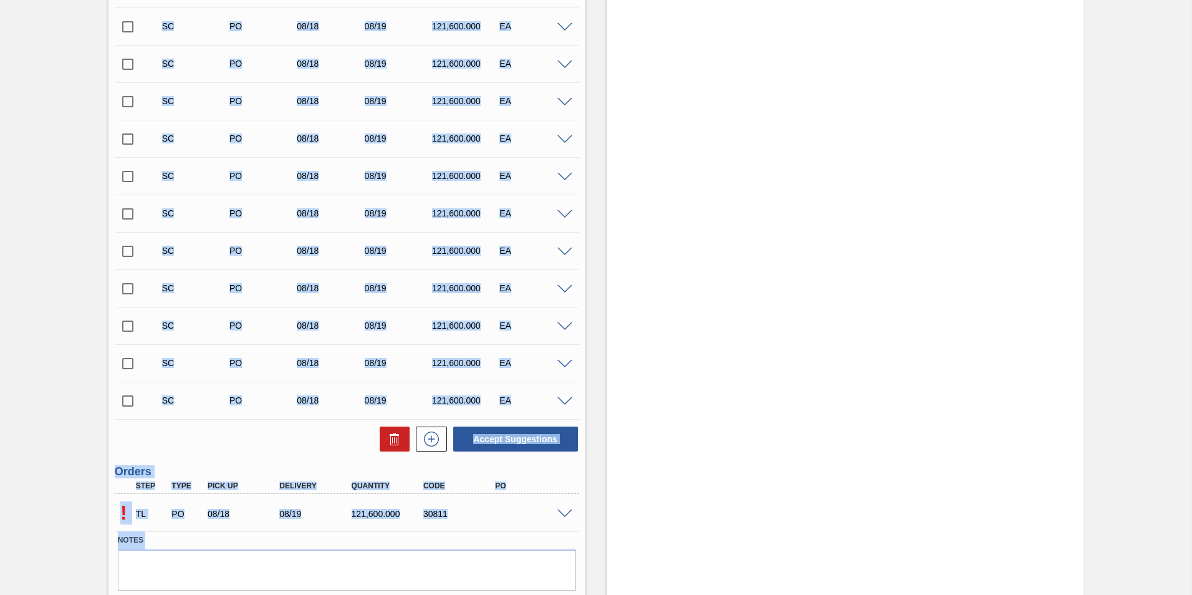
scroll to position [1072, 0]
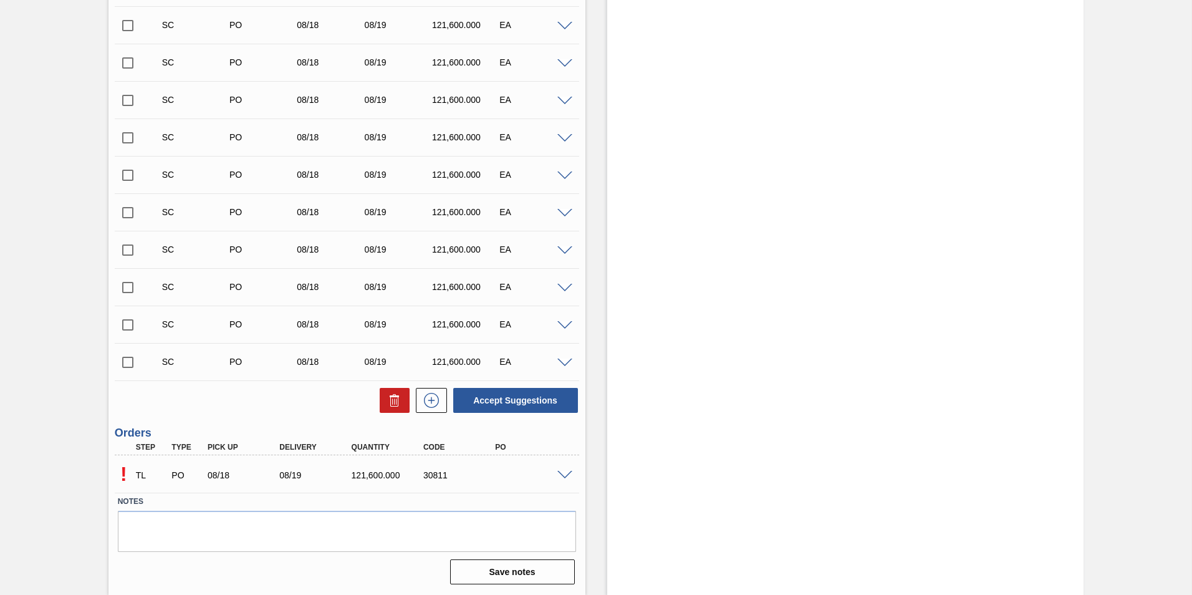
click at [566, 468] on div "! TL PO 08/18 08/19 121,600.000 30811" at bounding box center [347, 473] width 465 height 31
click at [561, 476] on span at bounding box center [564, 475] width 15 height 9
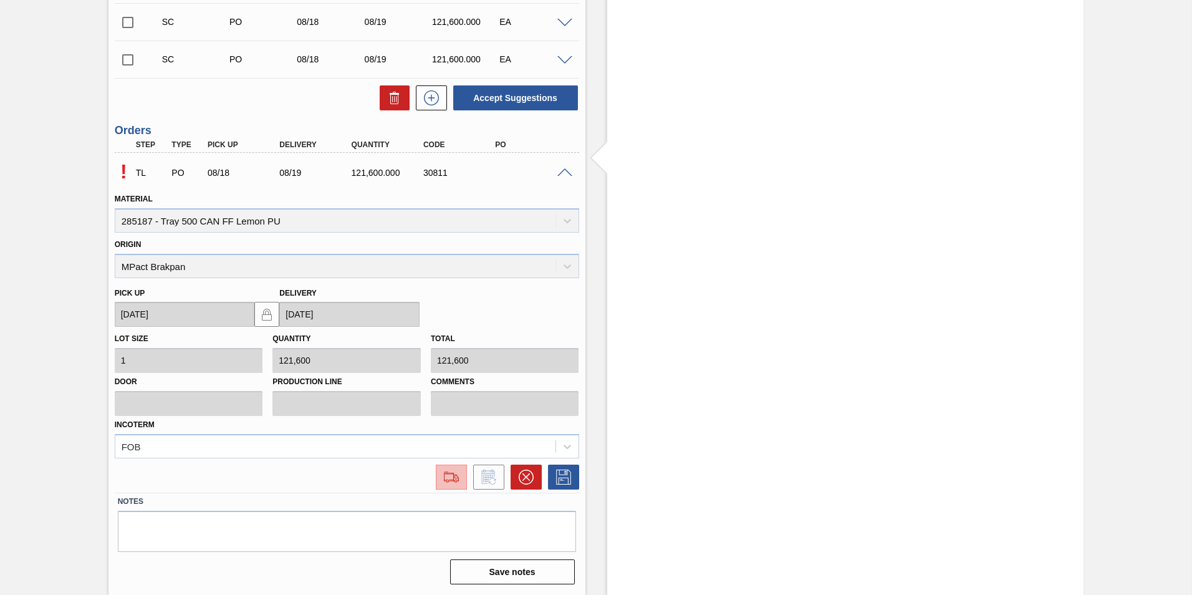
click at [453, 483] on img at bounding box center [451, 477] width 20 height 15
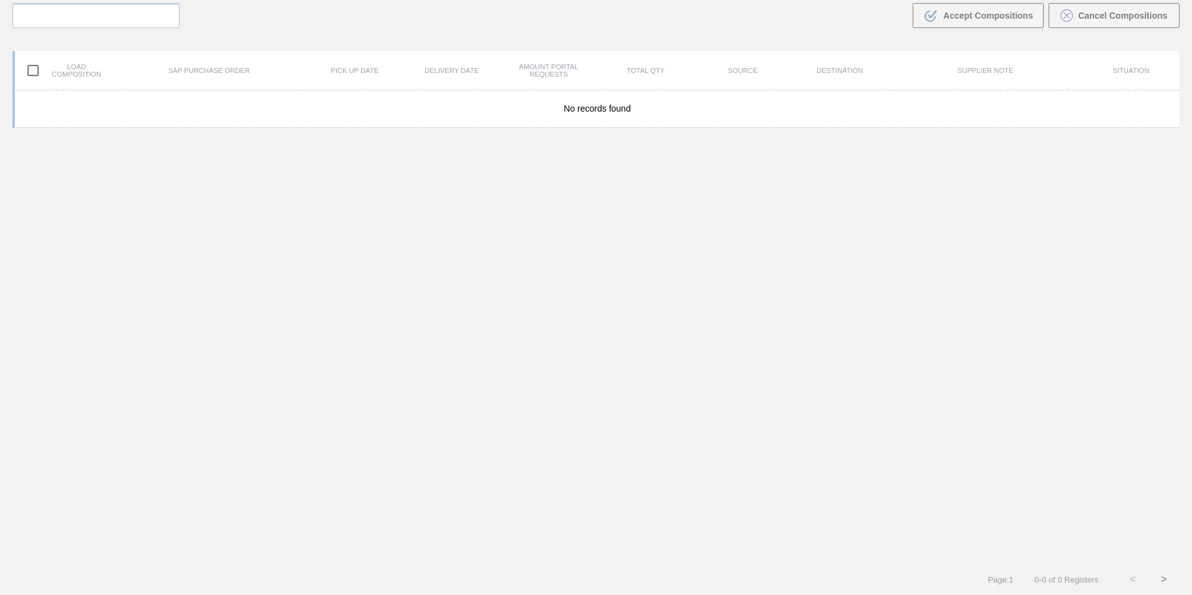
scroll to position [90, 0]
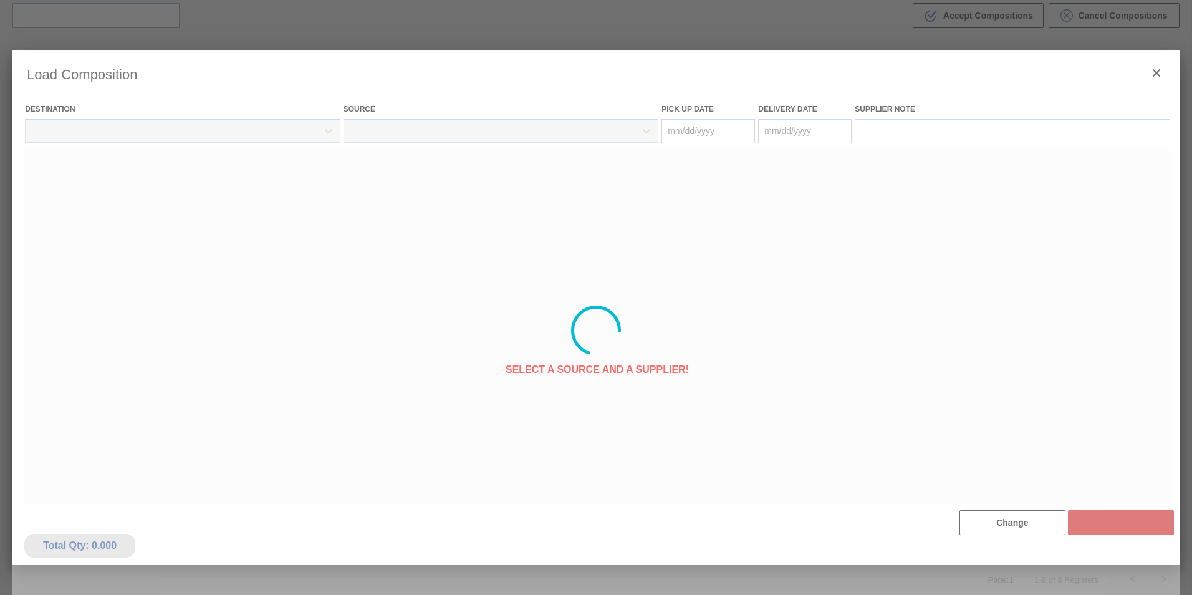
type Date "[DATE]"
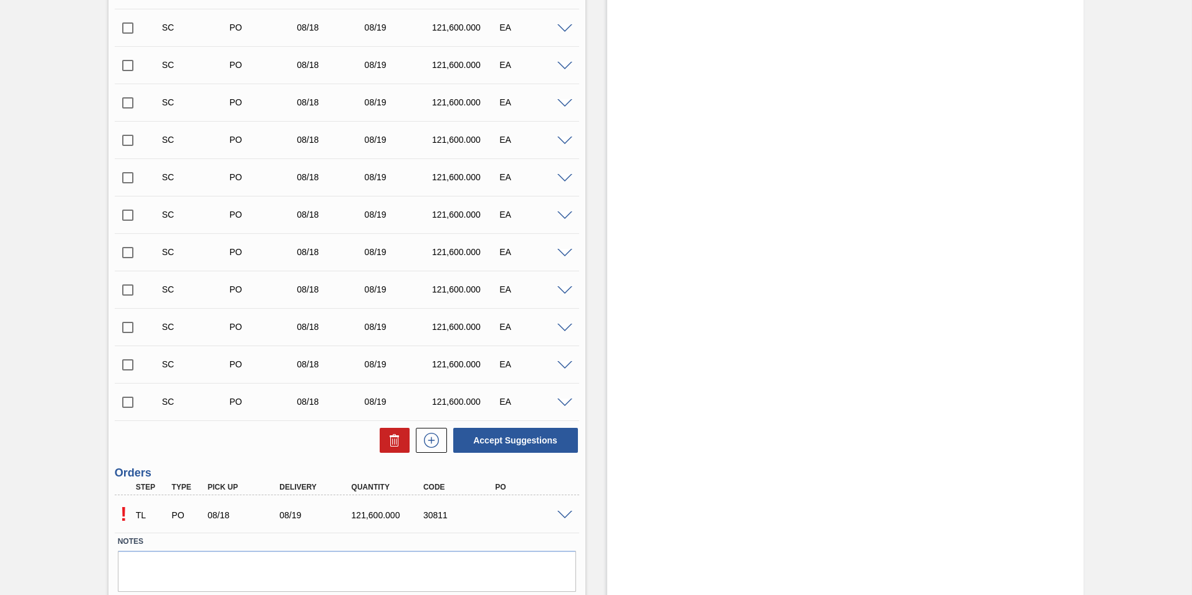
scroll to position [1072, 0]
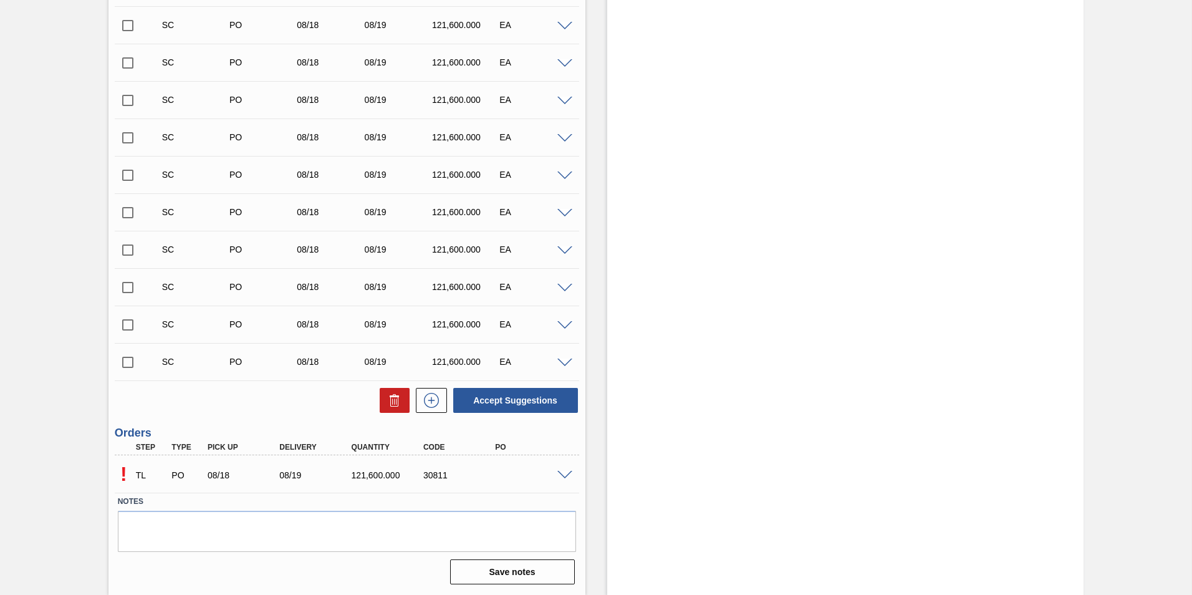
click at [563, 474] on span at bounding box center [564, 475] width 15 height 9
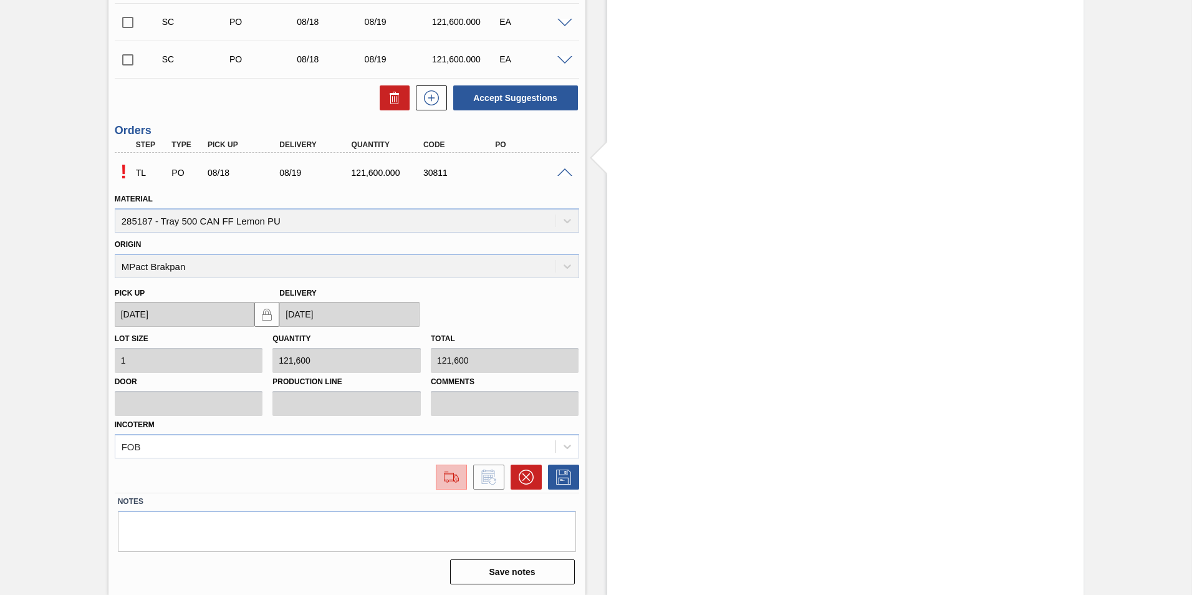
click at [450, 478] on img at bounding box center [451, 477] width 20 height 15
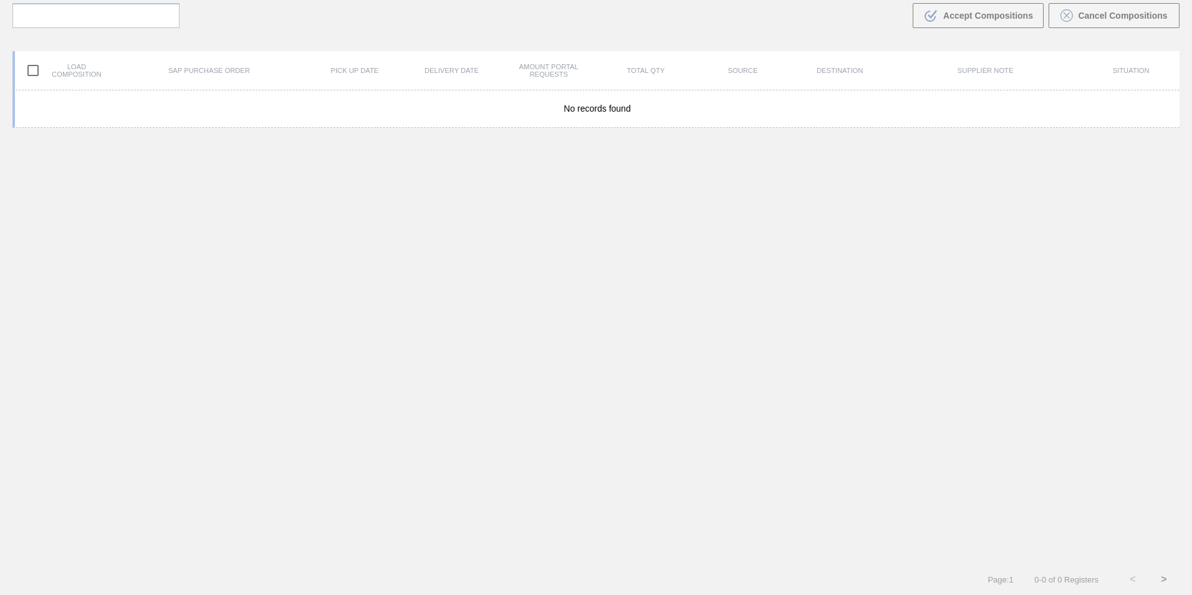
scroll to position [90, 0]
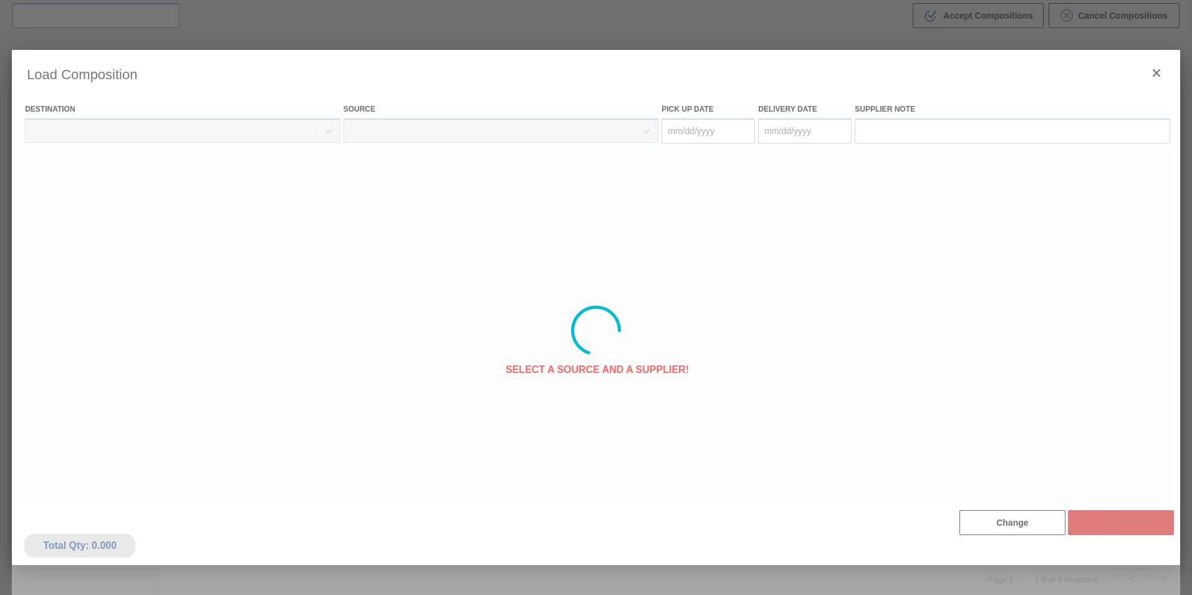
type Date "[DATE]"
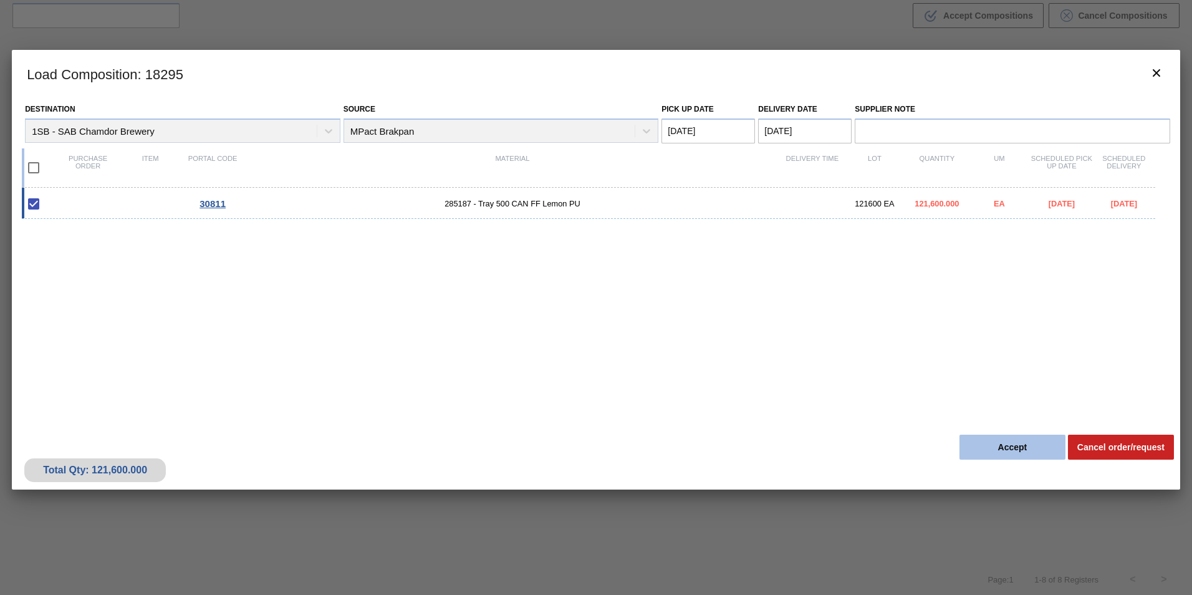
click at [1011, 453] on button "Accept" at bounding box center [1013, 447] width 106 height 25
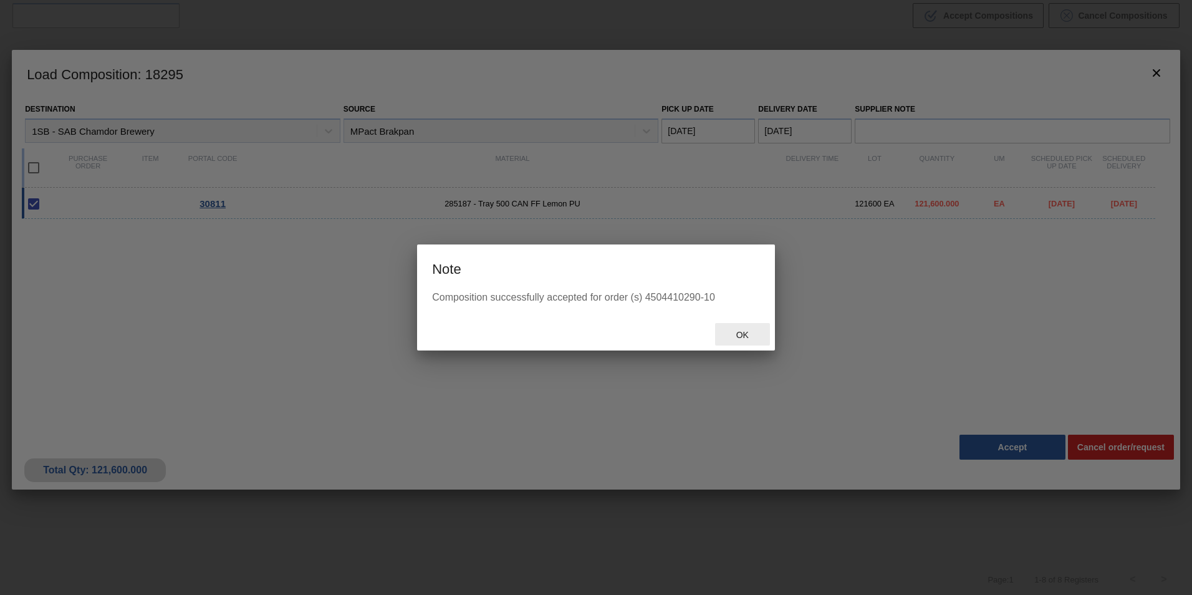
click at [744, 332] on span "Ok" at bounding box center [742, 335] width 32 height 10
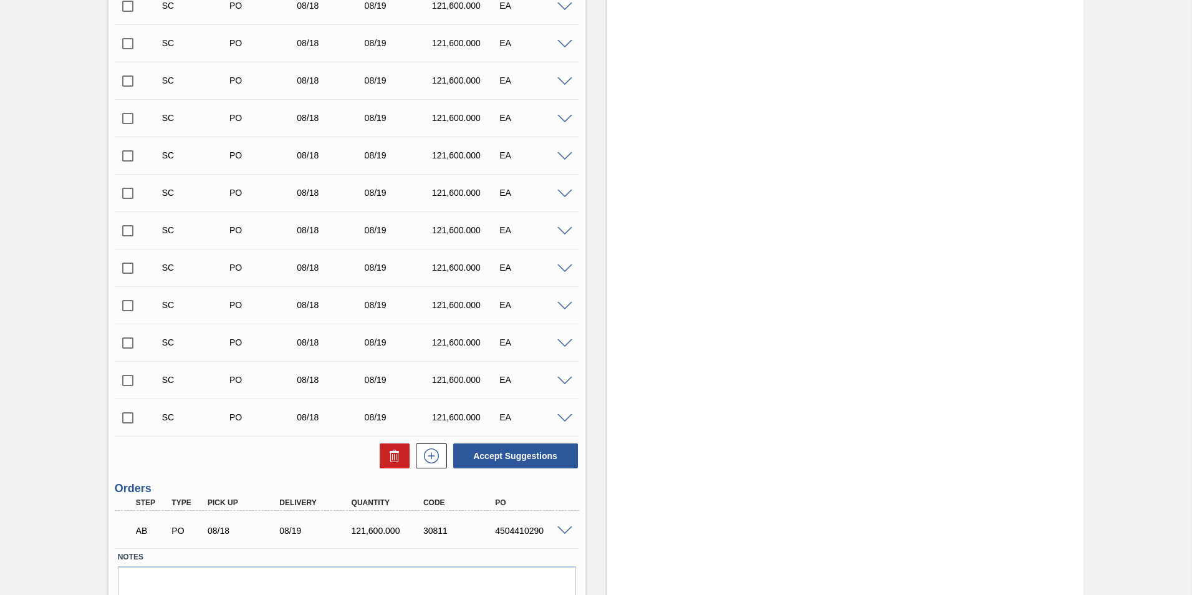
scroll to position [1072, 0]
